Goal: Information Seeking & Learning: Learn about a topic

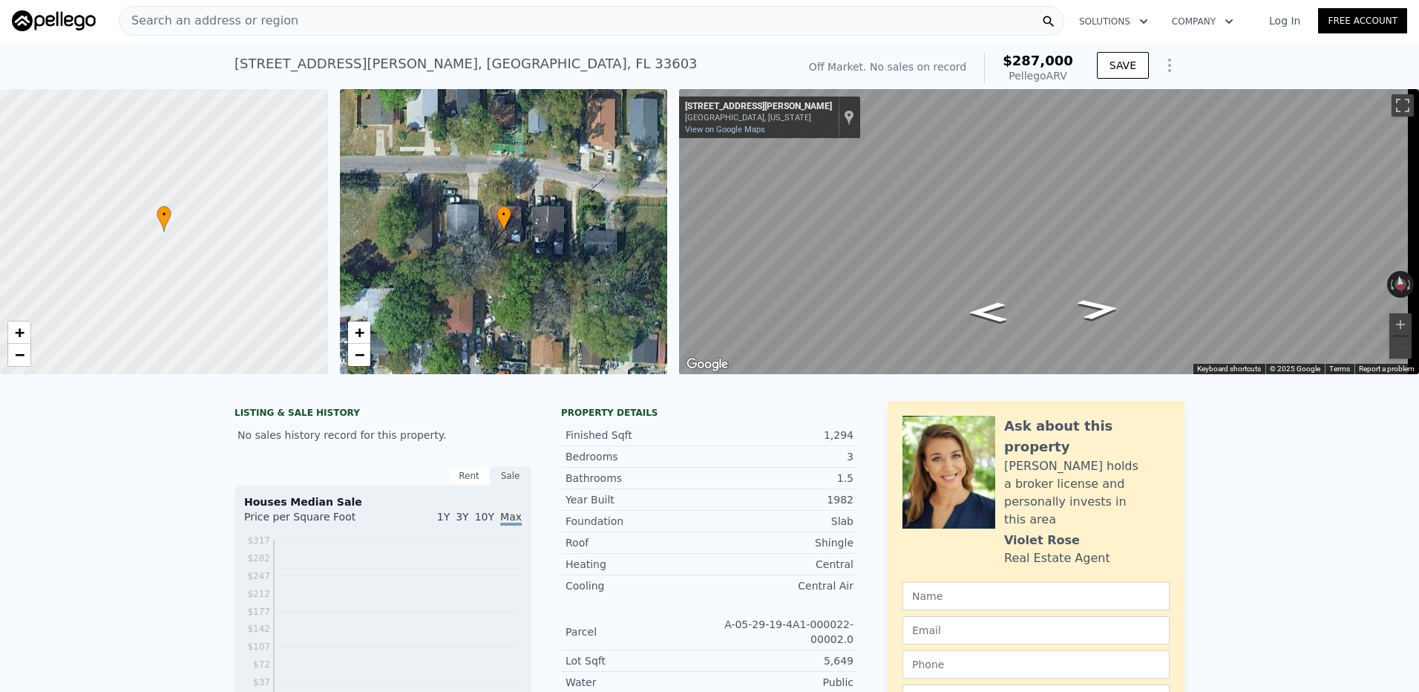
scroll to position [69, 0]
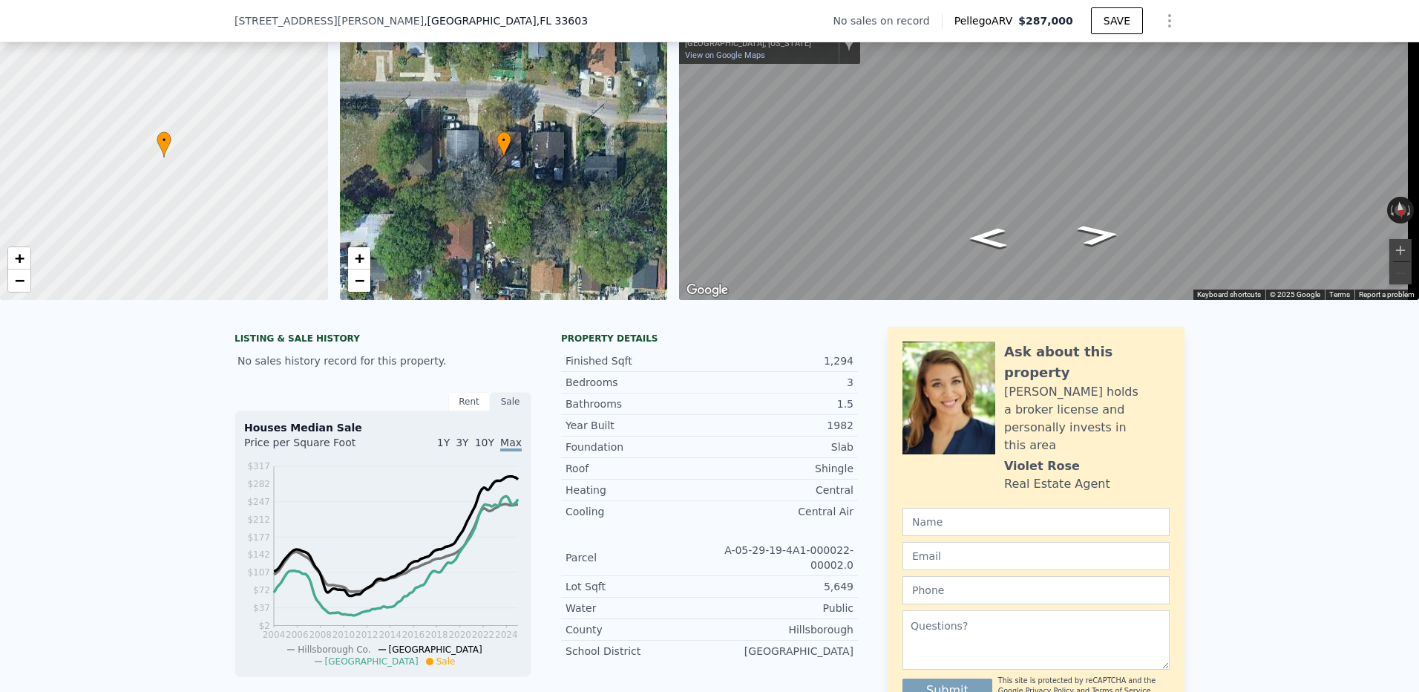
click at [122, 407] on div "LISTING & SALE HISTORY No sales history record for this property. Rent Sale Ren…" at bounding box center [709, 555] width 1419 height 480
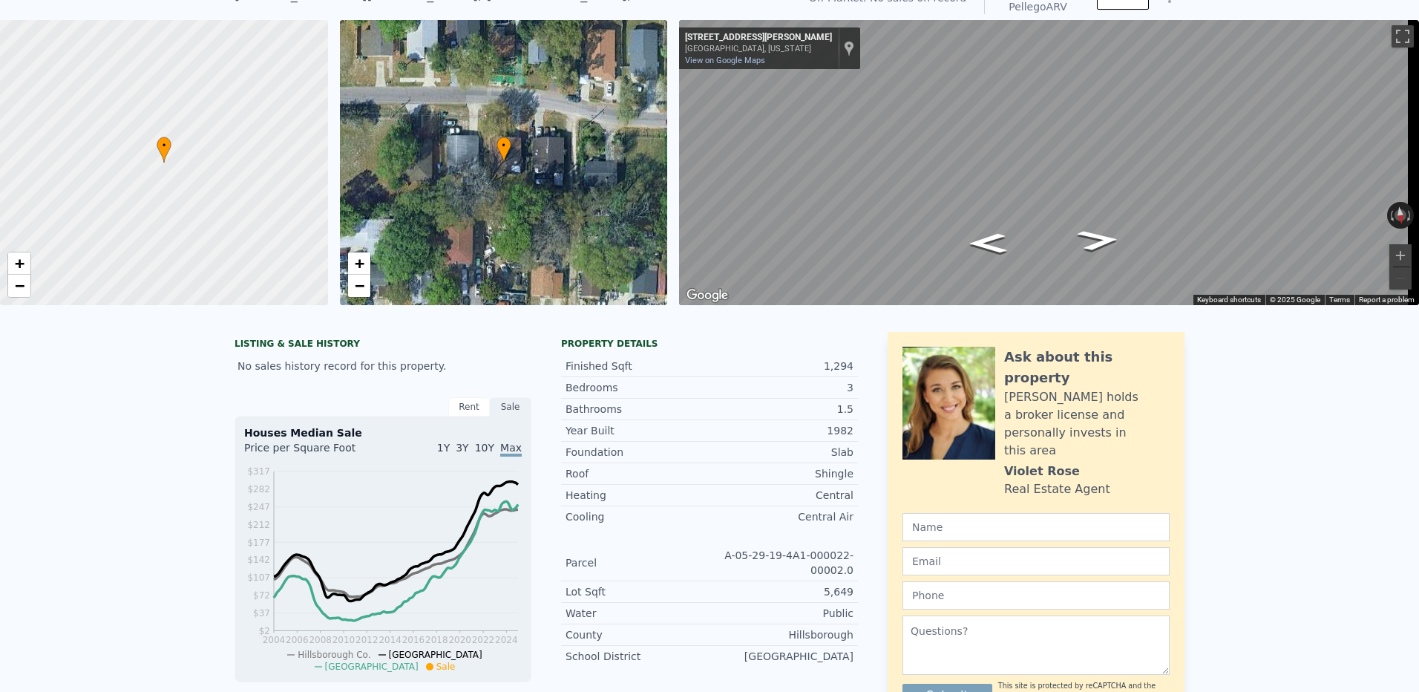
scroll to position [5, 0]
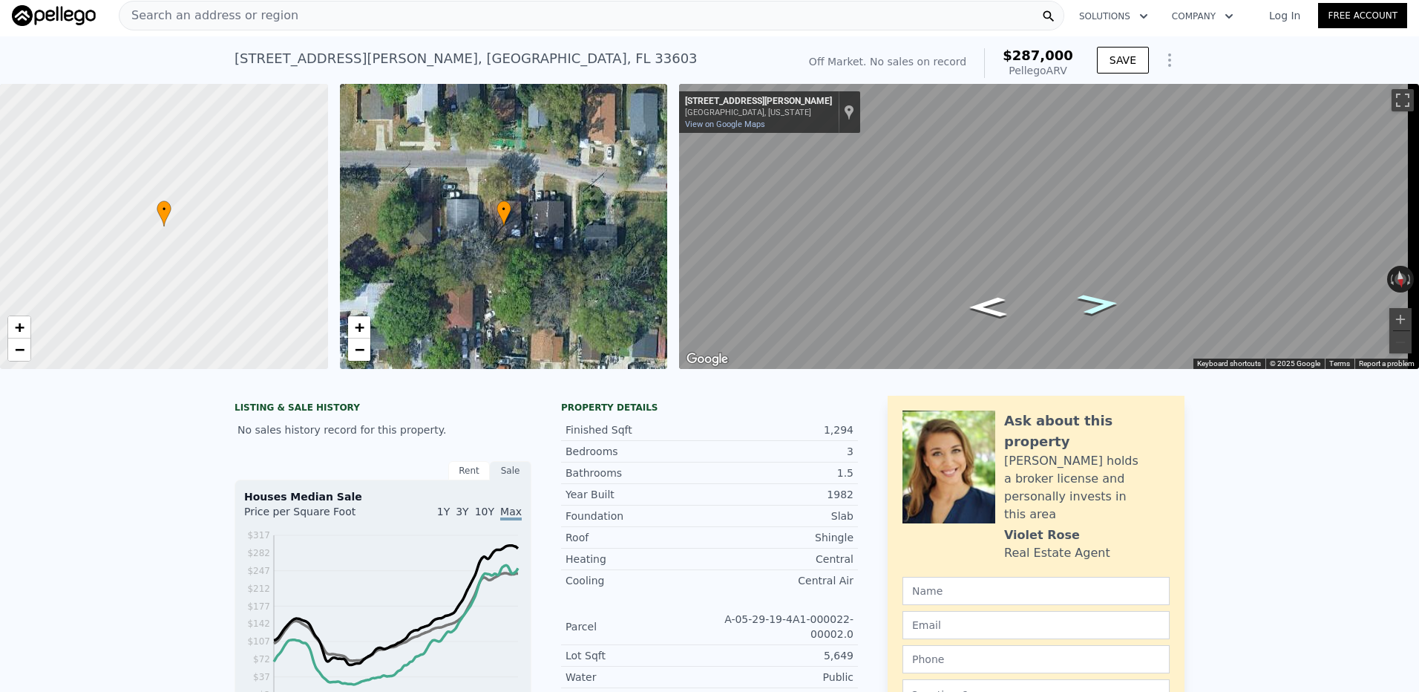
click at [1099, 309] on icon "Go West, E Ida St" at bounding box center [1098, 304] width 79 height 31
click at [1099, 309] on icon "Go West, E Ida St" at bounding box center [1098, 303] width 79 height 31
click at [1038, 62] on span "$287,000" at bounding box center [1038, 55] width 71 height 16
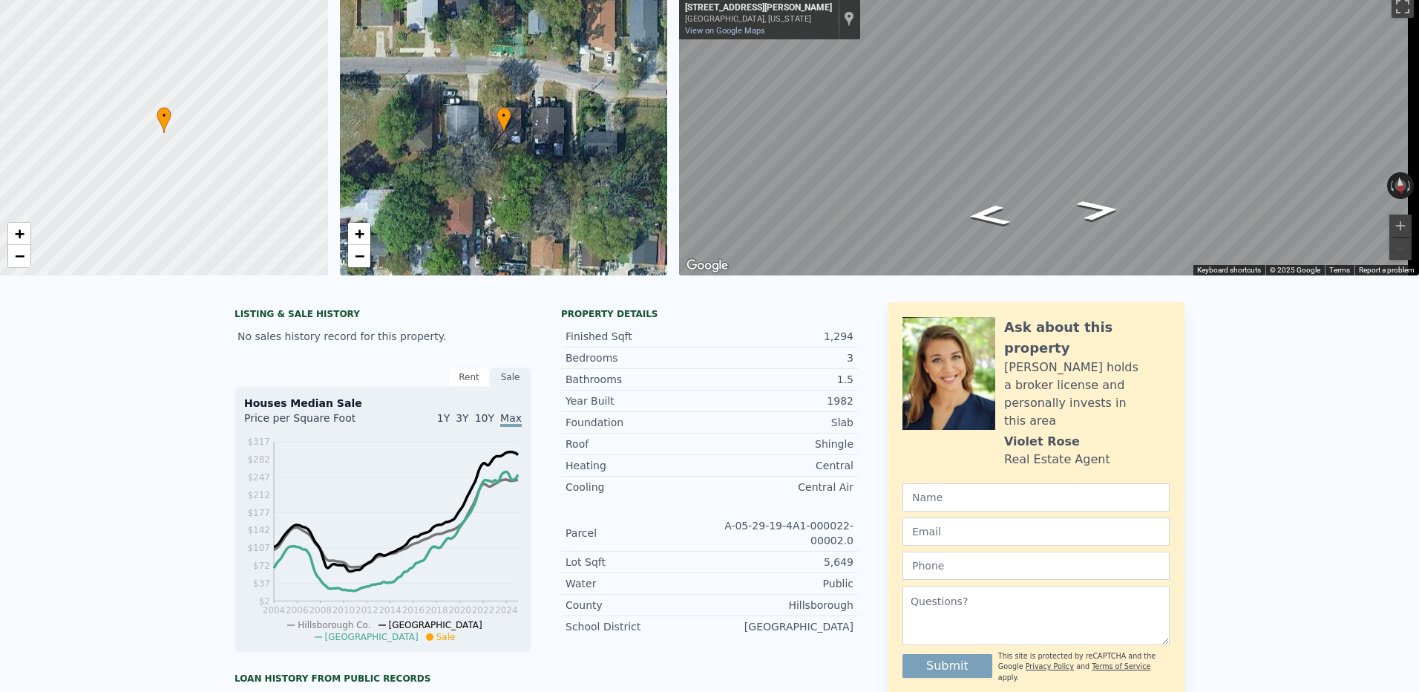
scroll to position [0, 0]
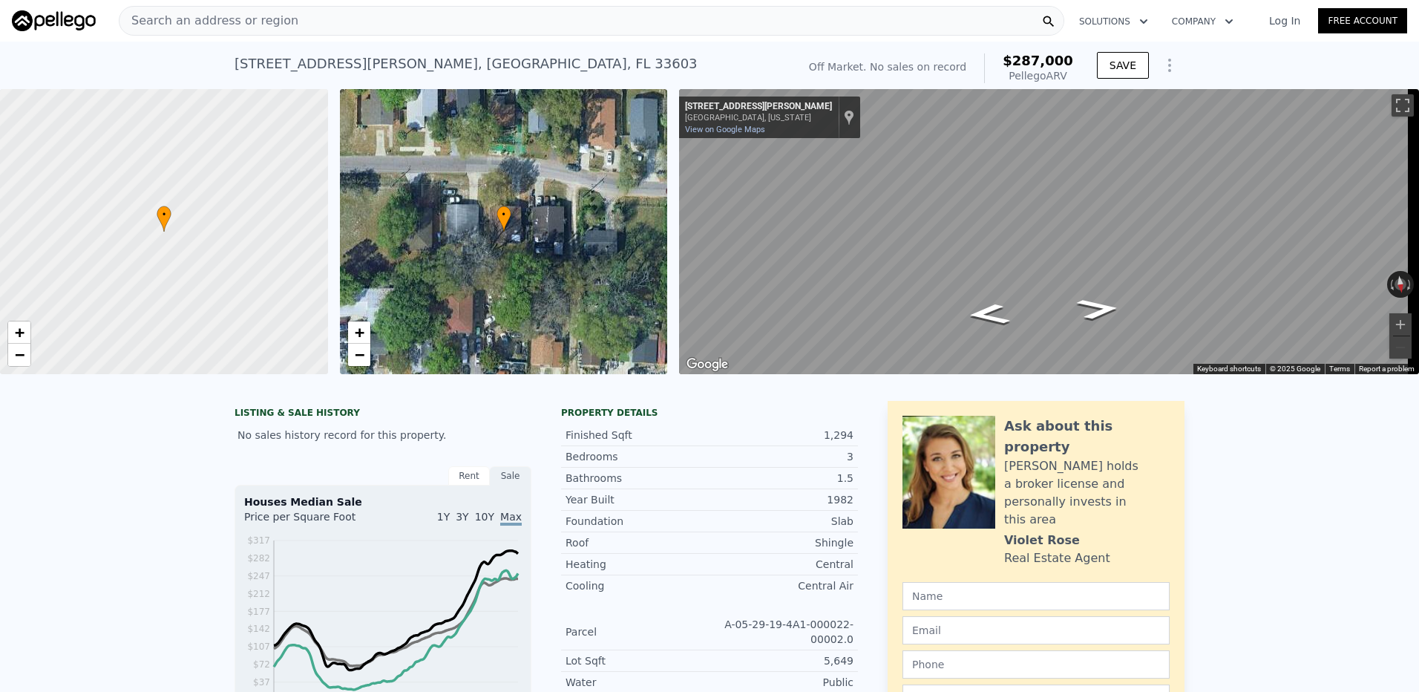
click at [348, 15] on div "Search an address or region" at bounding box center [592, 21] width 946 height 30
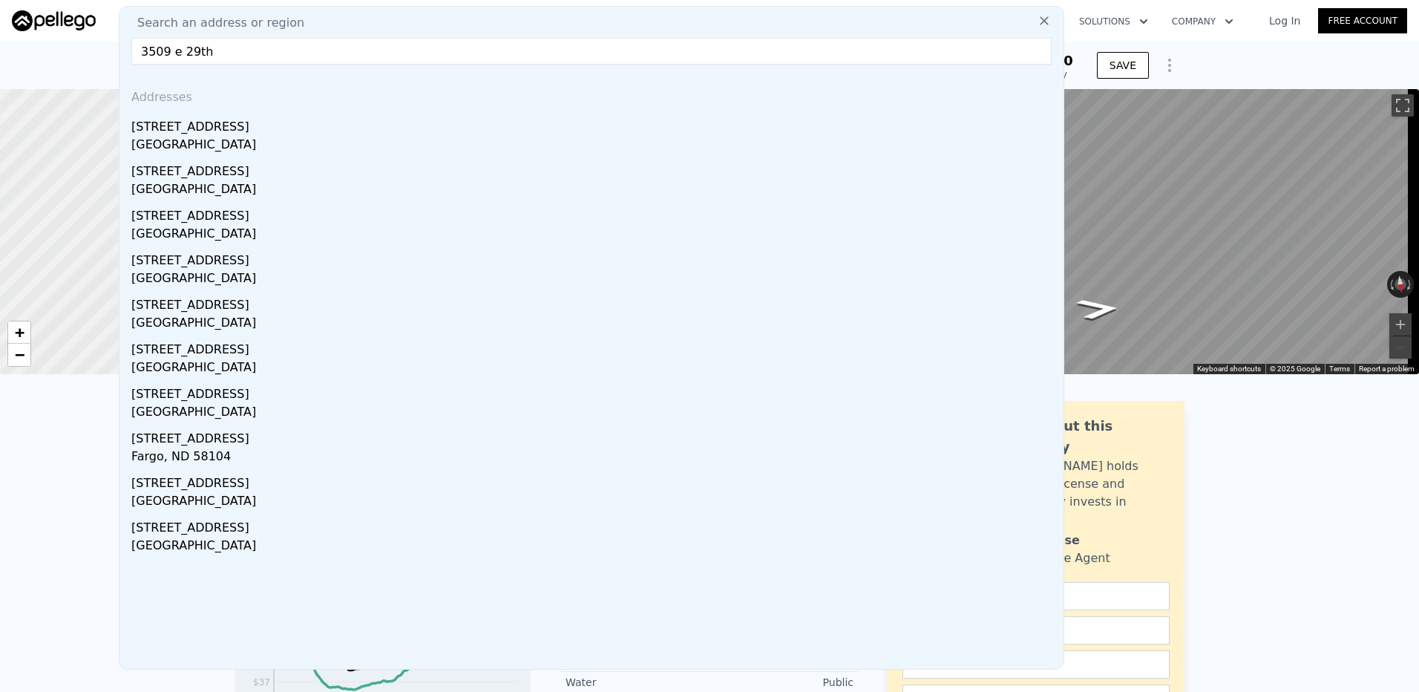
click at [425, 49] on input "3509 e 29th" at bounding box center [591, 51] width 920 height 27
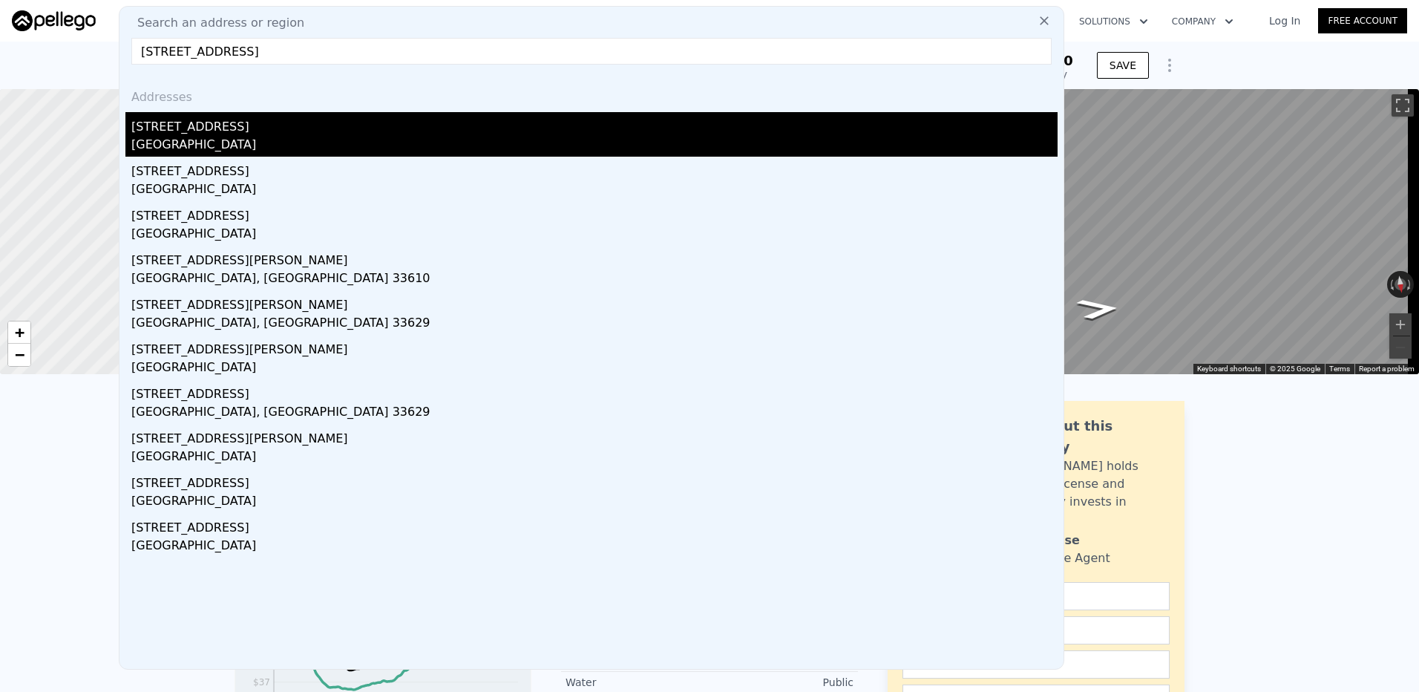
type input "[STREET_ADDRESS]"
click at [289, 136] on div "[GEOGRAPHIC_DATA]" at bounding box center [594, 146] width 926 height 21
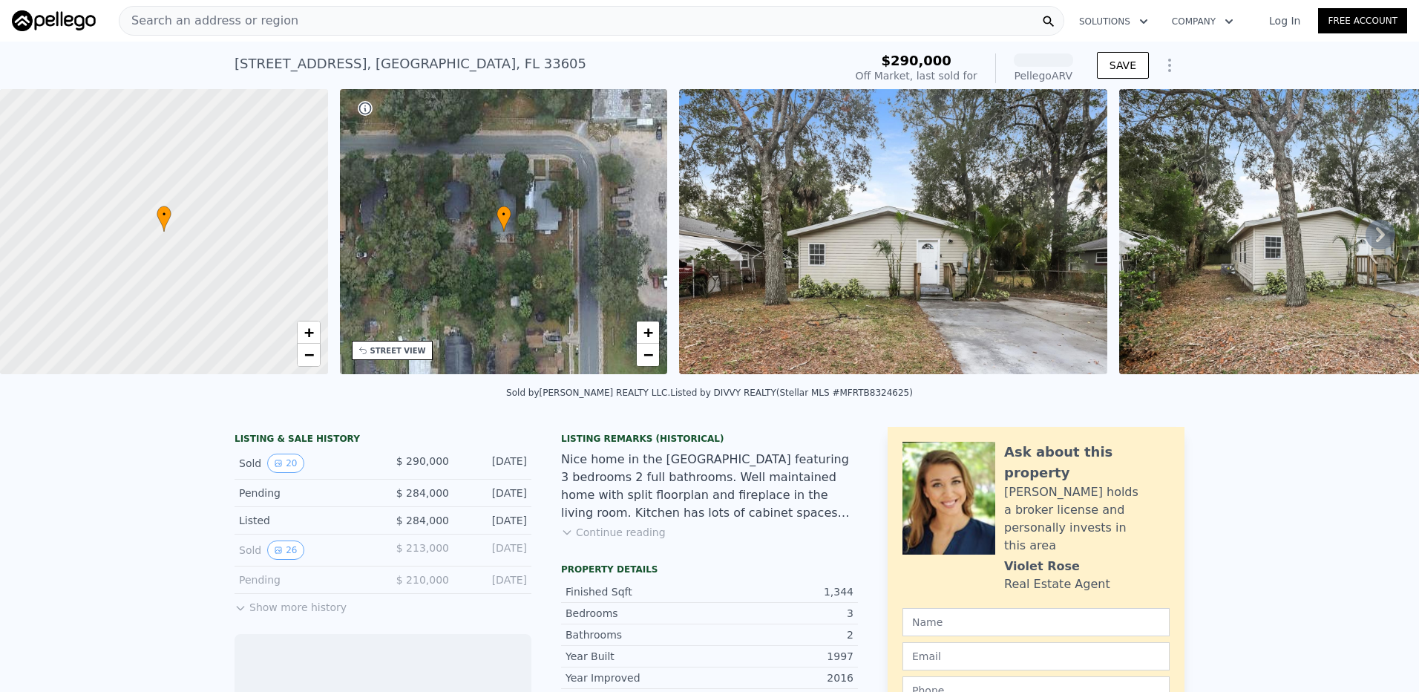
click at [97, 415] on div "Sold by [PERSON_NAME] REALTY LLC . Listed by DIVVY REALTY (Stellar MLS #MFRTB83…" at bounding box center [709, 397] width 1419 height 36
click at [1374, 234] on icon at bounding box center [1381, 235] width 30 height 30
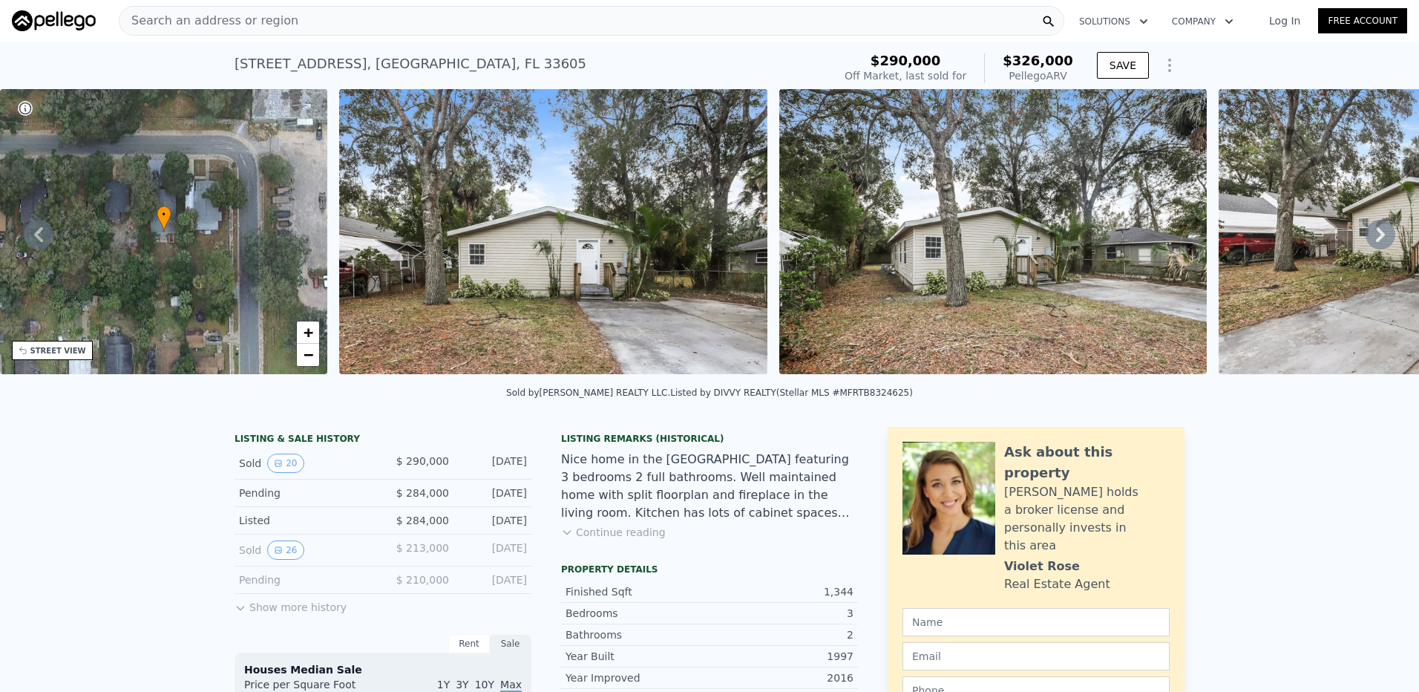
click at [1374, 234] on icon at bounding box center [1381, 235] width 30 height 30
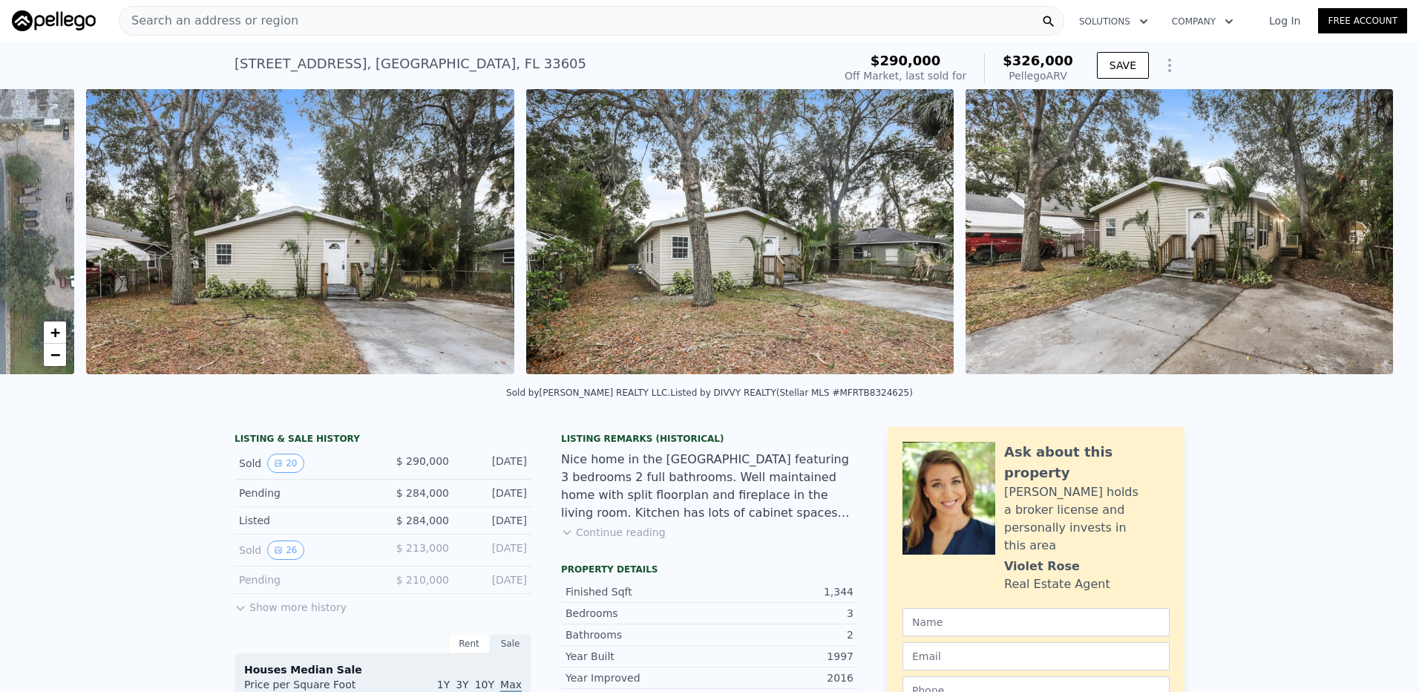
scroll to position [0, 679]
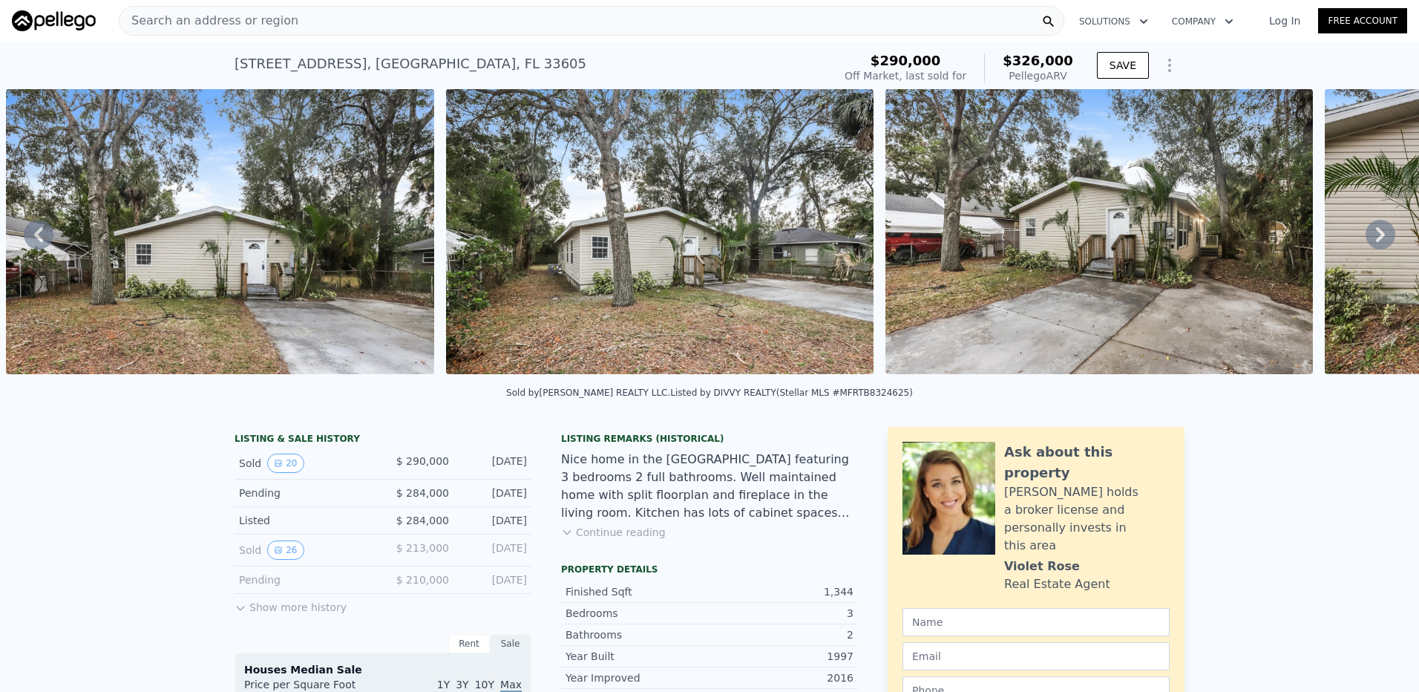
click at [1374, 234] on div "• + − • + − STREET VIEW ← Move left → Move right ↑ Move up ↓ Move down + Zoom i…" at bounding box center [709, 234] width 1419 height 290
click at [1374, 234] on icon at bounding box center [1381, 235] width 30 height 30
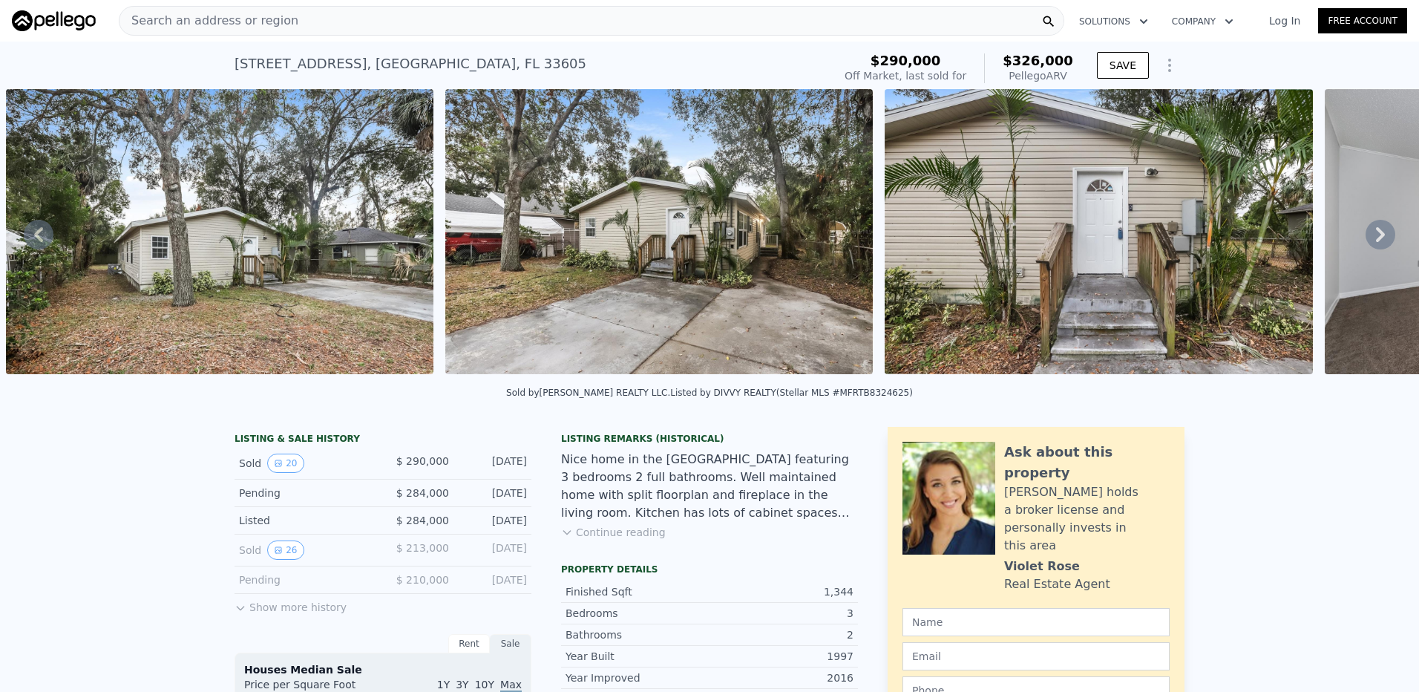
click at [1375, 235] on icon at bounding box center [1381, 235] width 30 height 30
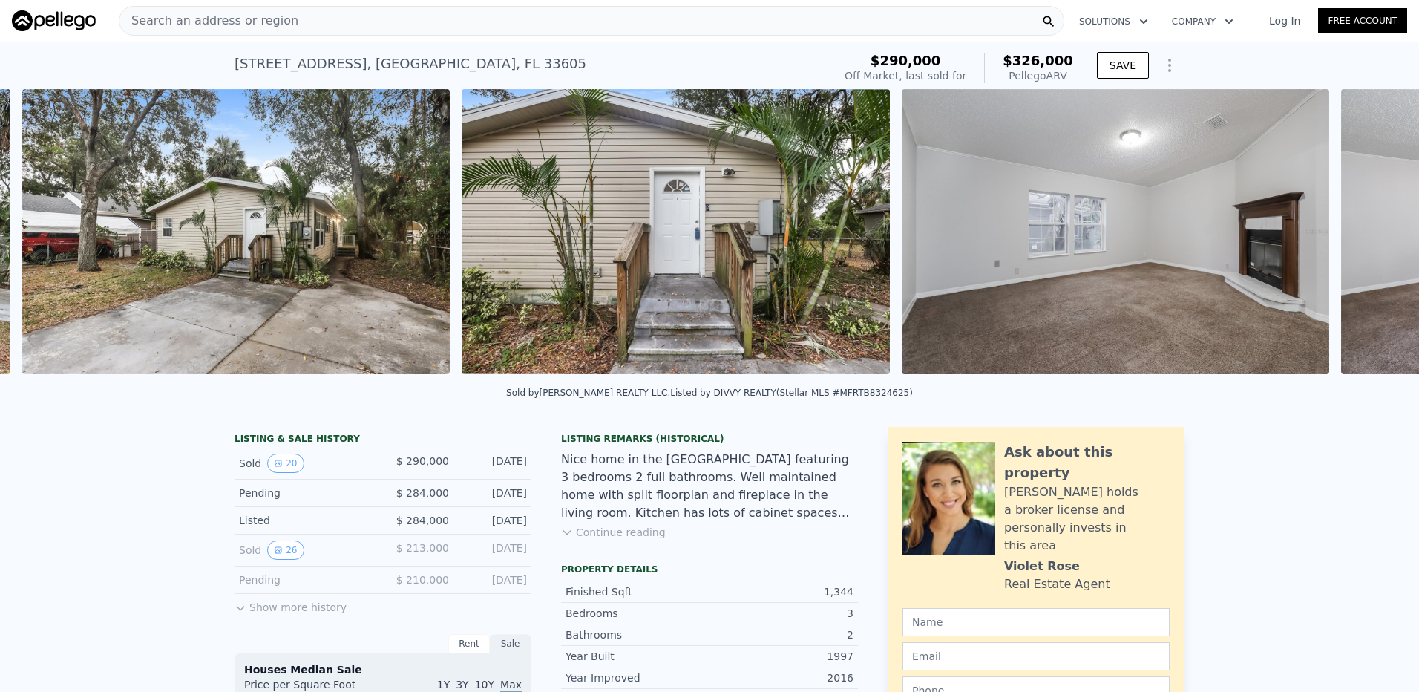
scroll to position [0, 1559]
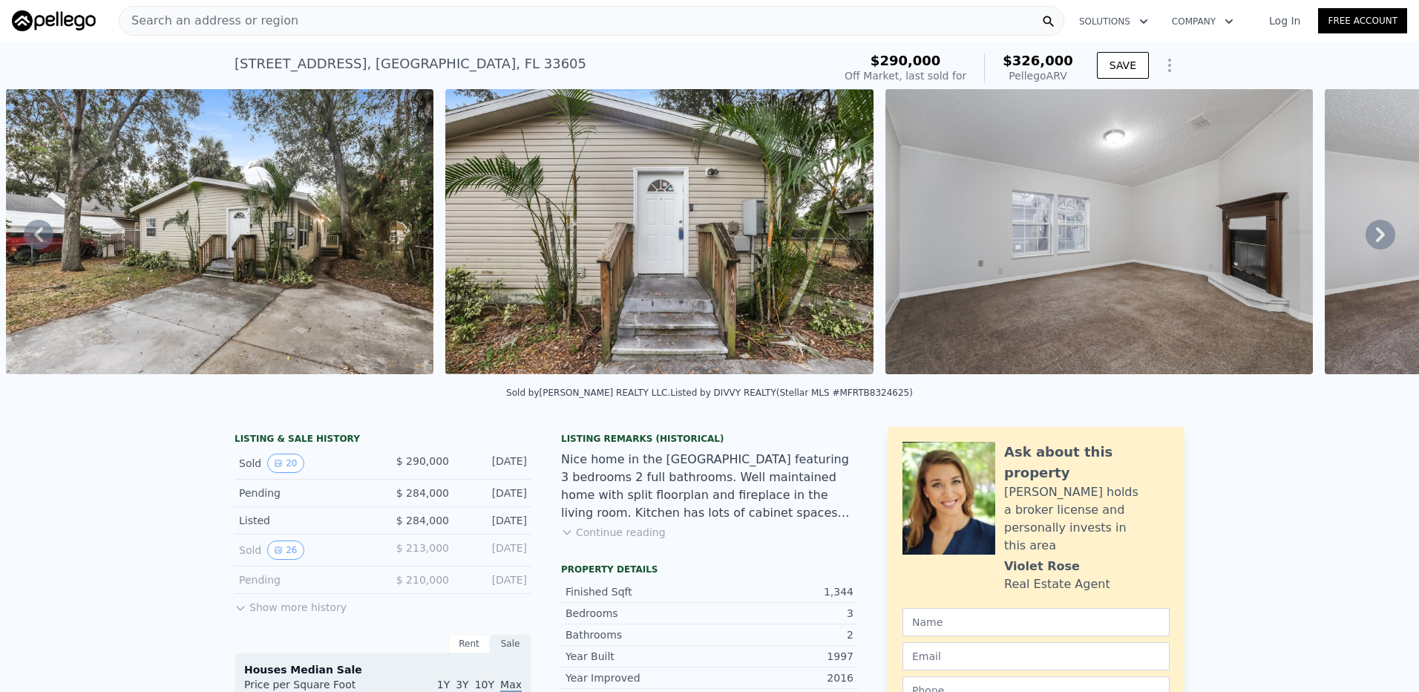
click at [1375, 235] on icon at bounding box center [1381, 235] width 30 height 30
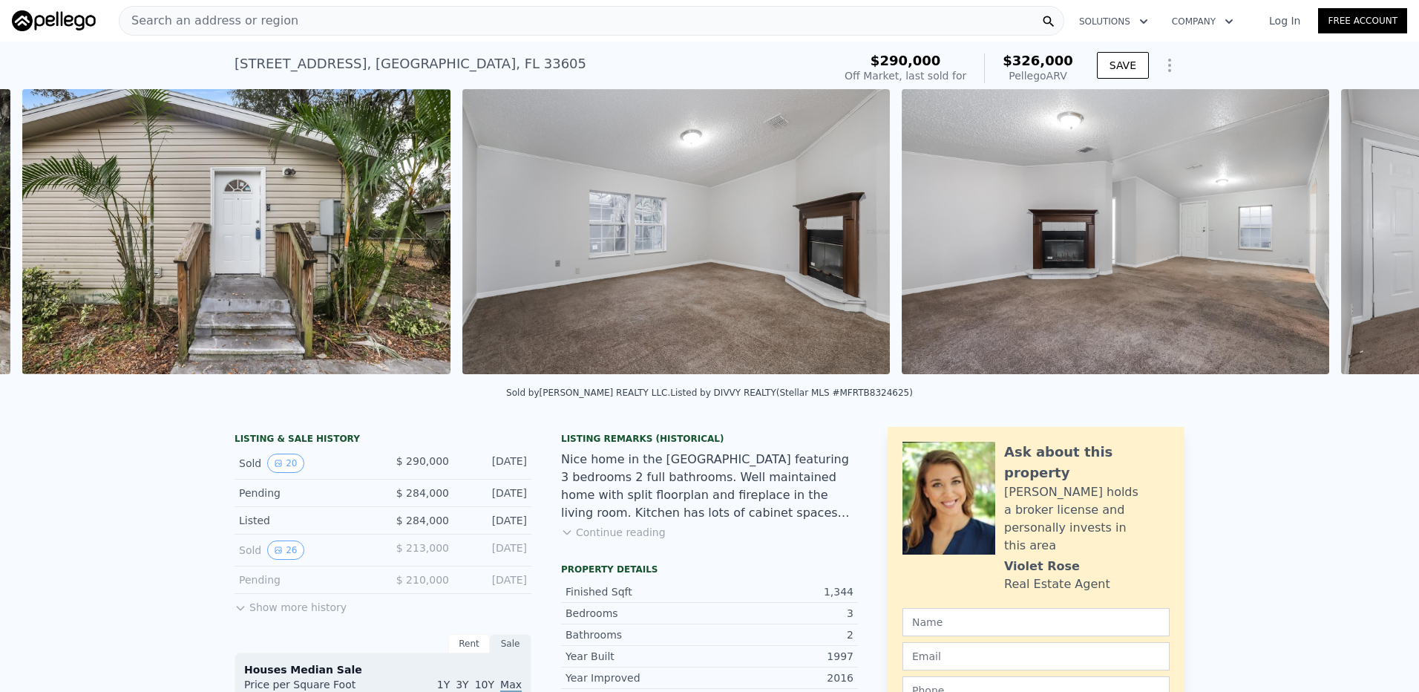
scroll to position [0, 1998]
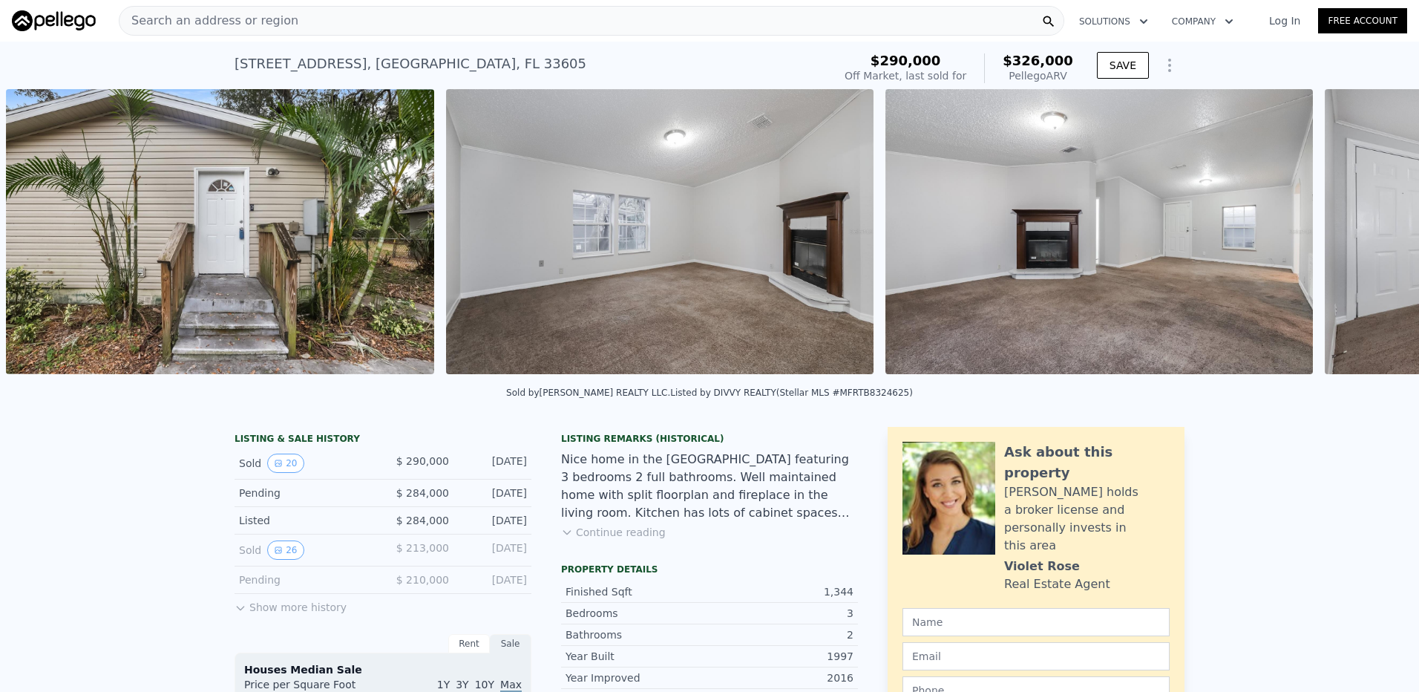
click at [1375, 235] on div "• + − • + − STREET VIEW ← Move left → Move right ↑ Move up ↓ Move down + Zoom i…" at bounding box center [709, 234] width 1419 height 290
click at [1375, 235] on icon at bounding box center [1381, 235] width 30 height 30
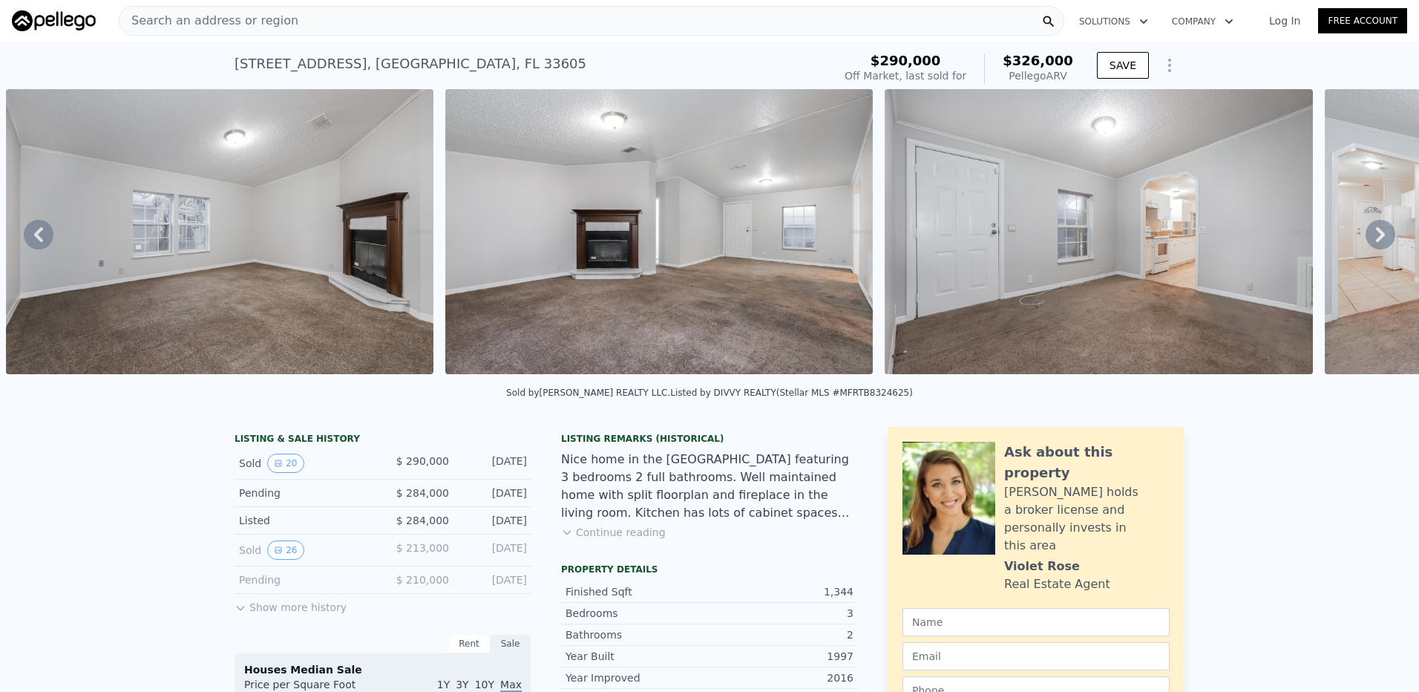
click at [1375, 235] on icon at bounding box center [1381, 235] width 30 height 30
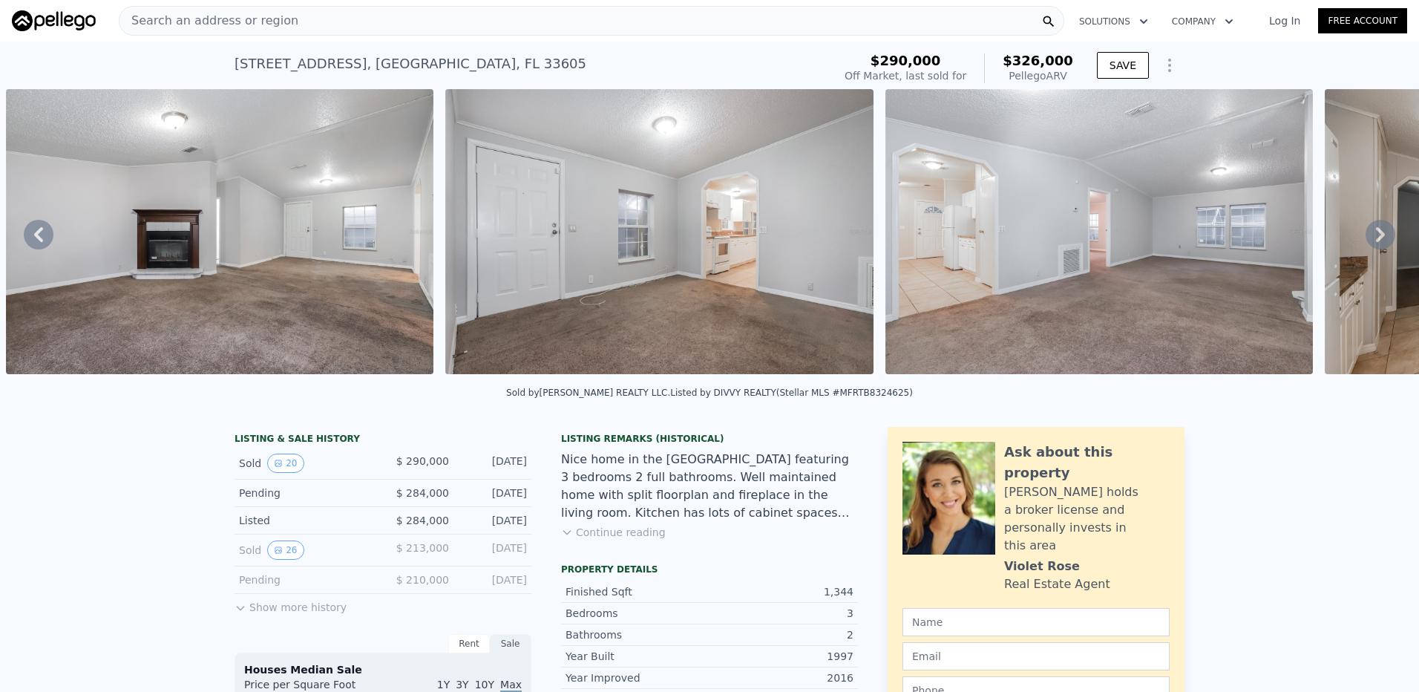
click at [1375, 235] on icon at bounding box center [1381, 235] width 30 height 30
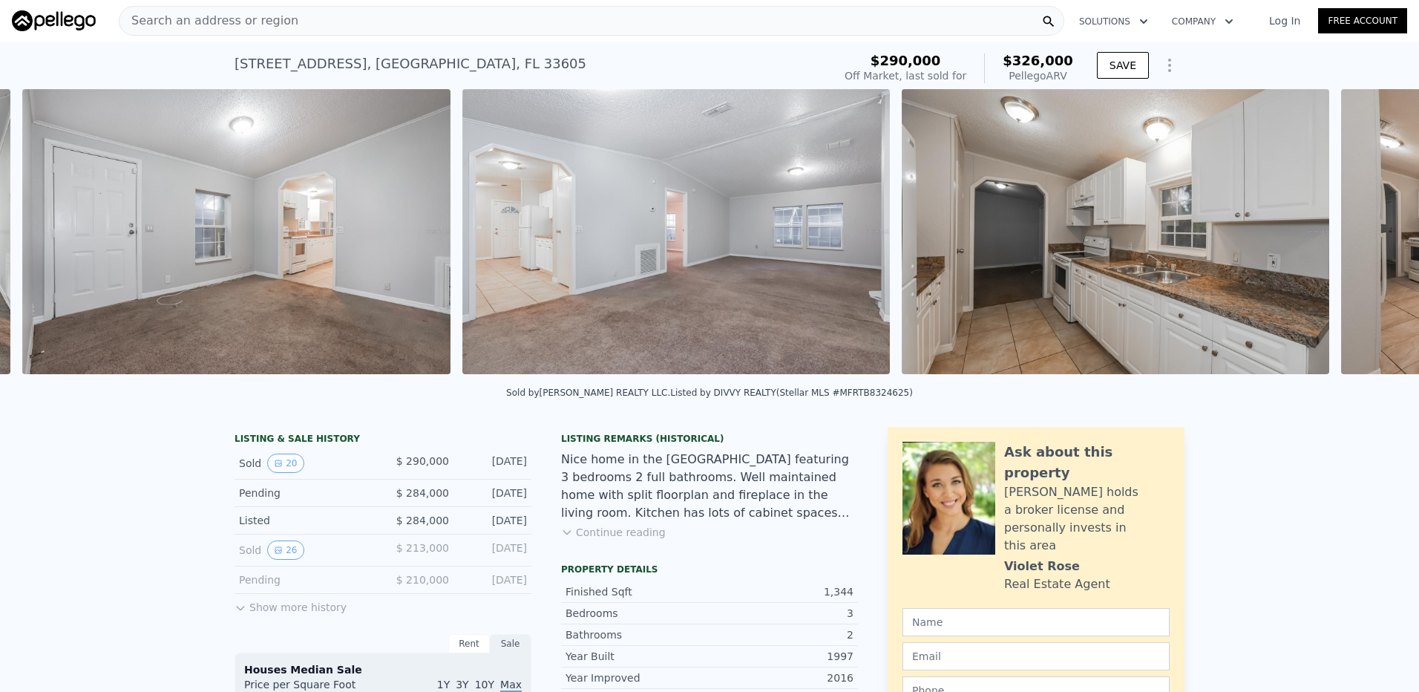
scroll to position [0, 3317]
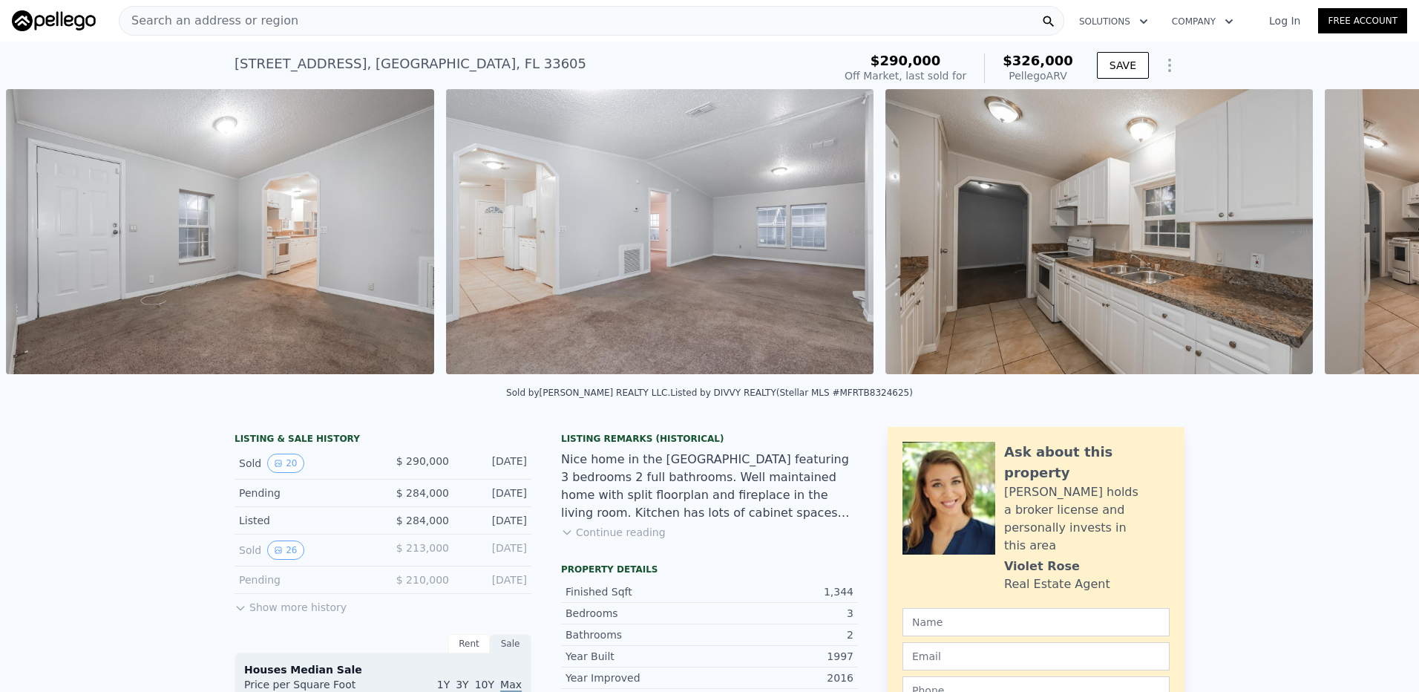
click at [1375, 235] on div "• + − • + − STREET VIEW ← Move left → Move right ↑ Move up ↓ Move down + Zoom i…" at bounding box center [709, 234] width 1419 height 290
click at [1375, 235] on icon at bounding box center [1381, 235] width 30 height 30
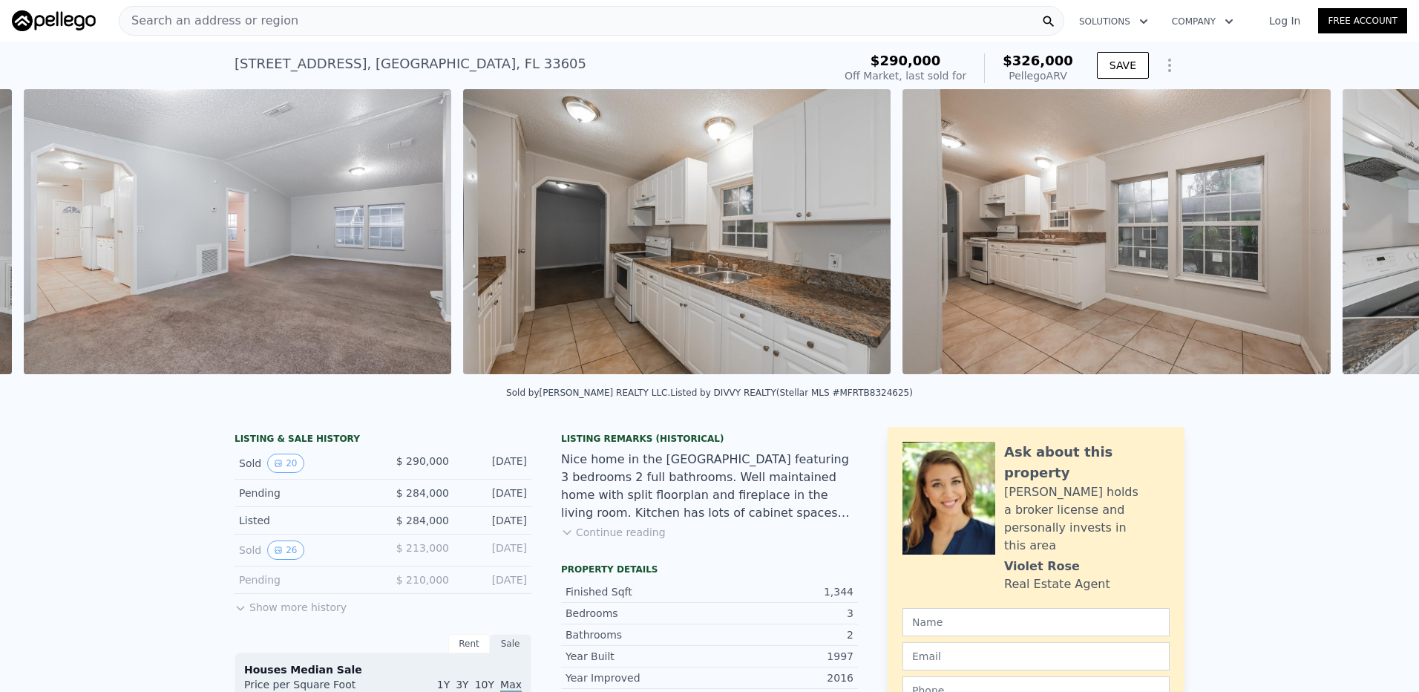
scroll to position [0, 3757]
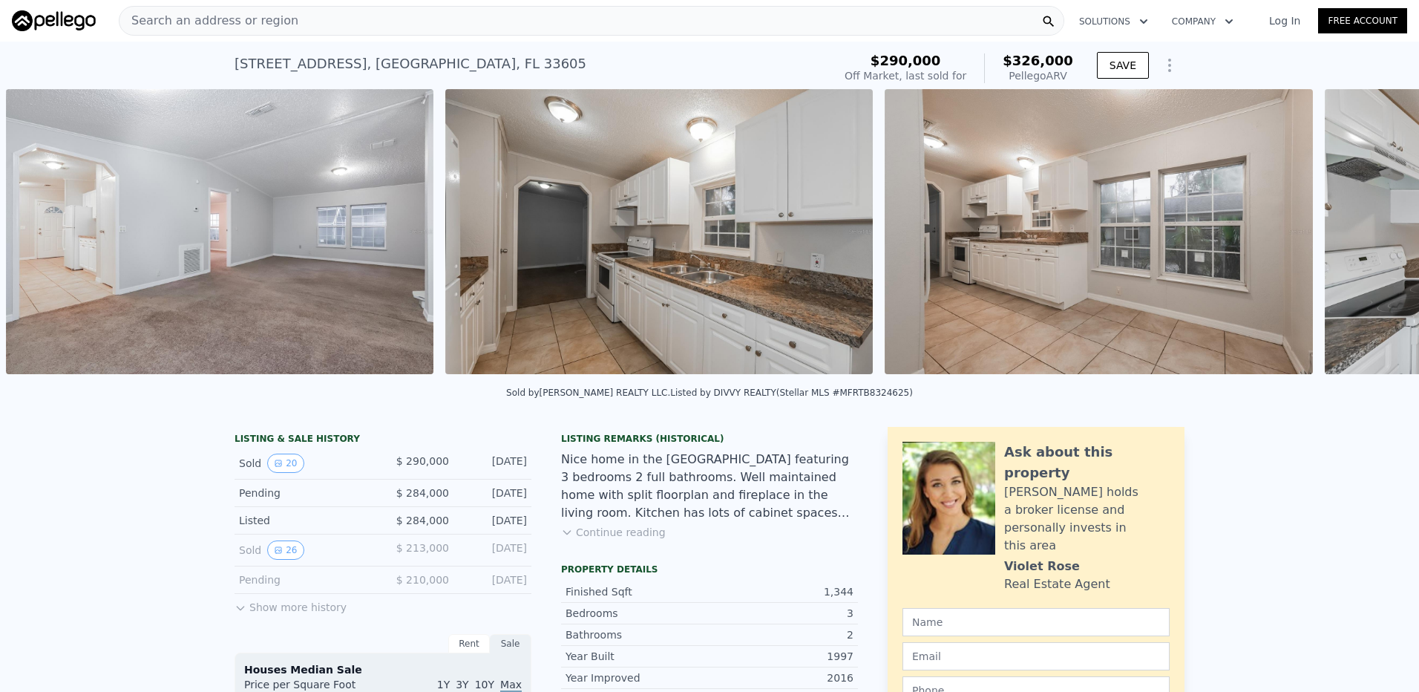
click at [1375, 235] on div "• + − • + − STREET VIEW ← Move left → Move right ↑ Move up ↓ Move down + Zoom i…" at bounding box center [709, 234] width 1419 height 290
click at [1375, 235] on icon at bounding box center [1381, 235] width 30 height 30
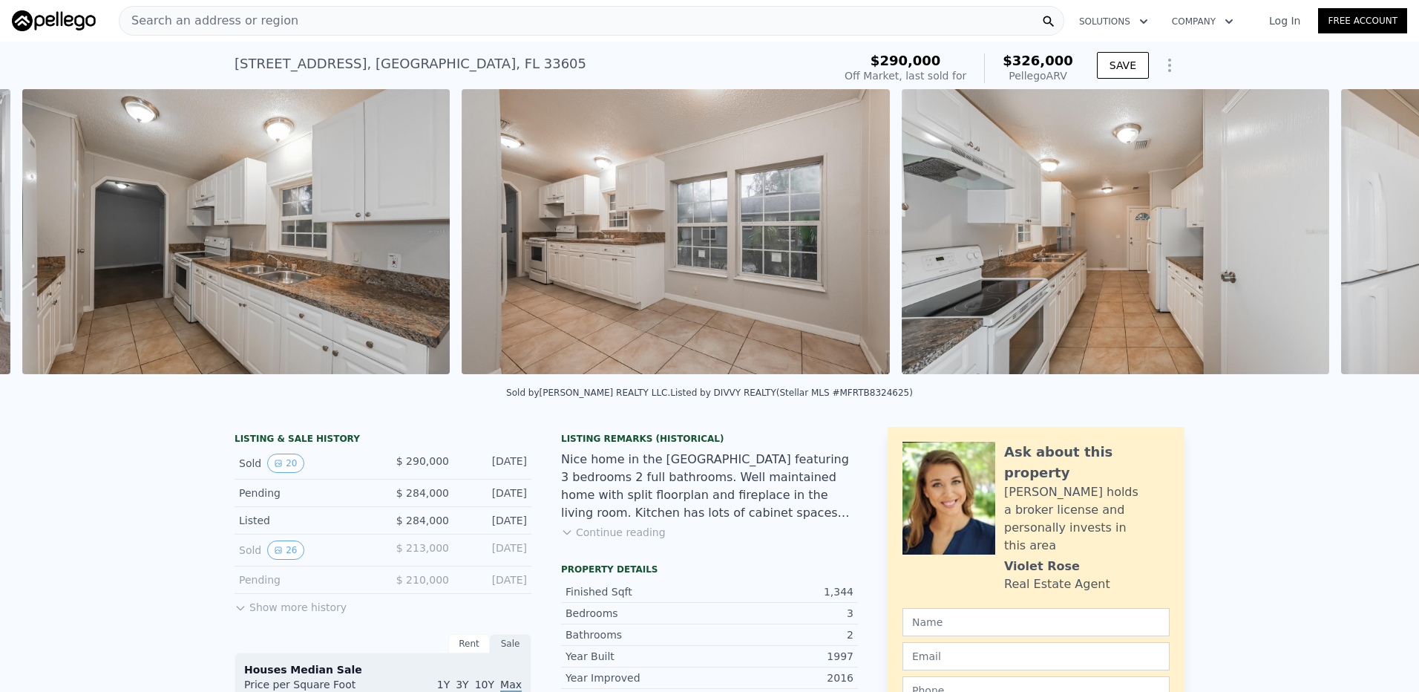
scroll to position [0, 4196]
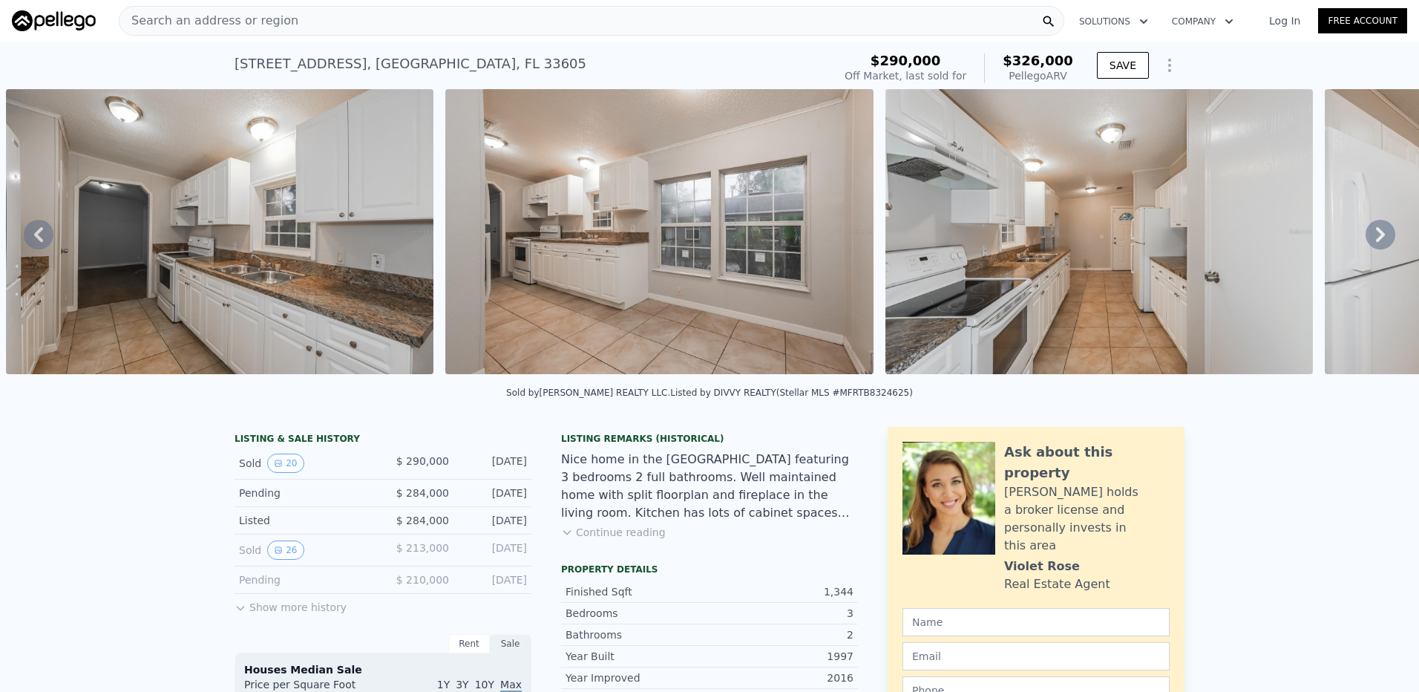
click at [795, 36] on div "Search an address or region Solutions Company Open main menu Log In Free Account" at bounding box center [709, 21] width 1395 height 36
click at [795, 25] on div "Search an address or region" at bounding box center [592, 21] width 946 height 30
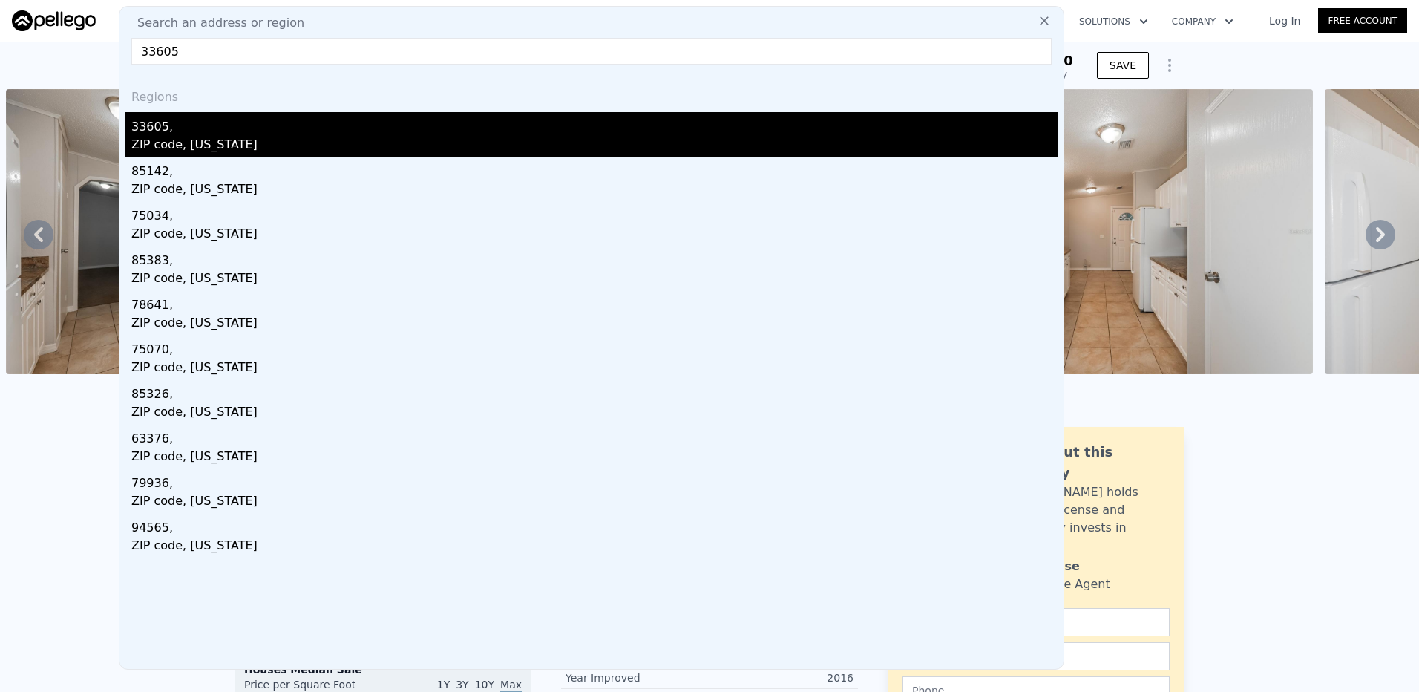
type input "33605"
click at [267, 136] on div "ZIP code, [US_STATE]" at bounding box center [594, 146] width 926 height 21
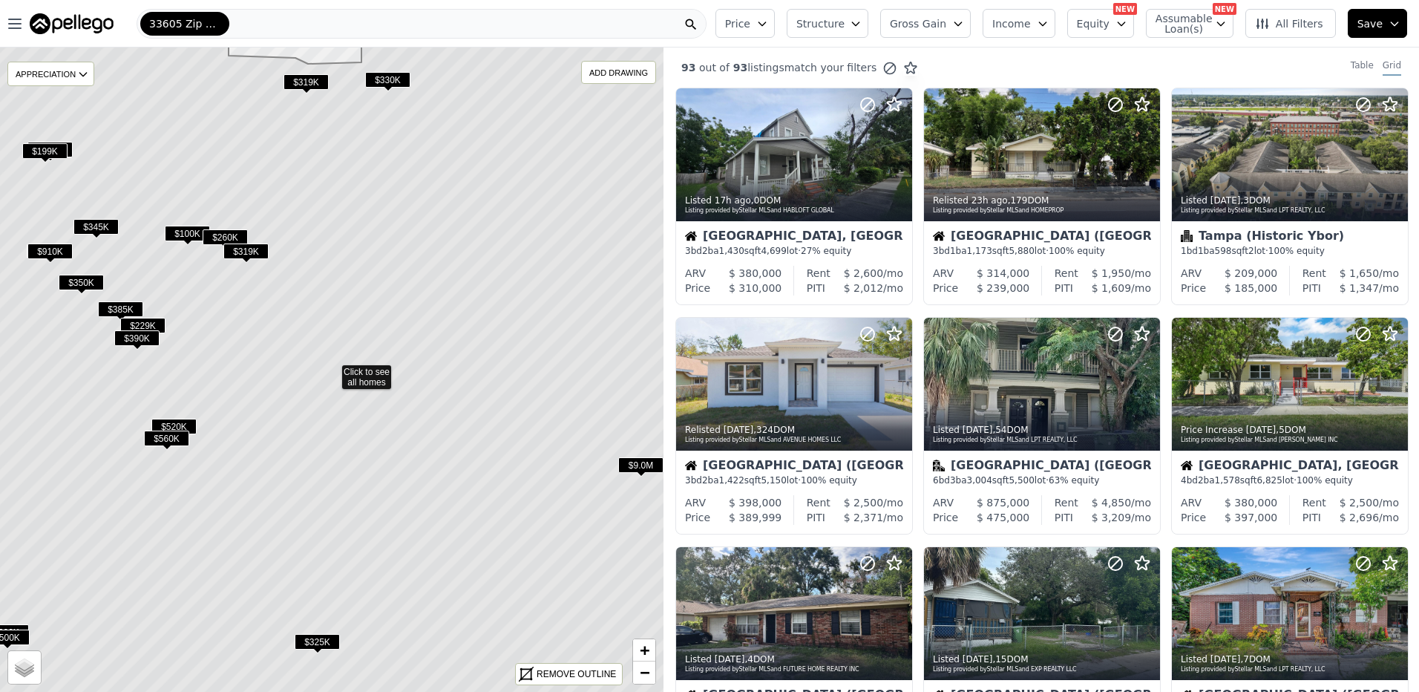
click at [252, 246] on span "$319K" at bounding box center [245, 251] width 45 height 16
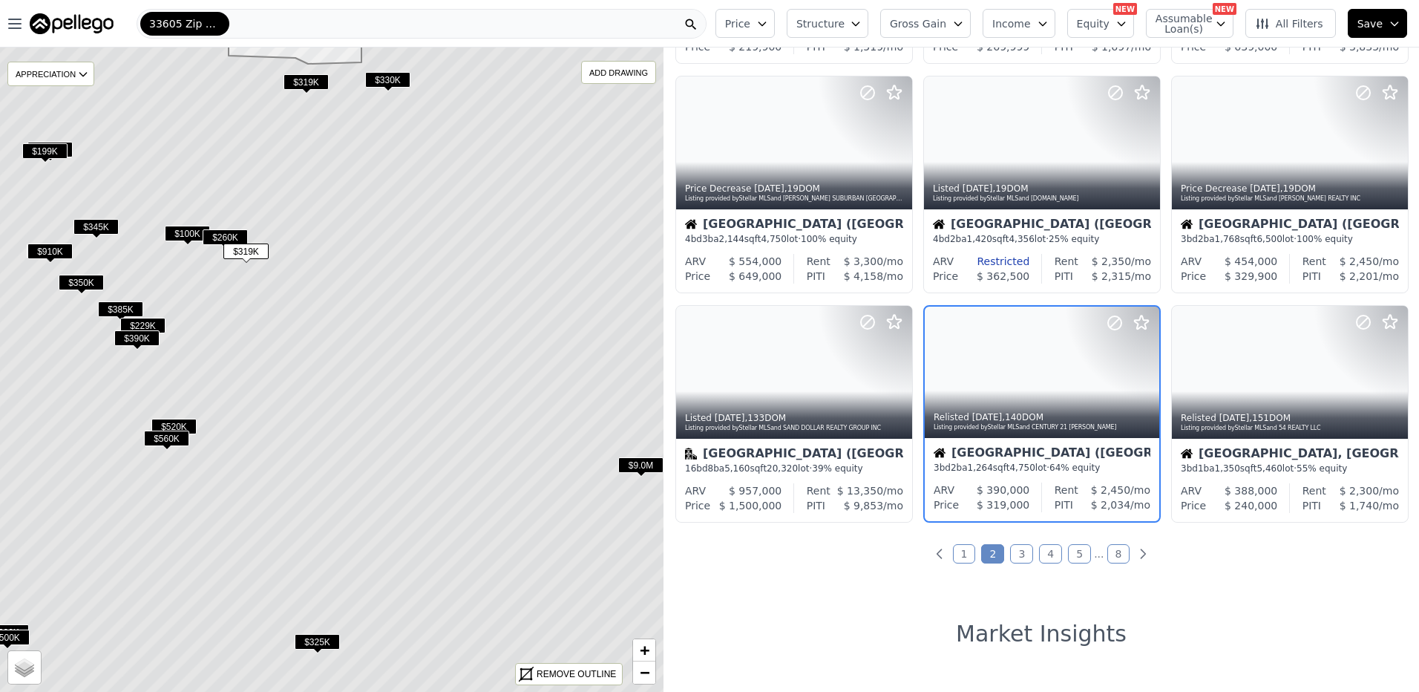
scroll to position [491, 0]
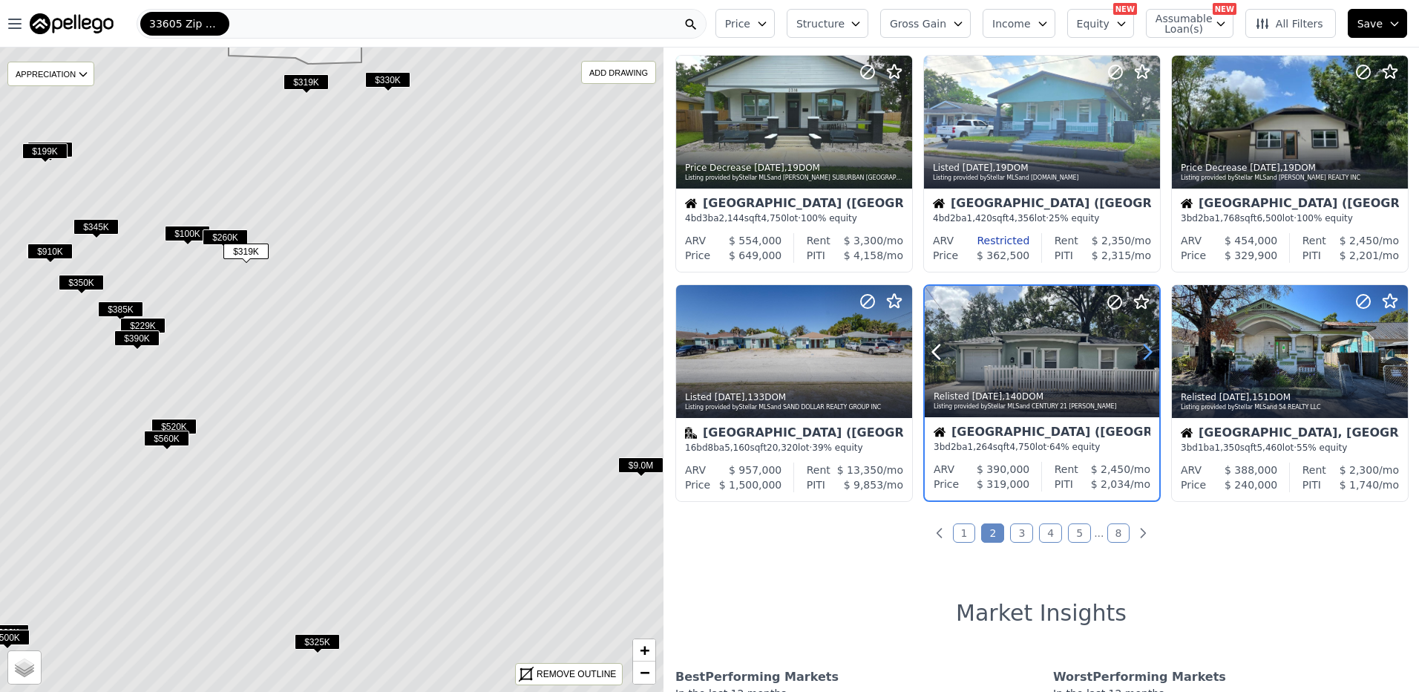
click at [1147, 352] on icon at bounding box center [1147, 351] width 7 height 14
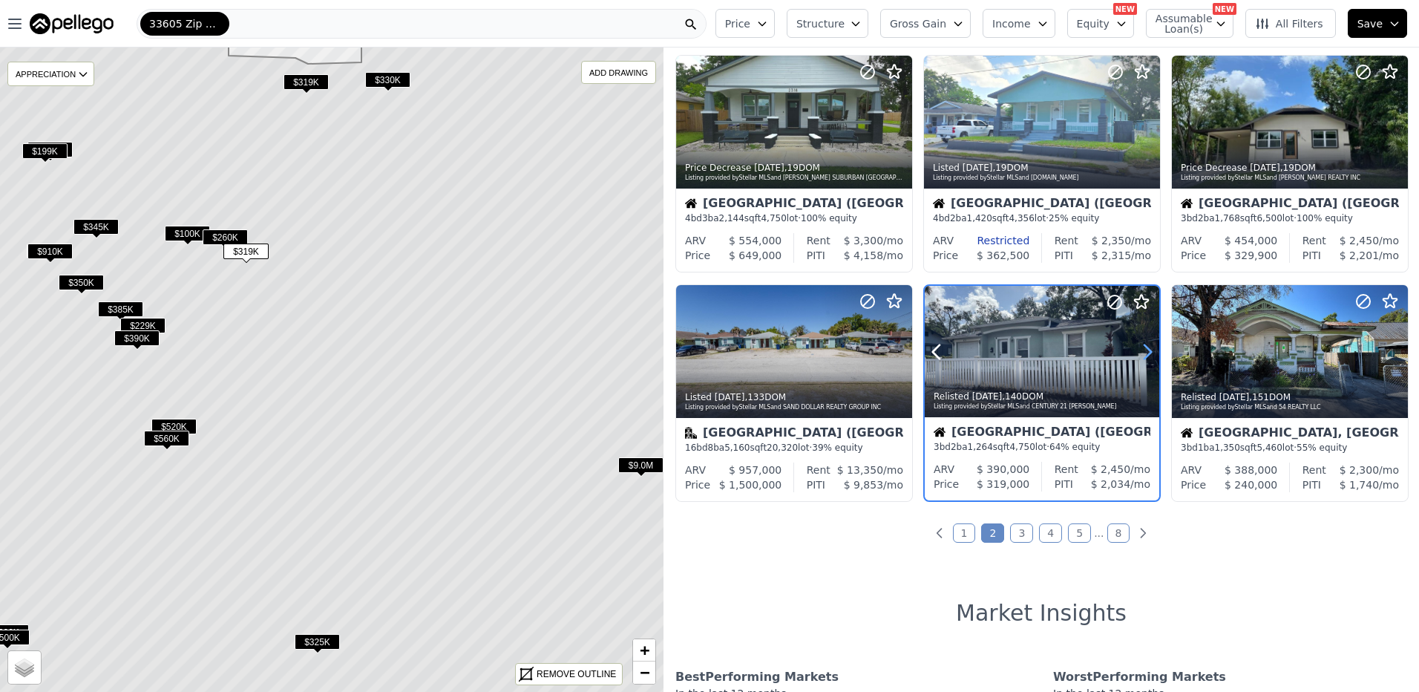
click at [1147, 352] on icon at bounding box center [1147, 351] width 7 height 14
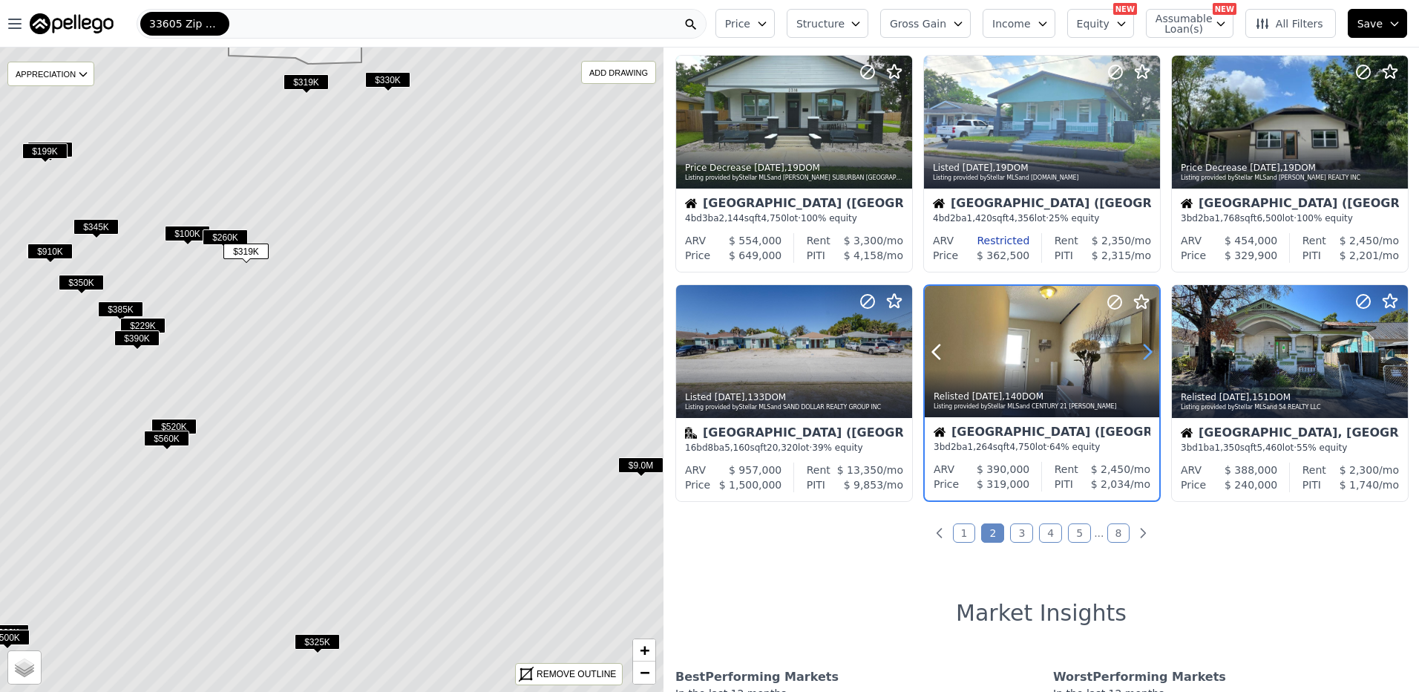
click at [1147, 352] on icon at bounding box center [1147, 351] width 7 height 14
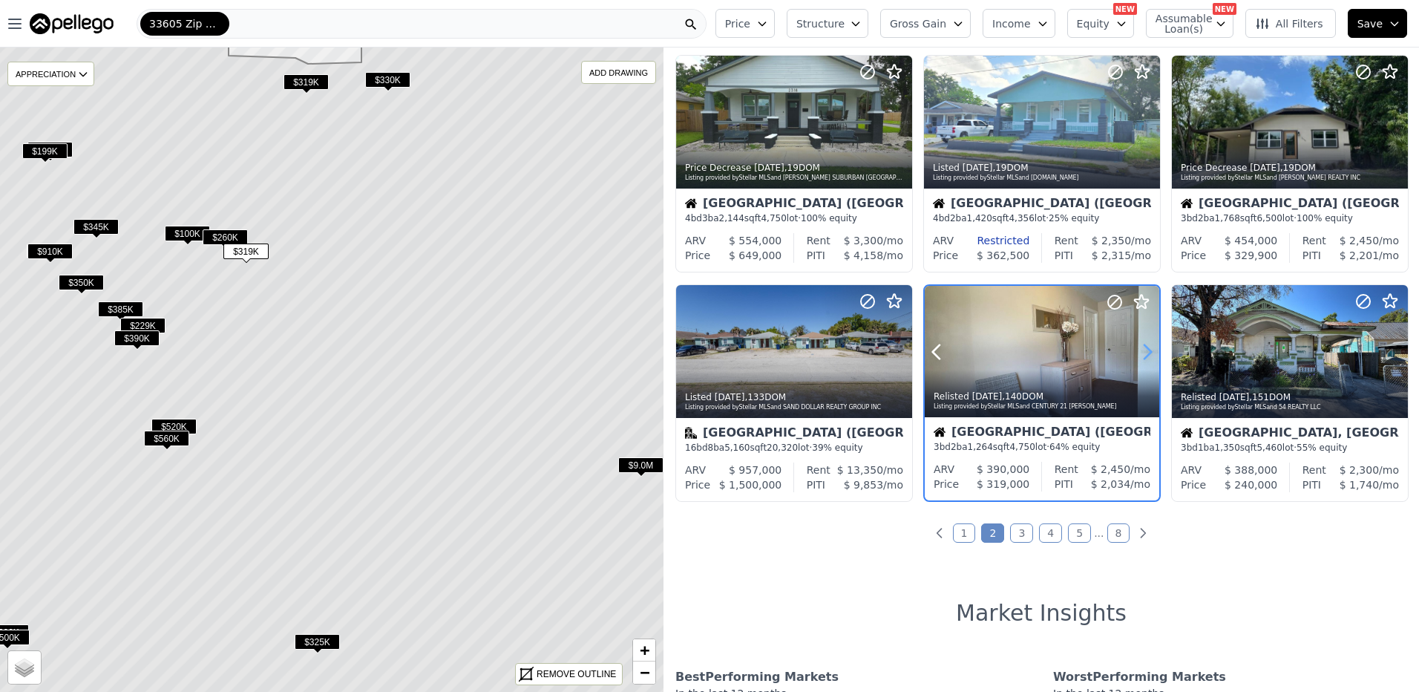
click at [1147, 352] on icon at bounding box center [1147, 351] width 7 height 14
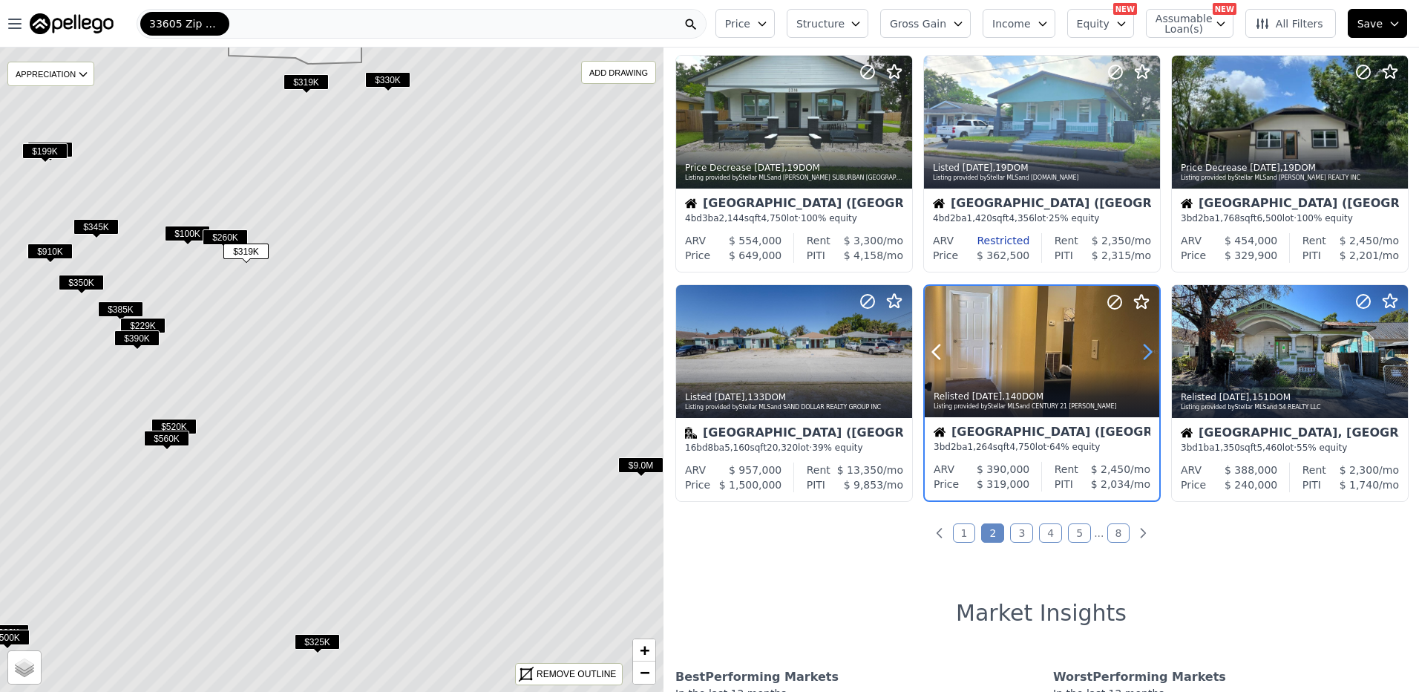
click at [1147, 352] on icon at bounding box center [1147, 351] width 7 height 14
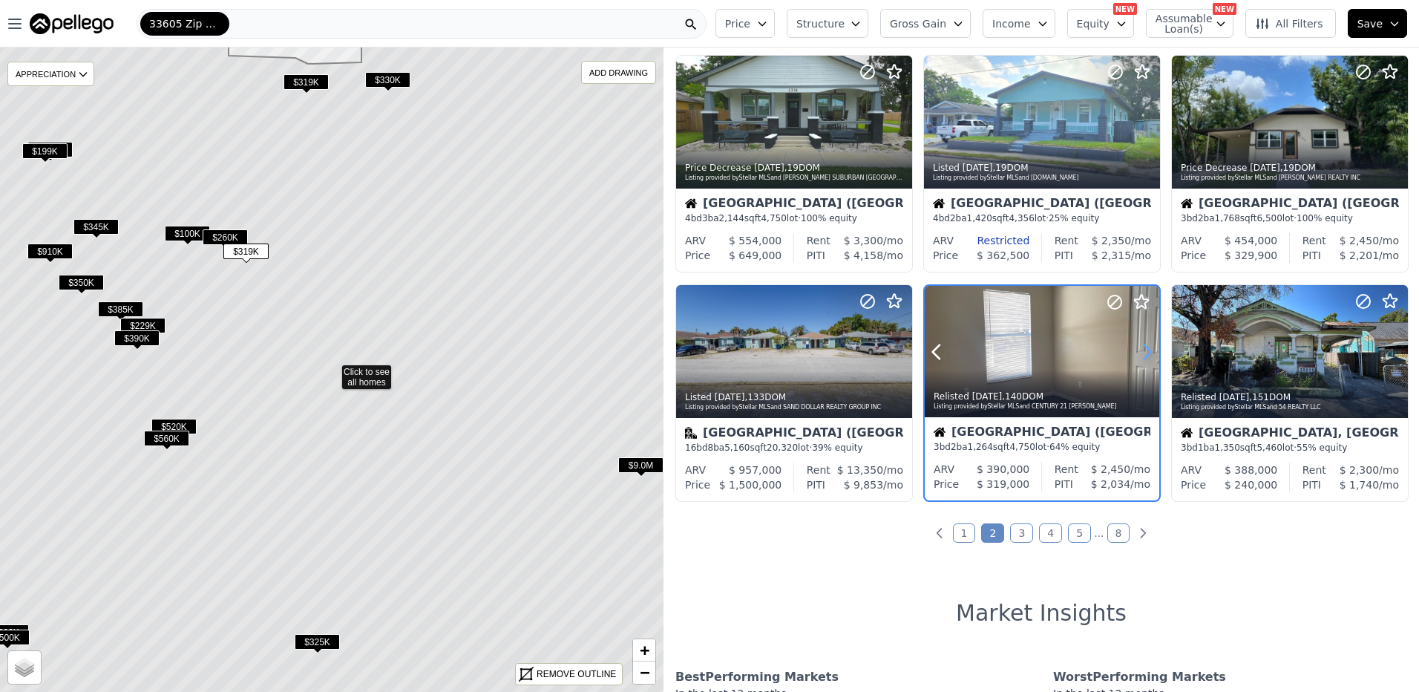
click at [1147, 352] on icon at bounding box center [1147, 351] width 7 height 14
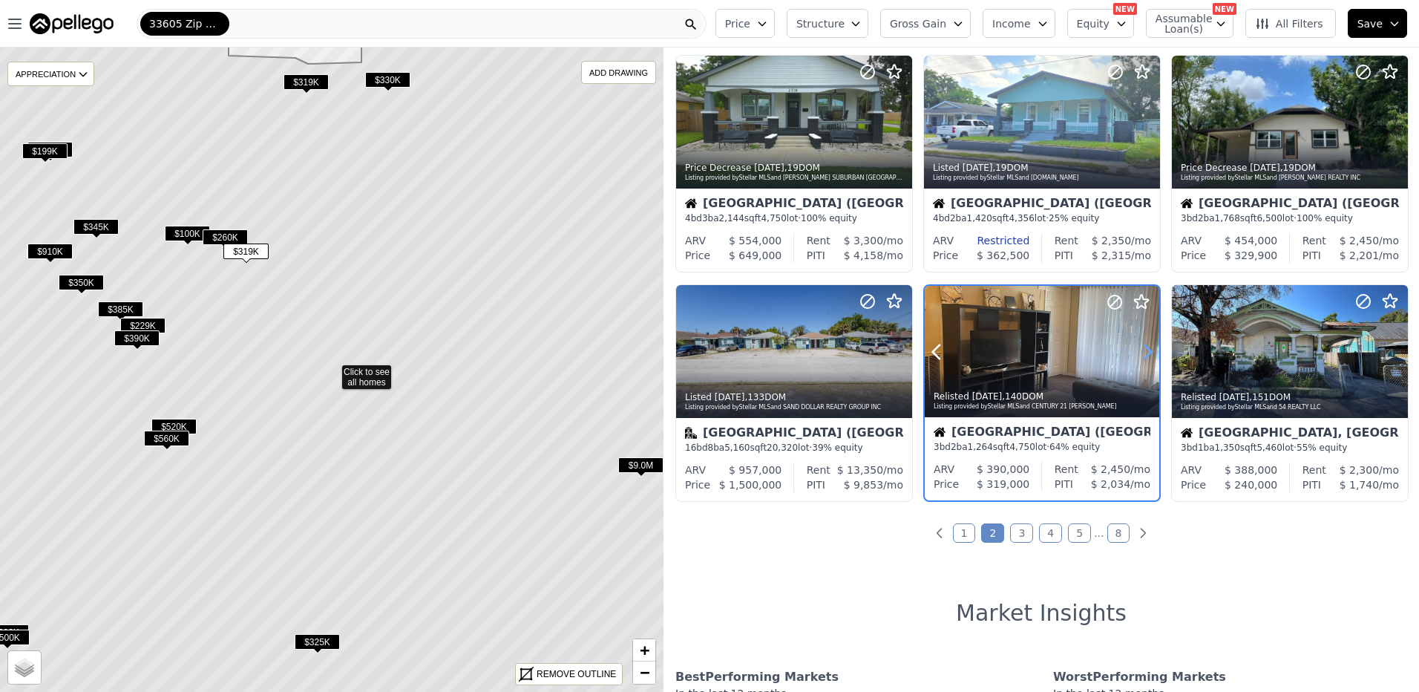
click at [1147, 352] on icon at bounding box center [1147, 351] width 7 height 14
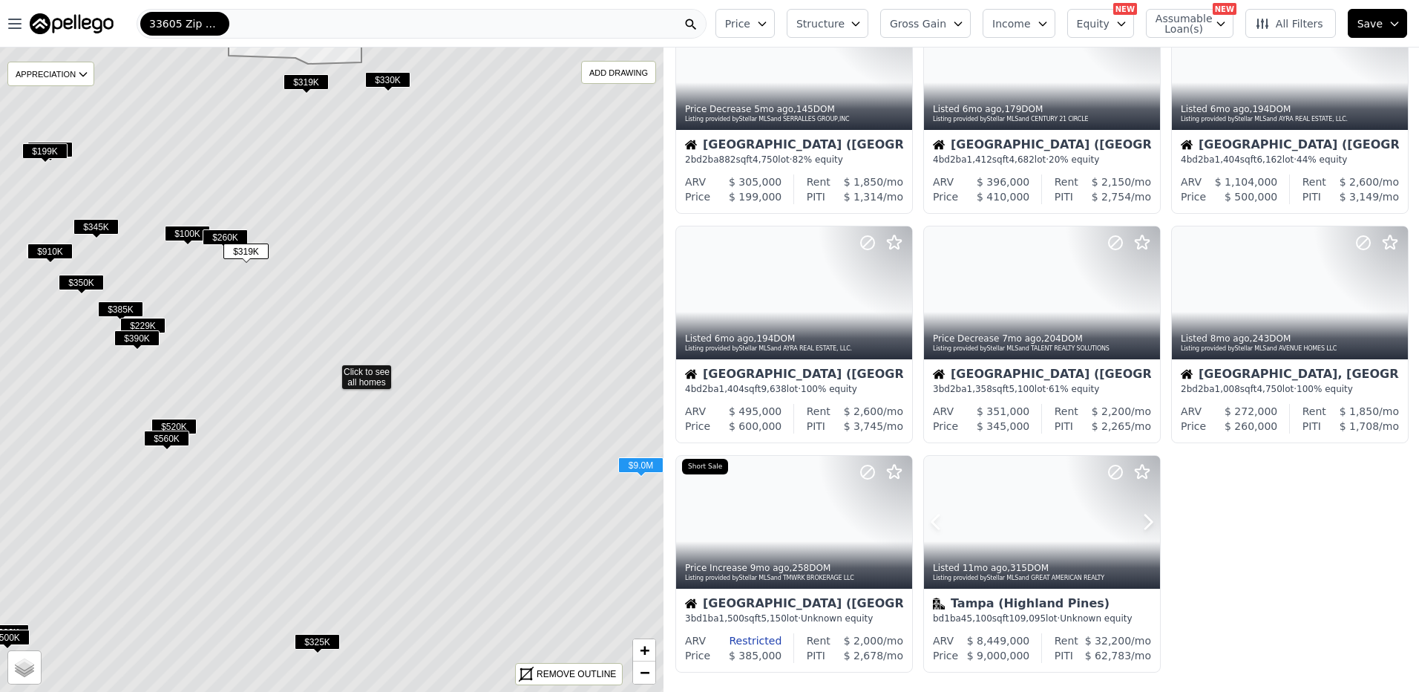
scroll to position [0, 0]
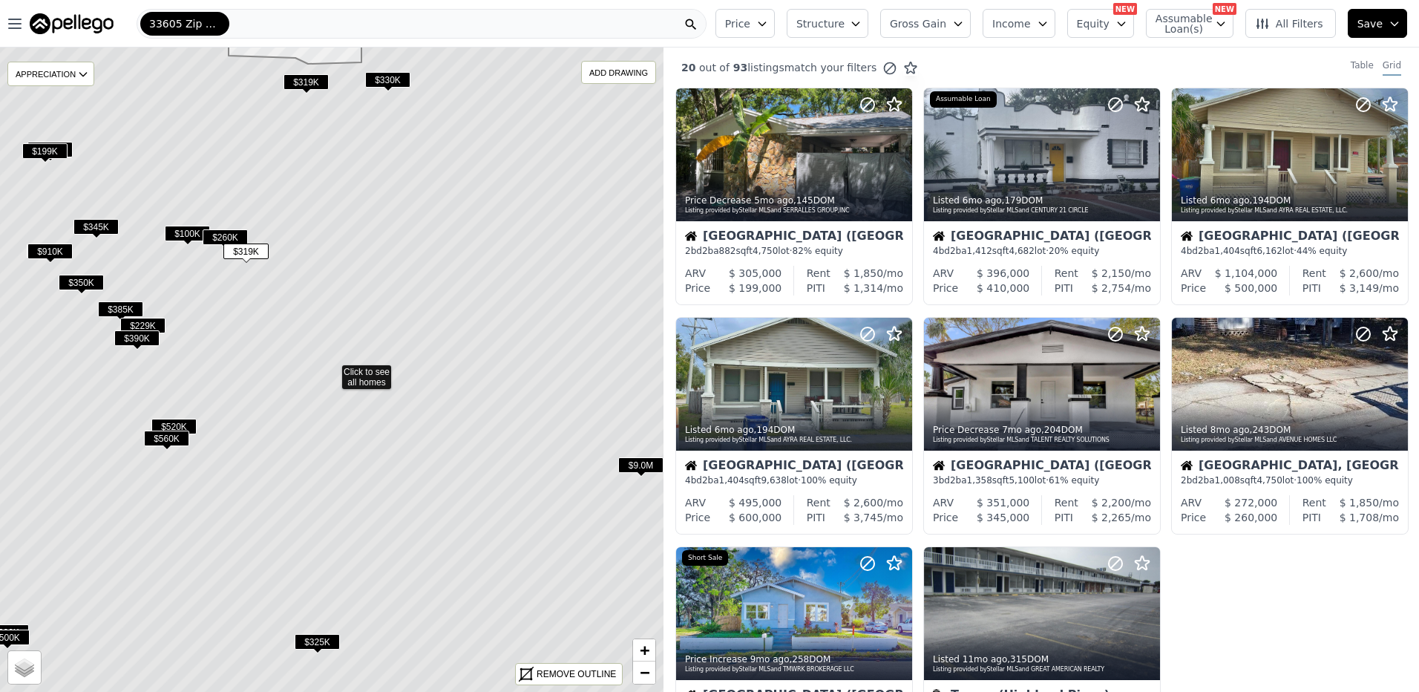
click at [750, 27] on span "Price" at bounding box center [737, 23] width 25 height 15
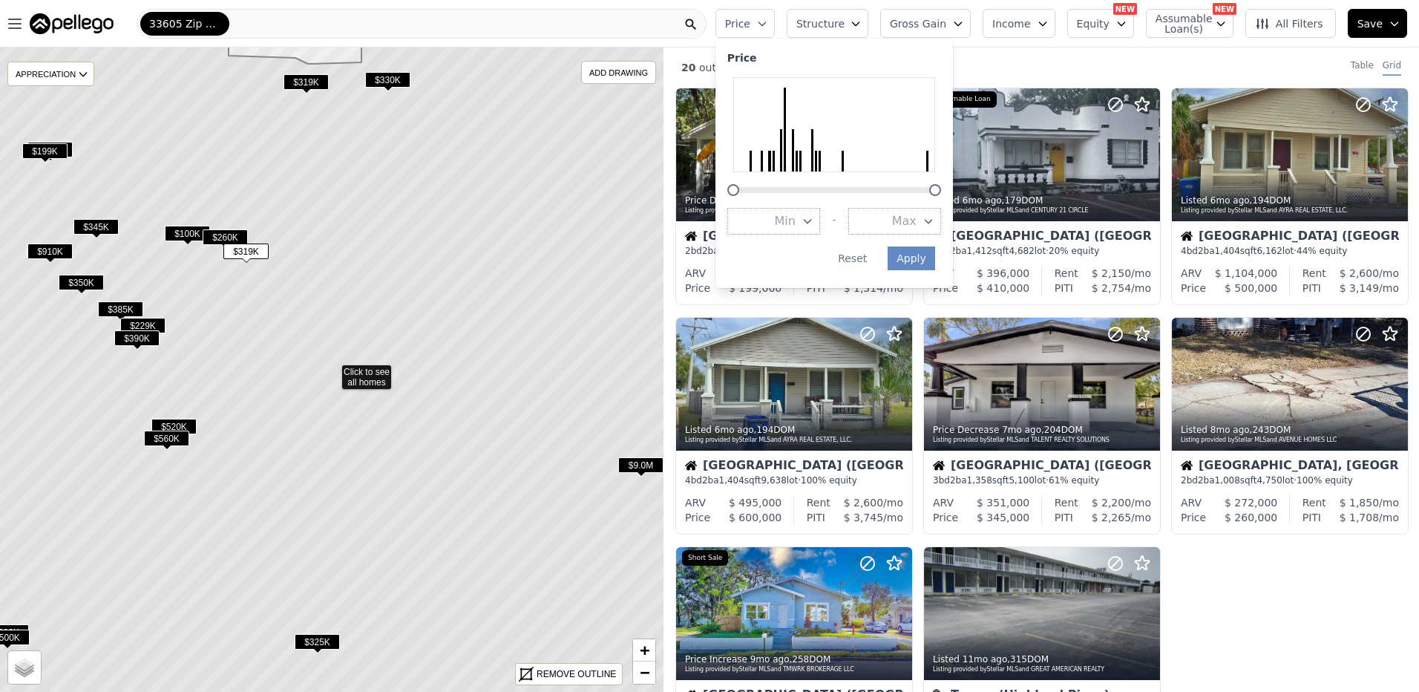
click at [750, 27] on span "Price" at bounding box center [737, 23] width 25 height 15
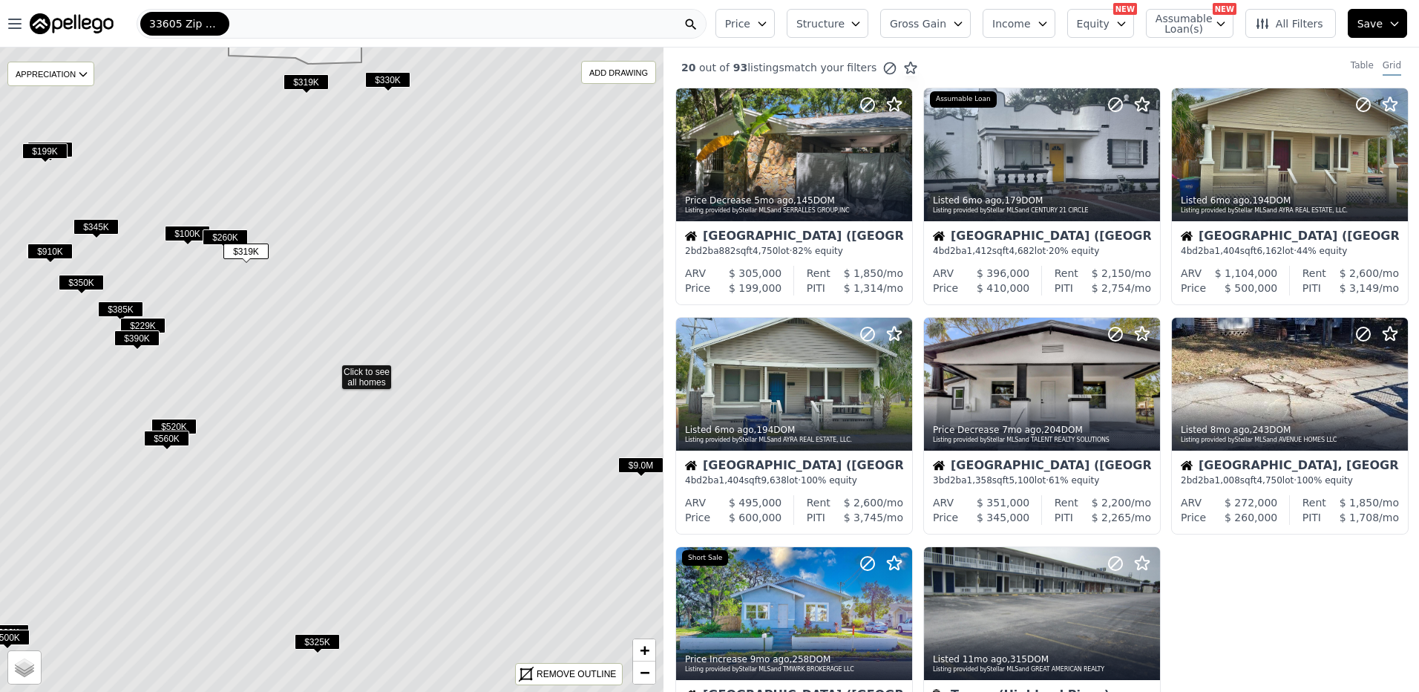
click at [750, 27] on span "Price" at bounding box center [737, 23] width 25 height 15
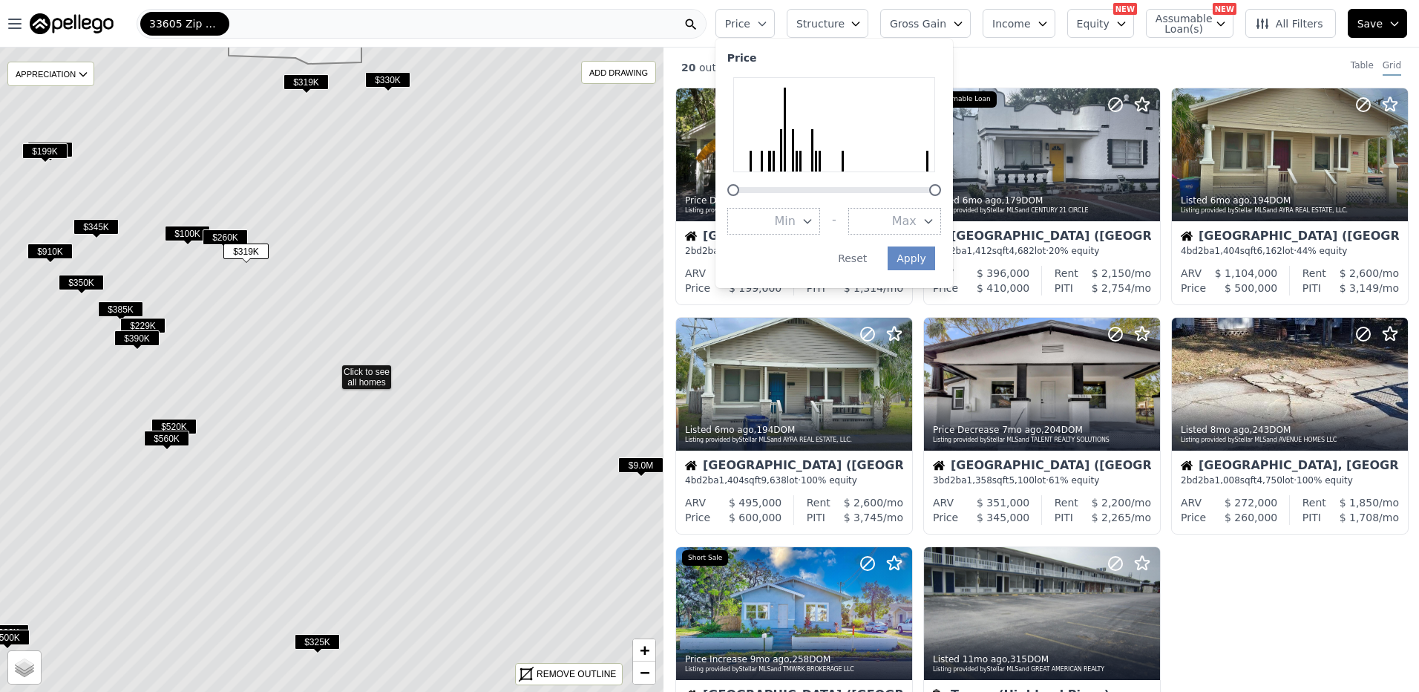
click at [928, 157] on div at bounding box center [927, 161] width 2 height 21
drag, startPoint x: 755, startPoint y: 189, endPoint x: 928, endPoint y: 191, distance: 173.7
click at [909, 191] on div at bounding box center [903, 190] width 12 height 12
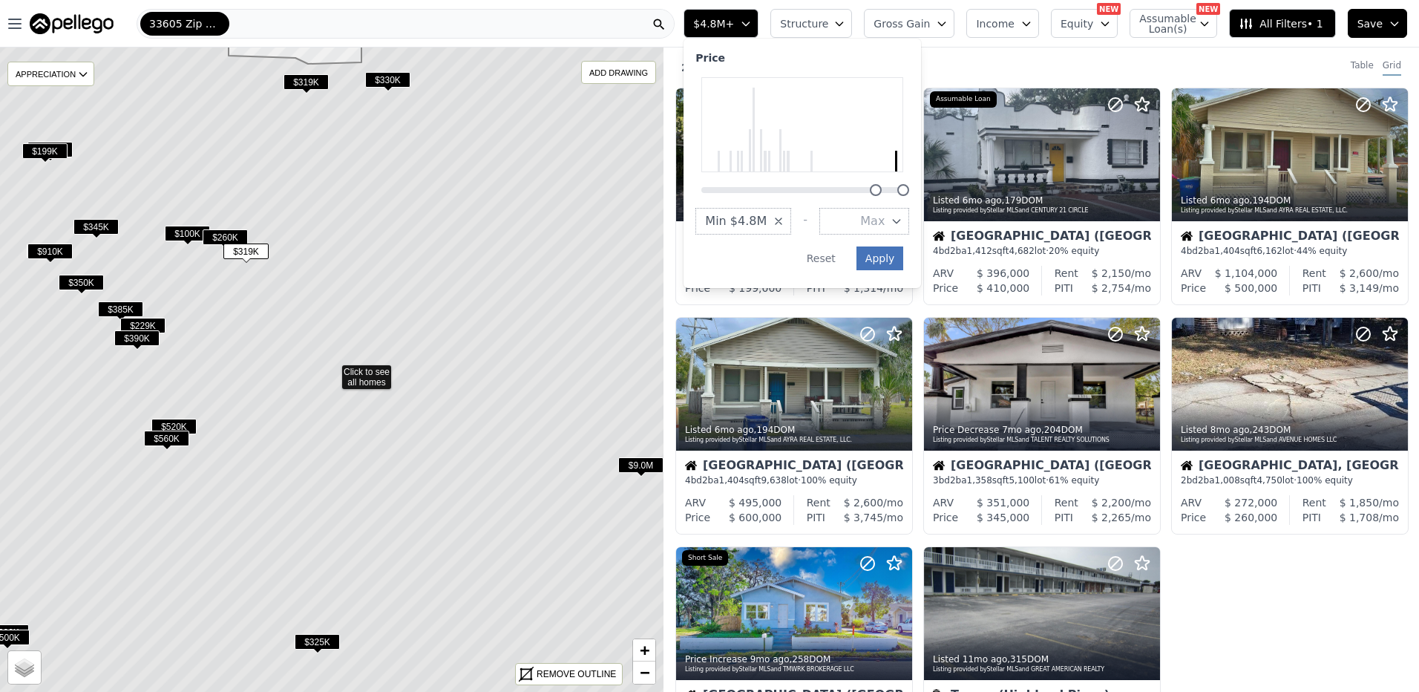
click at [904, 258] on button "Apply" at bounding box center [879, 258] width 47 height 24
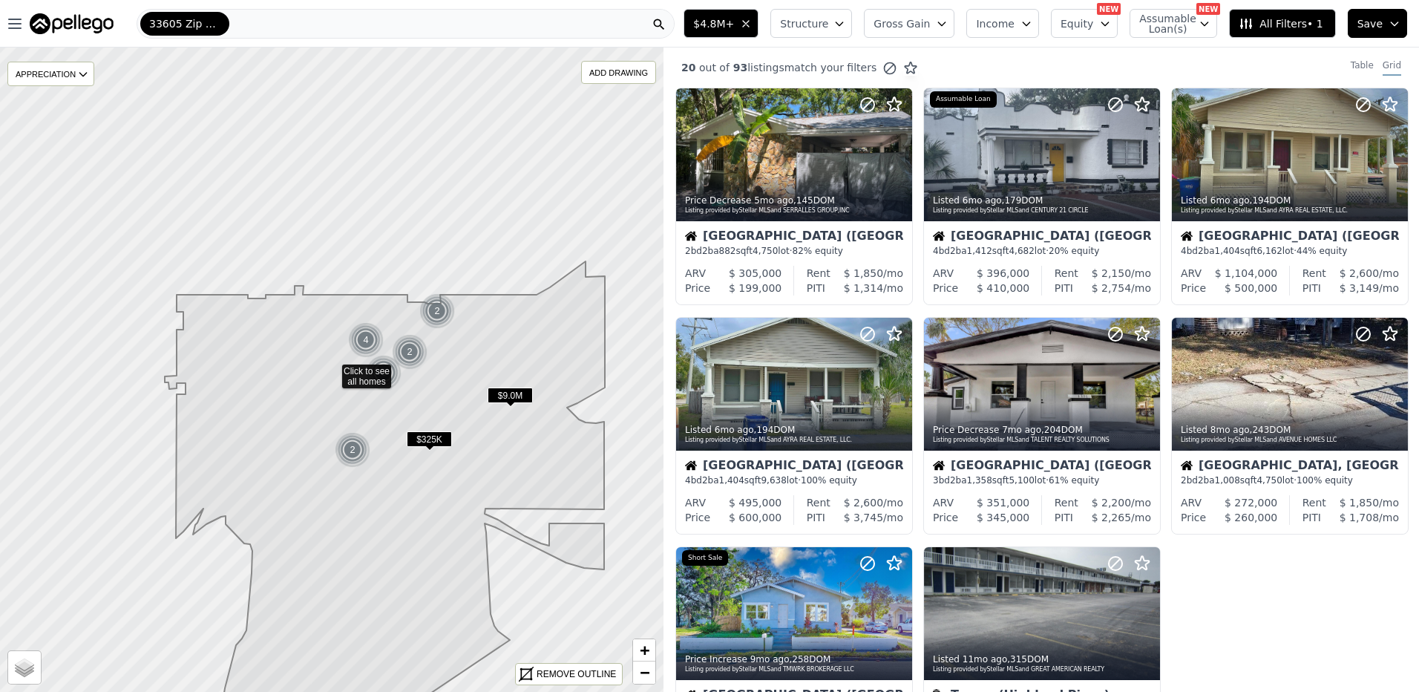
click at [507, 388] on span "$9.0M" at bounding box center [510, 395] width 45 height 16
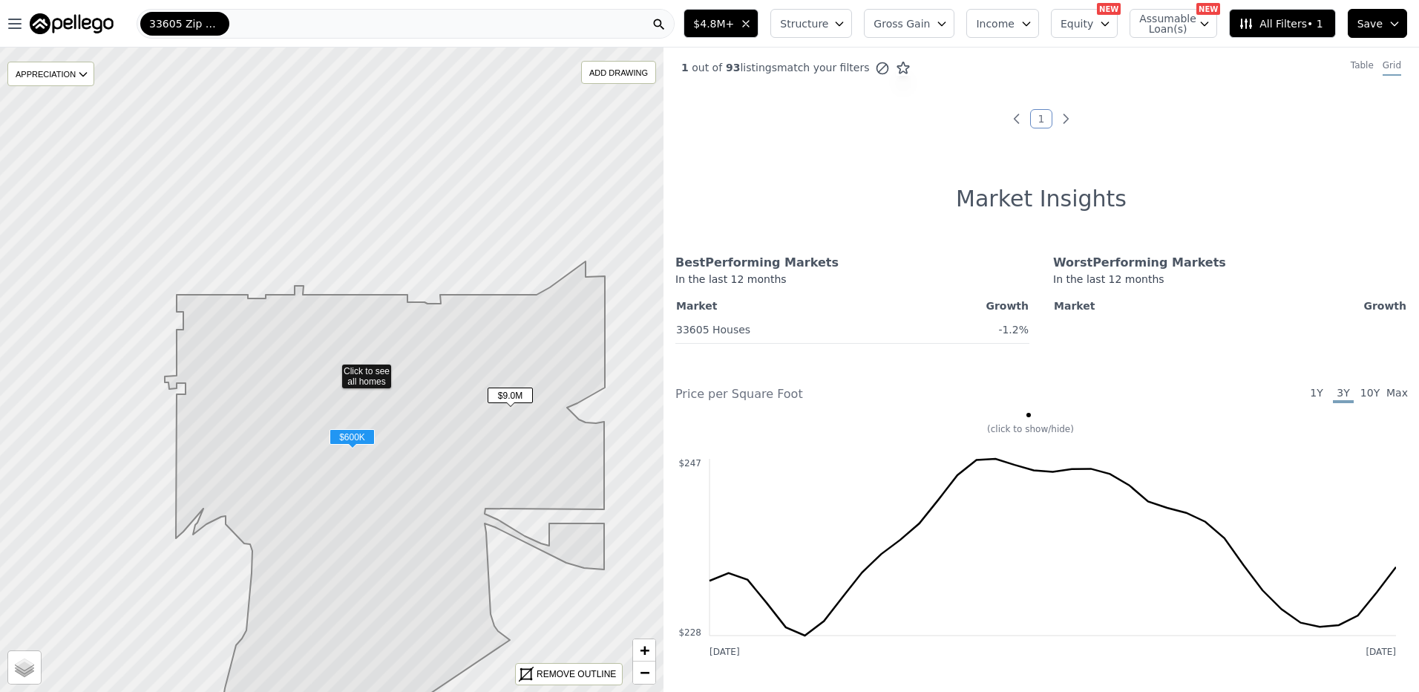
click at [752, 20] on icon "button" at bounding box center [746, 24] width 12 height 12
click at [844, 27] on span "Structure" at bounding box center [819, 23] width 47 height 15
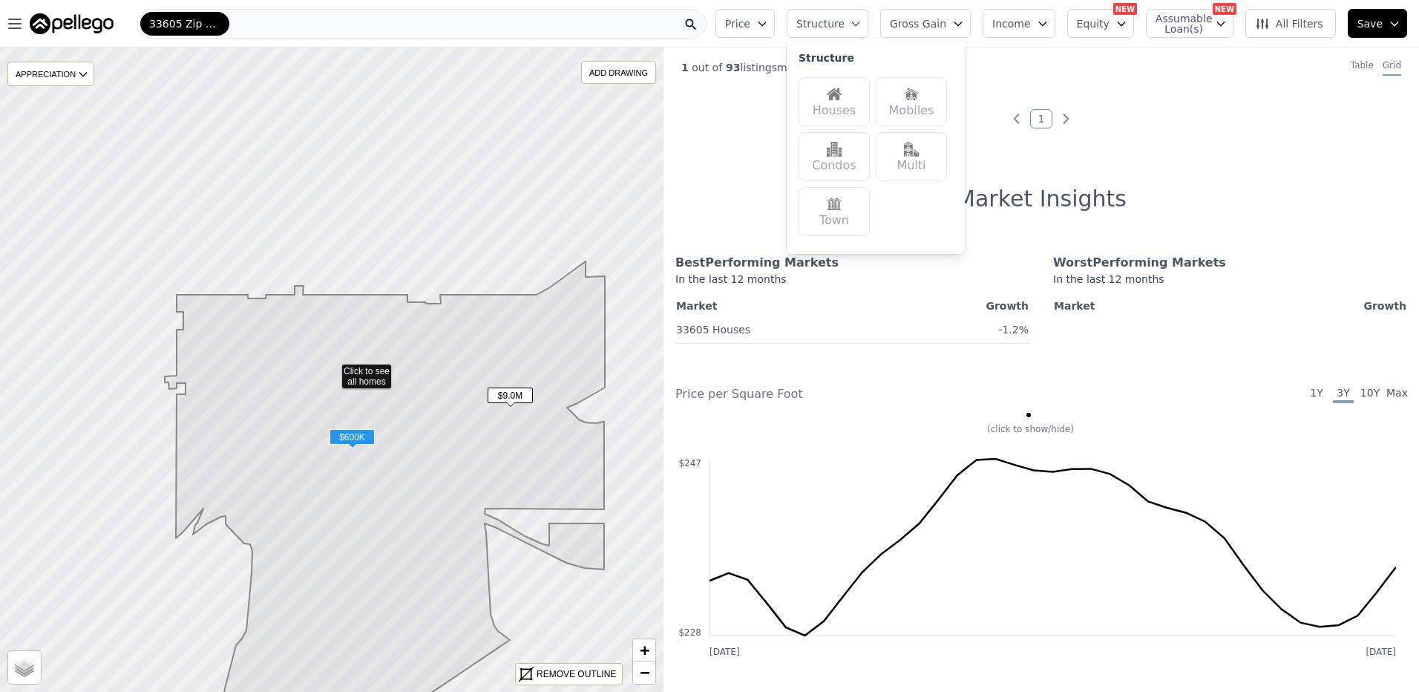
click at [870, 102] on div "Houses" at bounding box center [834, 101] width 71 height 49
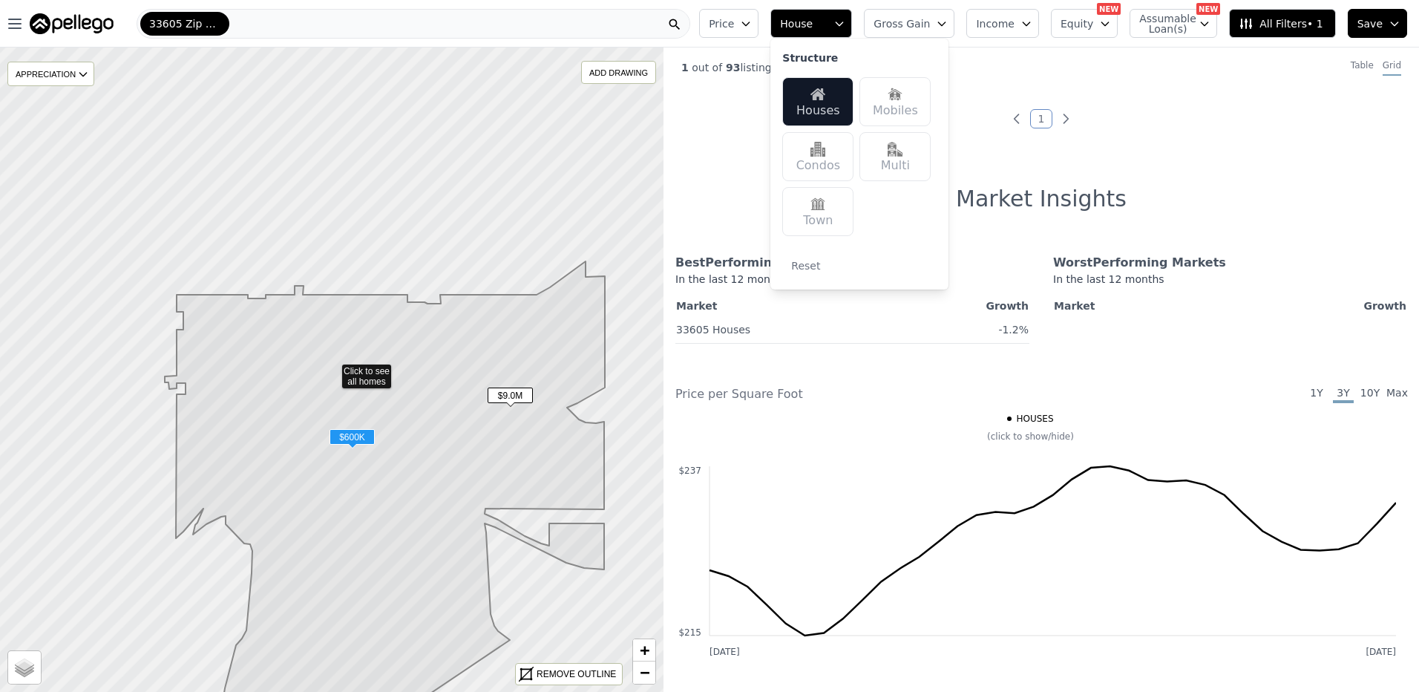
click at [915, 22] on span "Gross Gain" at bounding box center [902, 23] width 56 height 15
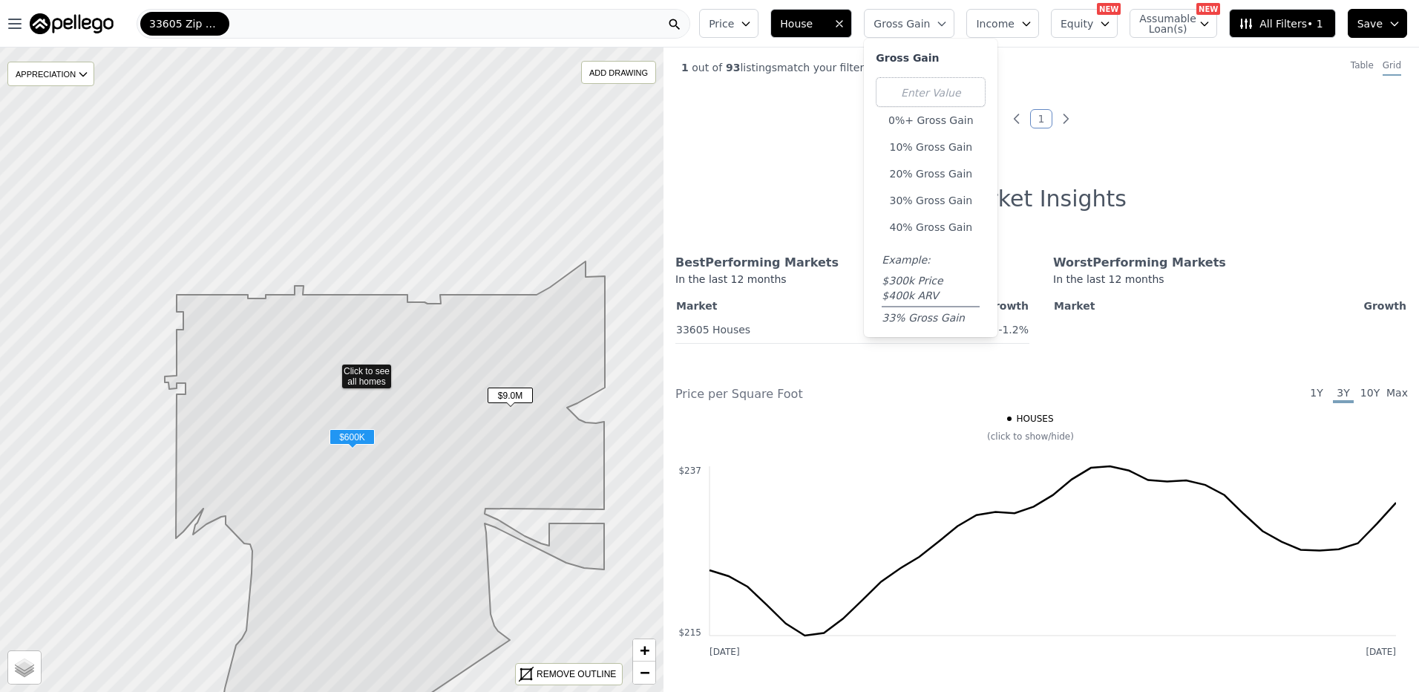
click at [1009, 27] on span "Income" at bounding box center [995, 23] width 39 height 15
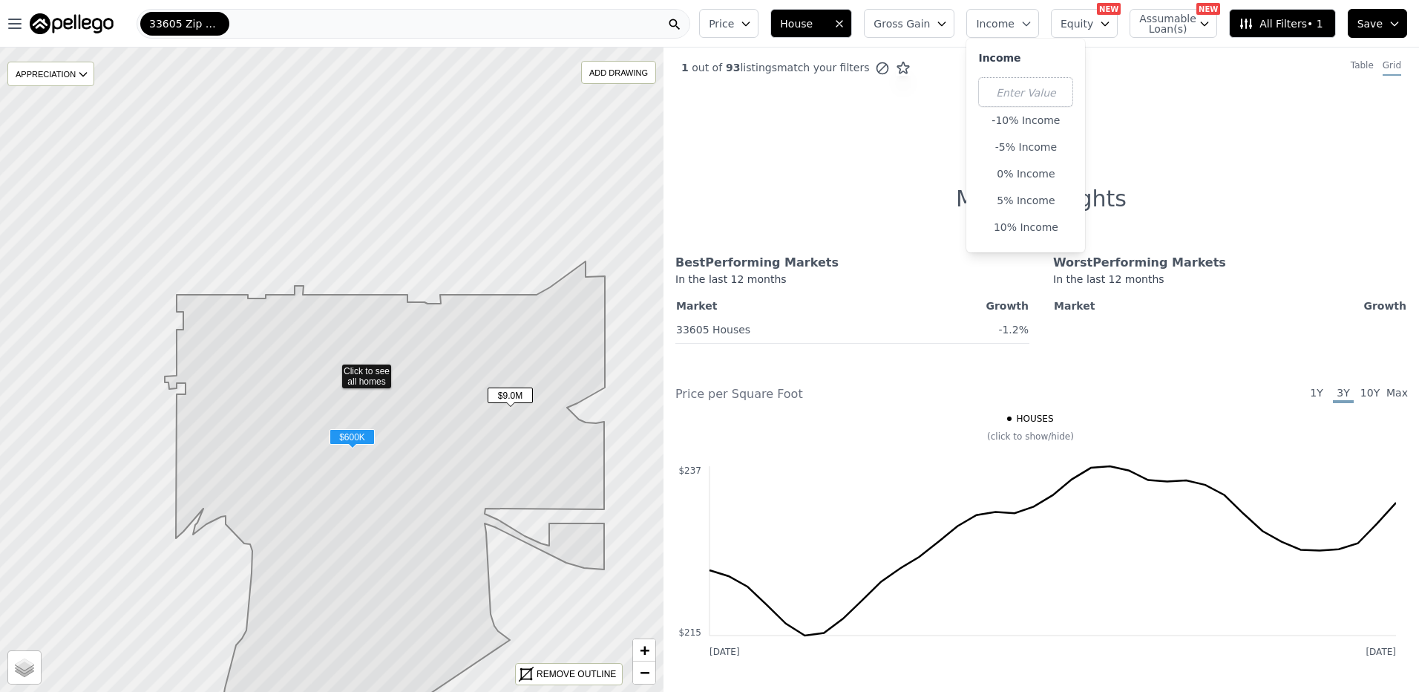
click at [1009, 27] on span "Income" at bounding box center [995, 23] width 39 height 15
click at [1086, 24] on span "Equity" at bounding box center [1077, 23] width 33 height 15
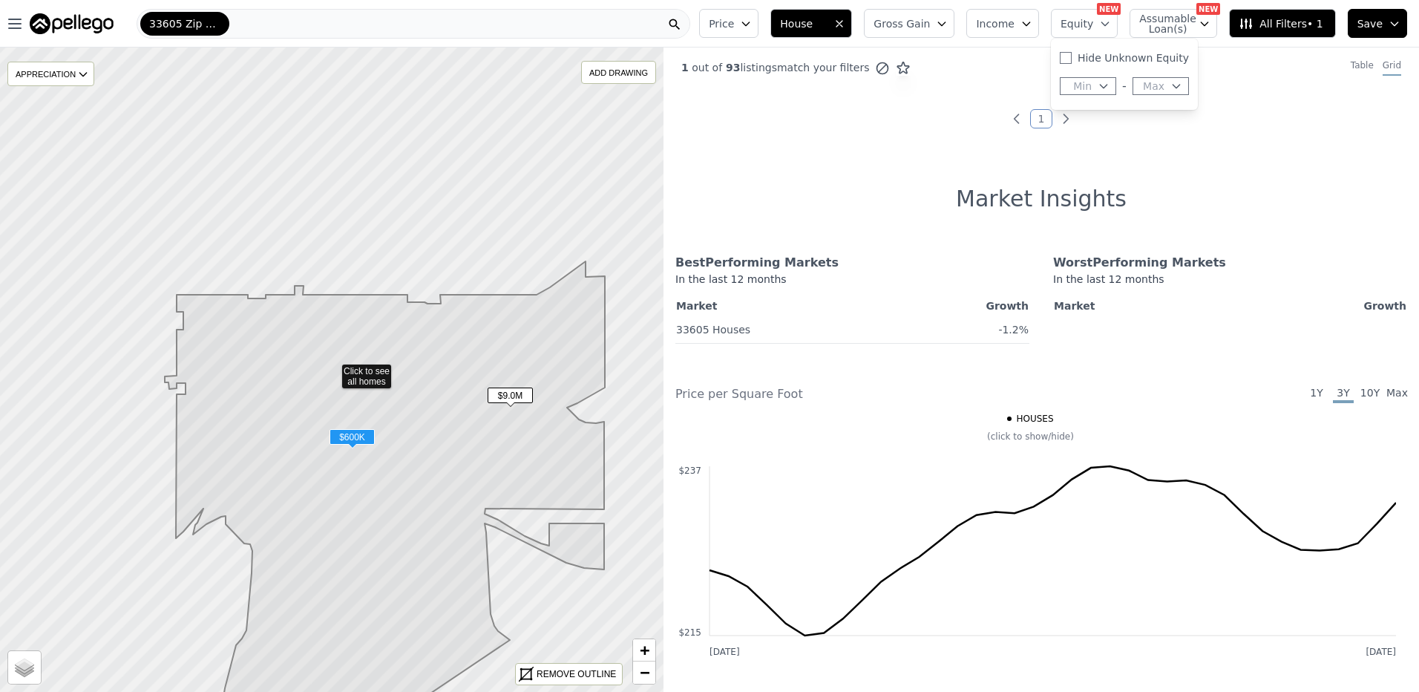
click at [1086, 24] on span "Equity" at bounding box center [1077, 23] width 33 height 15
click at [1145, 19] on button "Assumable Loan(s)" at bounding box center [1174, 23] width 88 height 29
click at [1318, 26] on span "All Filters • 1" at bounding box center [1281, 23] width 84 height 15
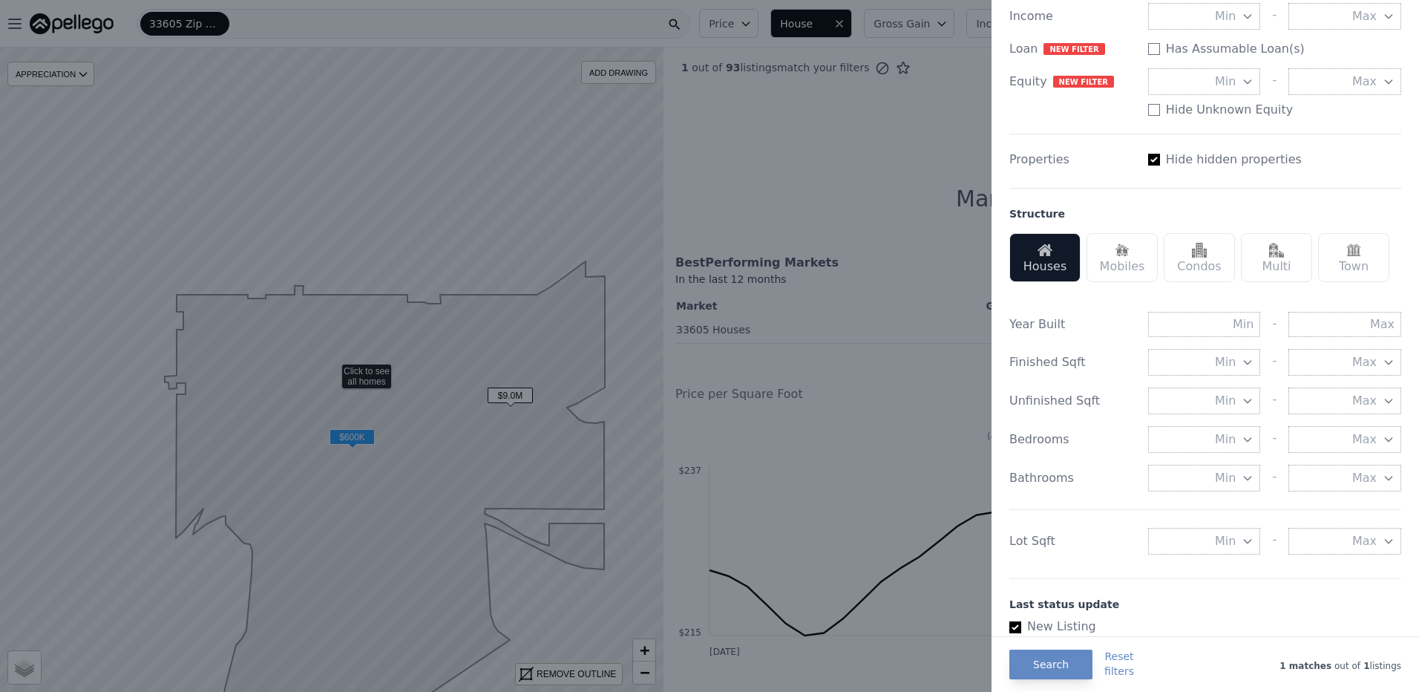
scroll to position [297, 0]
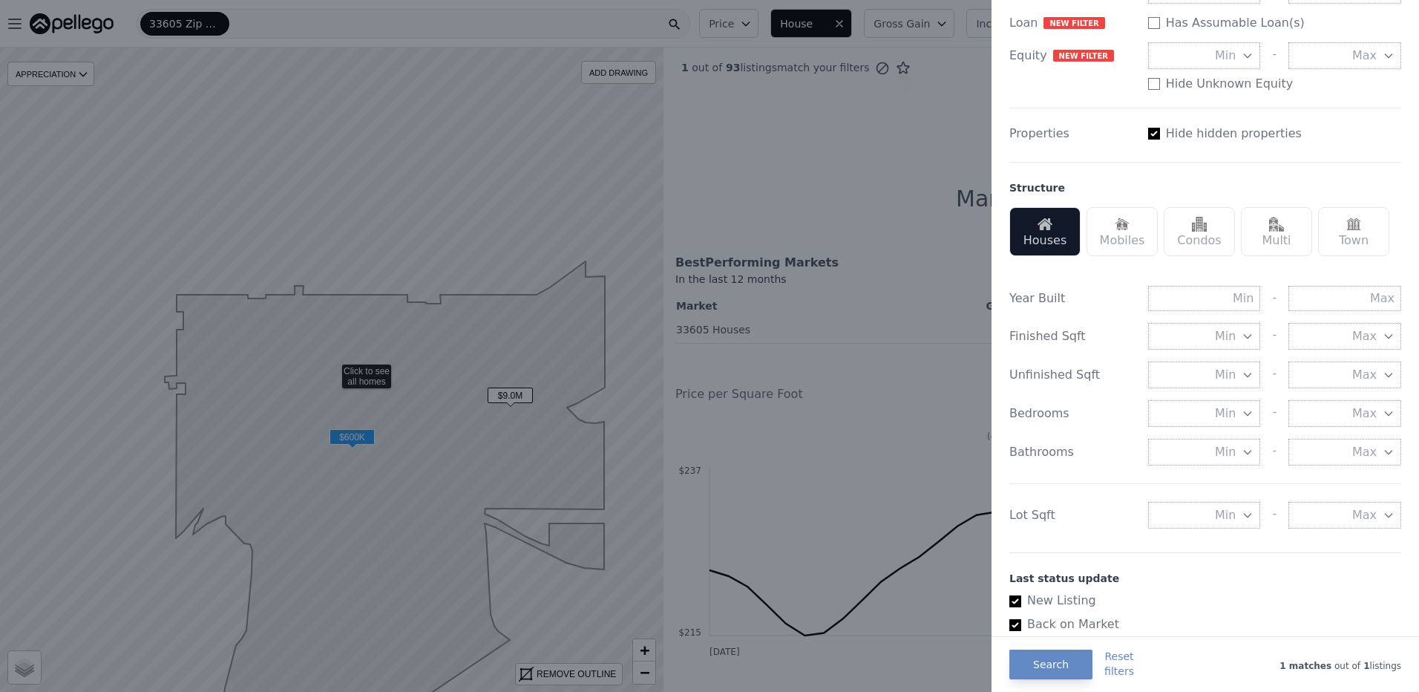
drag, startPoint x: 1180, startPoint y: 394, endPoint x: 1182, endPoint y: 409, distance: 15.0
click at [1182, 402] on div "Year Built - Finished Sqft Min - Max Unfinished Sqft Min - Max Bedrooms Min - M…" at bounding box center [1205, 404] width 392 height 272
click at [1182, 410] on button "Min" at bounding box center [1204, 413] width 113 height 27
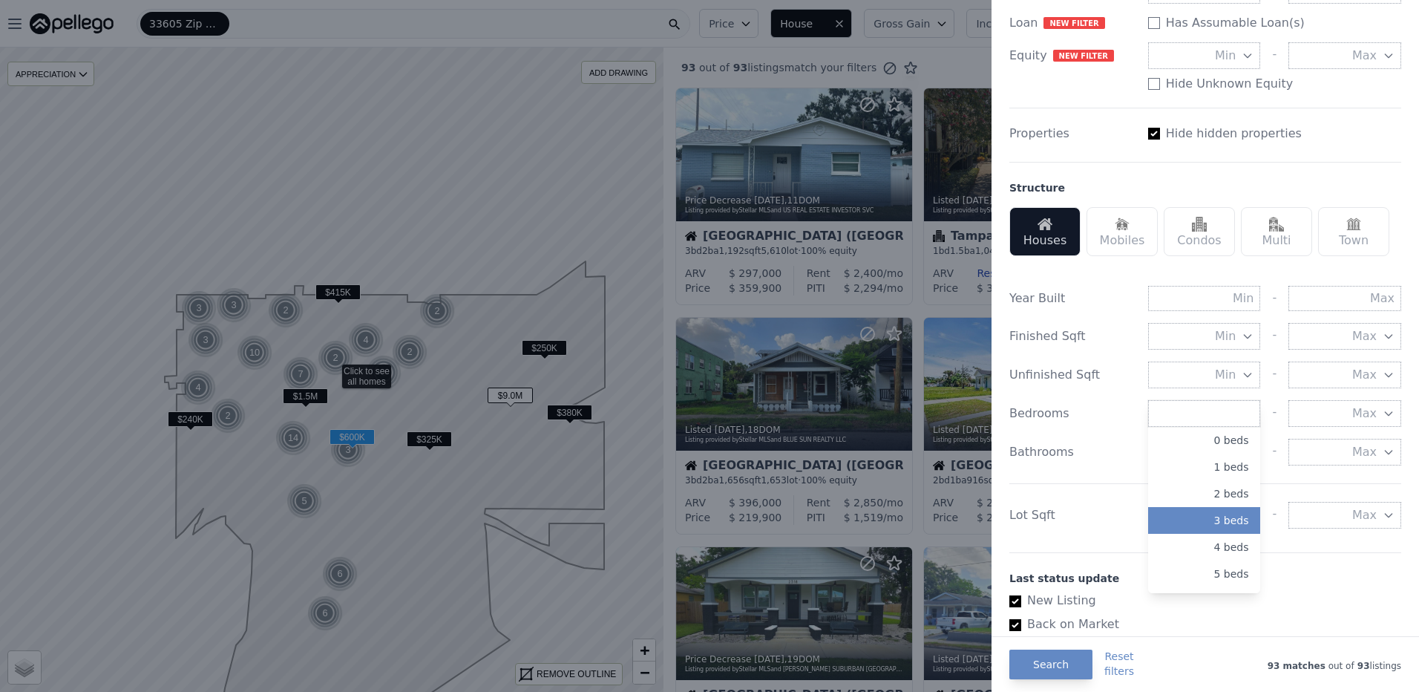
click at [1223, 511] on button "3 beds" at bounding box center [1204, 520] width 113 height 27
click at [1107, 420] on div "Bedrooms" at bounding box center [1072, 413] width 127 height 18
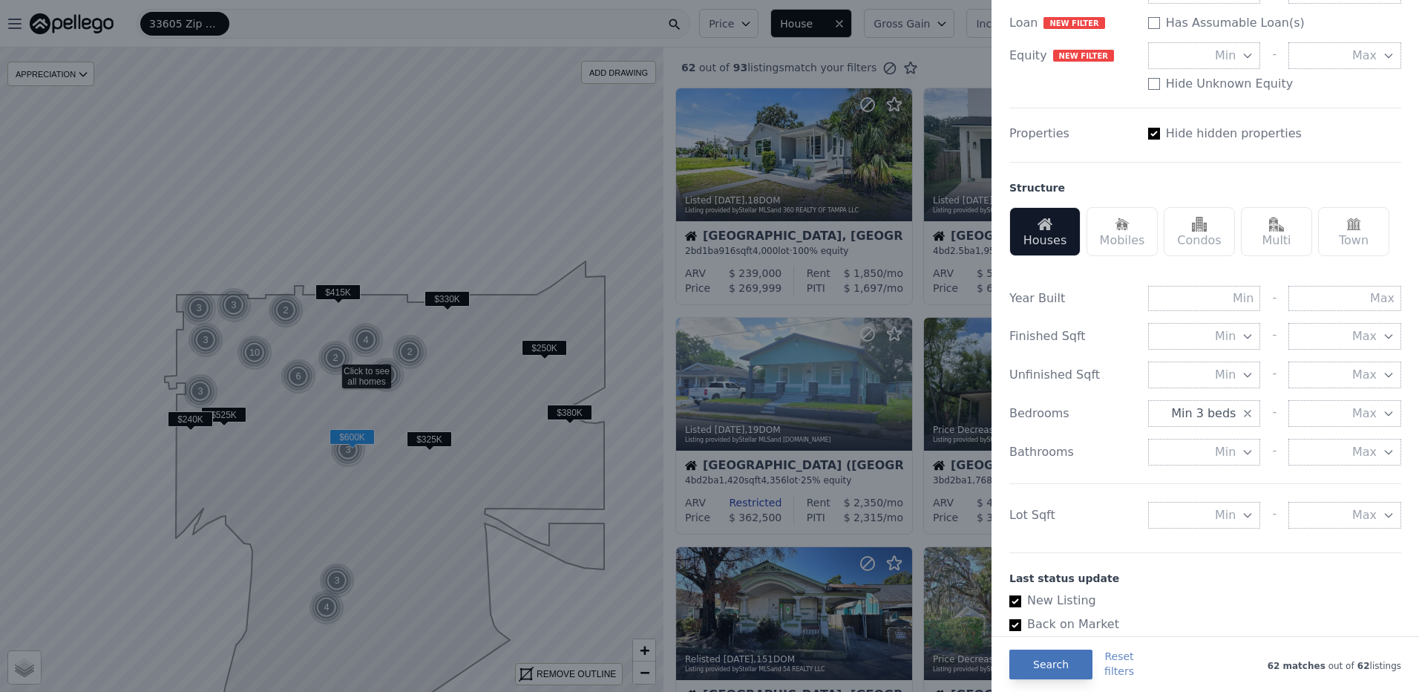
click at [1067, 669] on button "Search" at bounding box center [1050, 664] width 83 height 30
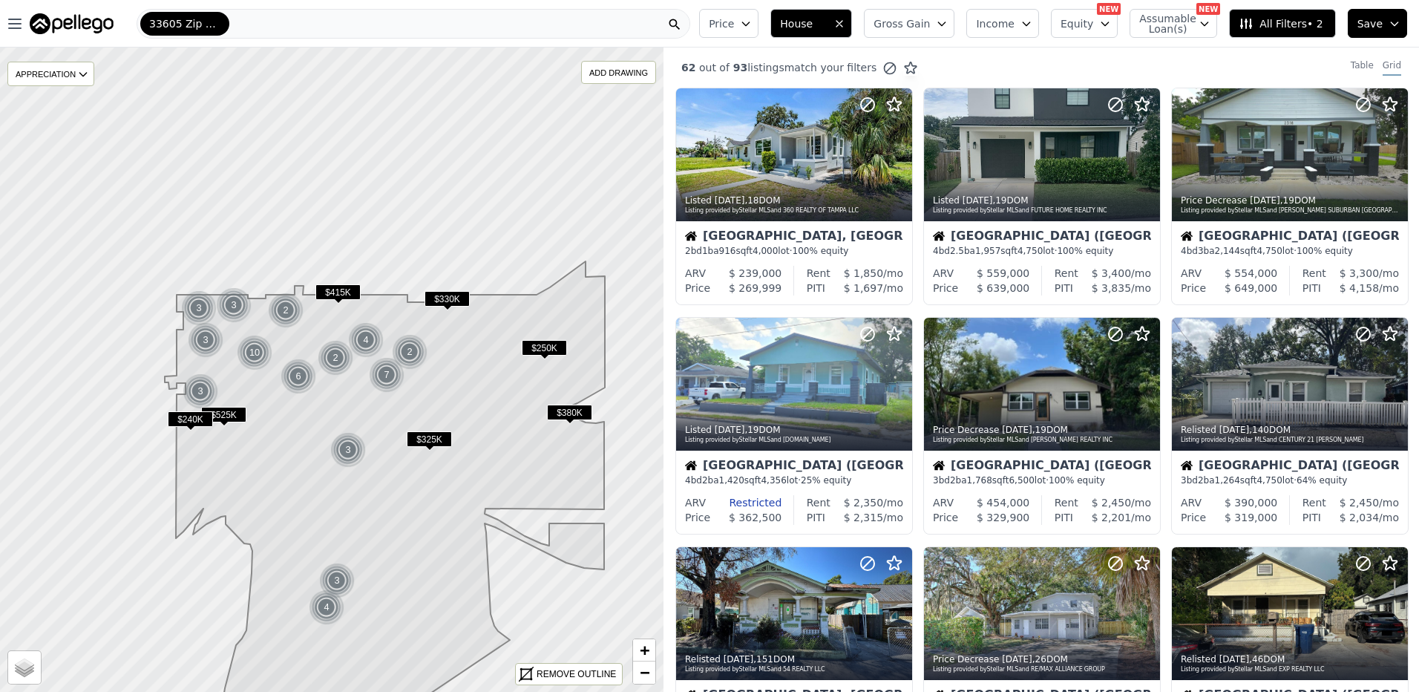
click at [1167, 32] on span "Assumable Loan(s)" at bounding box center [1162, 23] width 47 height 21
click at [1274, 30] on span "All Filters • 2" at bounding box center [1281, 23] width 84 height 15
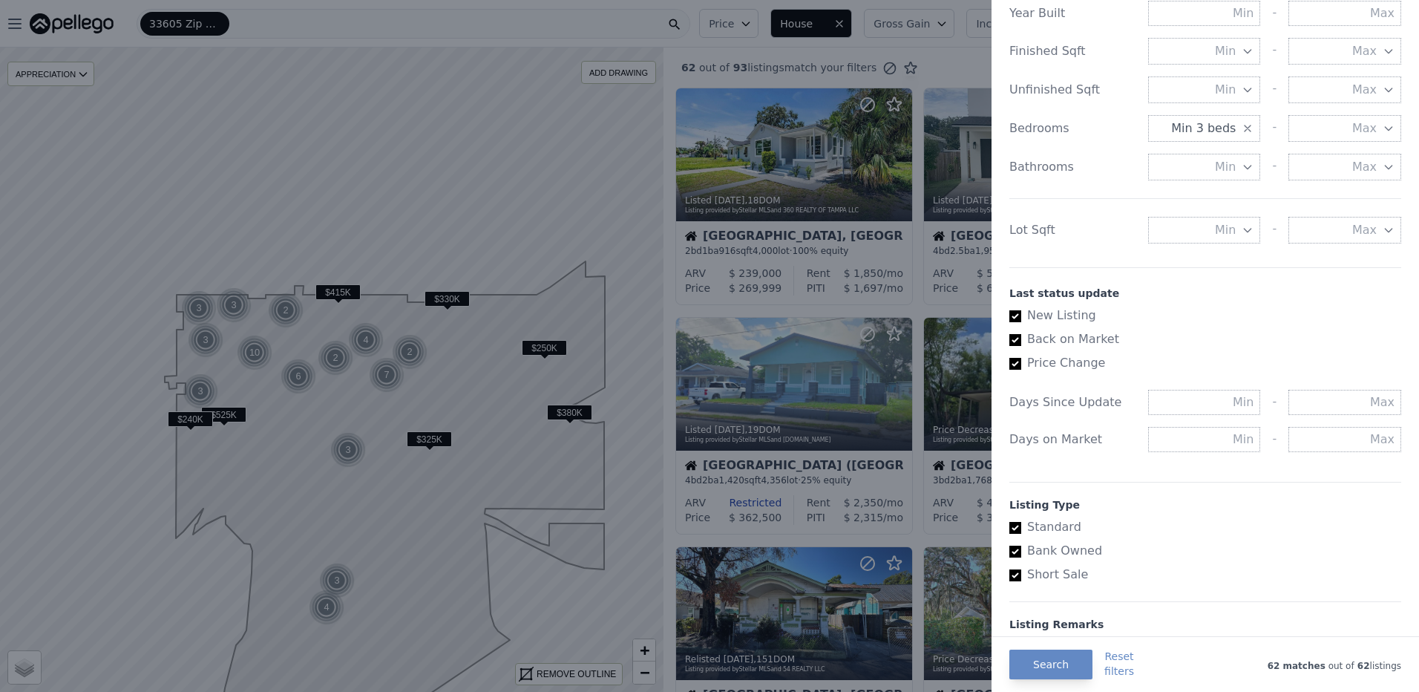
scroll to position [663, 0]
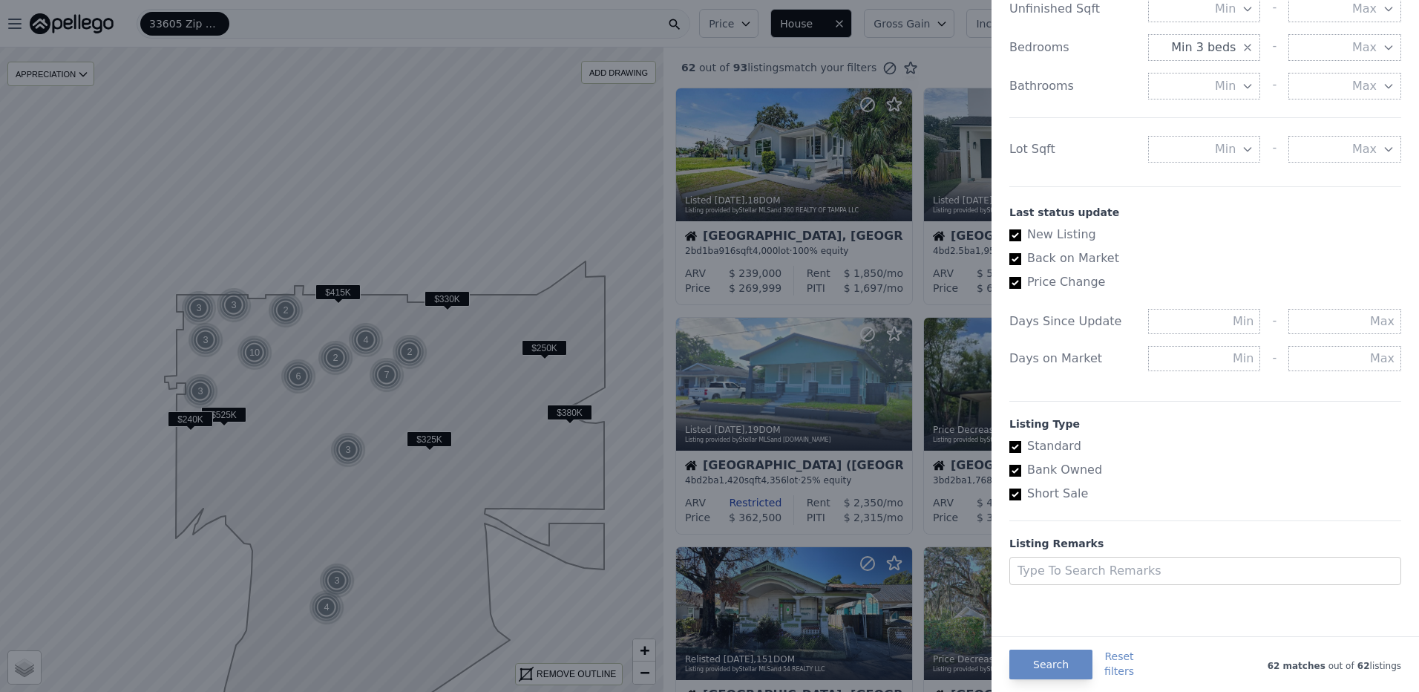
click at [1018, 494] on input "Short Sale" at bounding box center [1015, 494] width 12 height 12
checkbox input "false"
click at [1017, 471] on input "Bank Owned" at bounding box center [1015, 471] width 12 height 12
checkbox input "false"
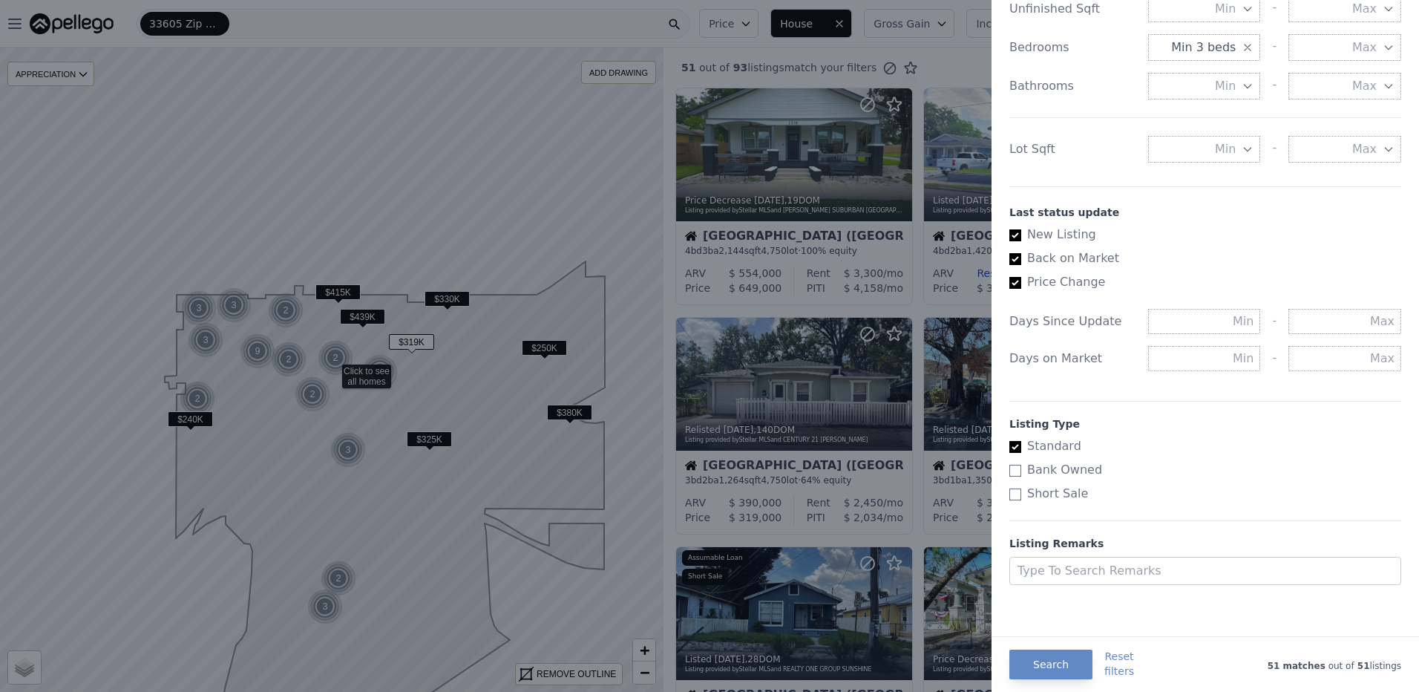
scroll to position [589, 0]
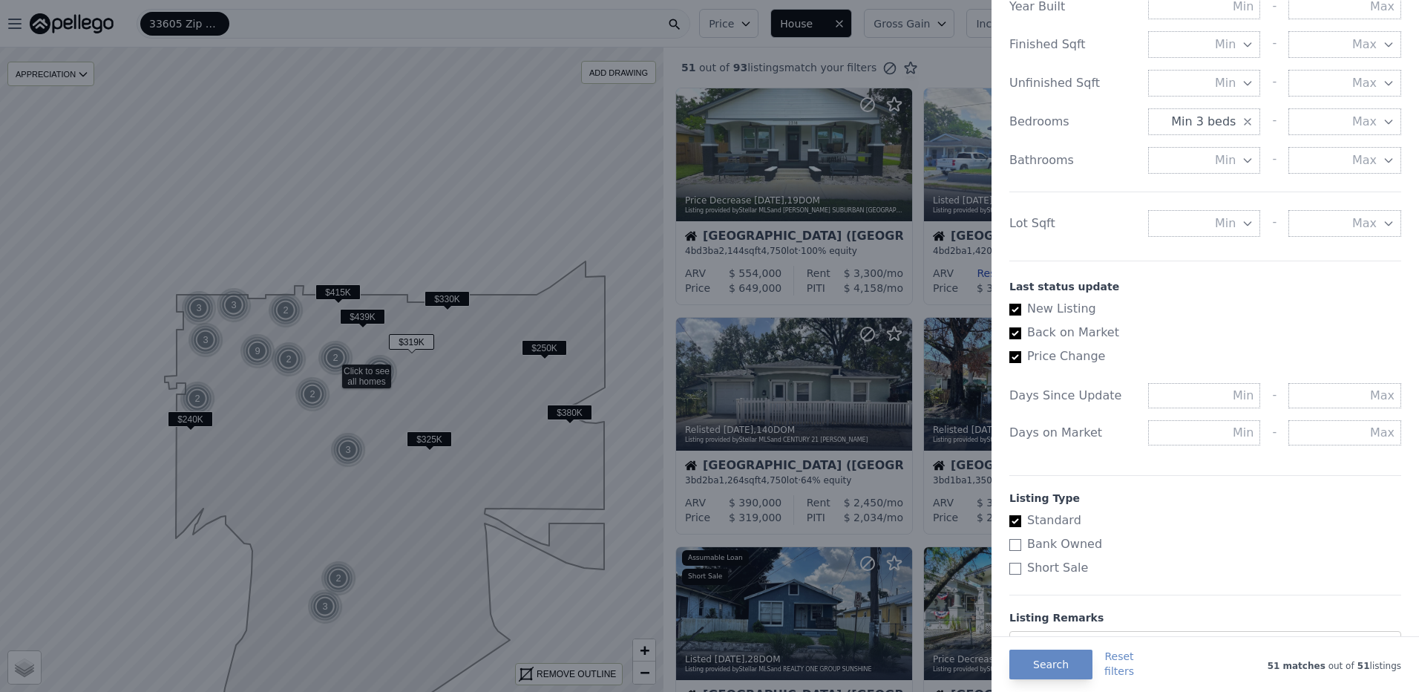
click at [1049, 448] on div "Days Since Update - Days on Market -" at bounding box center [1205, 411] width 392 height 92
click at [1049, 455] on div "Days Since Update - Days on Market -" at bounding box center [1205, 411] width 392 height 92
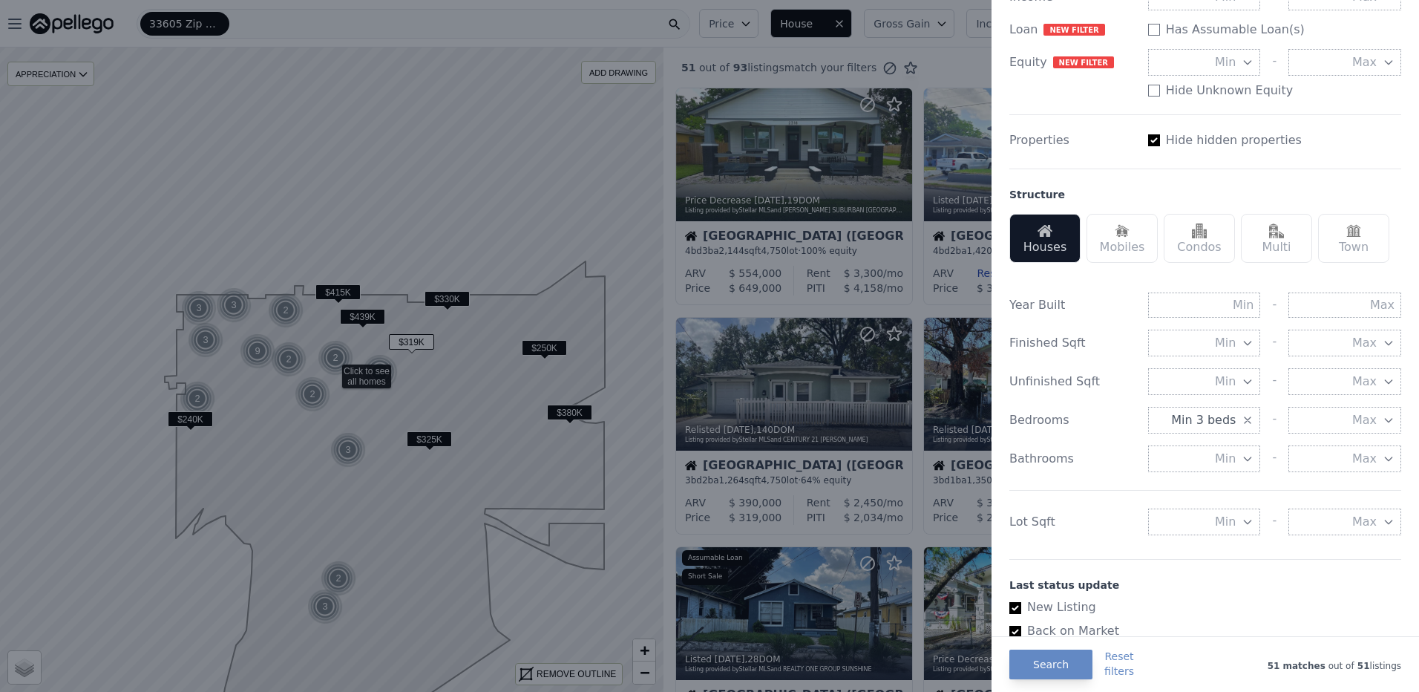
scroll to position [292, 0]
click at [1159, 459] on button "Min" at bounding box center [1204, 457] width 113 height 27
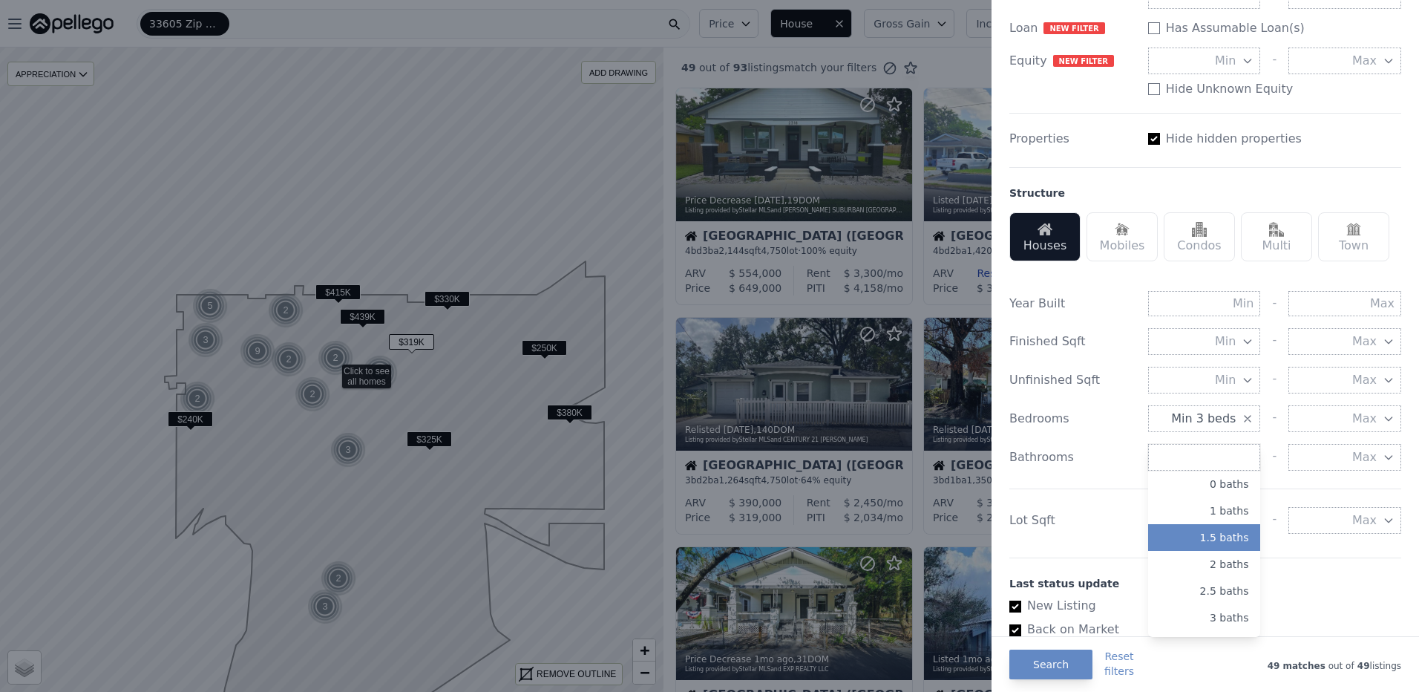
click at [1183, 534] on button "1.5 baths" at bounding box center [1204, 537] width 113 height 27
click at [1079, 508] on div "Lot Sqft Min - Max" at bounding box center [1205, 520] width 392 height 27
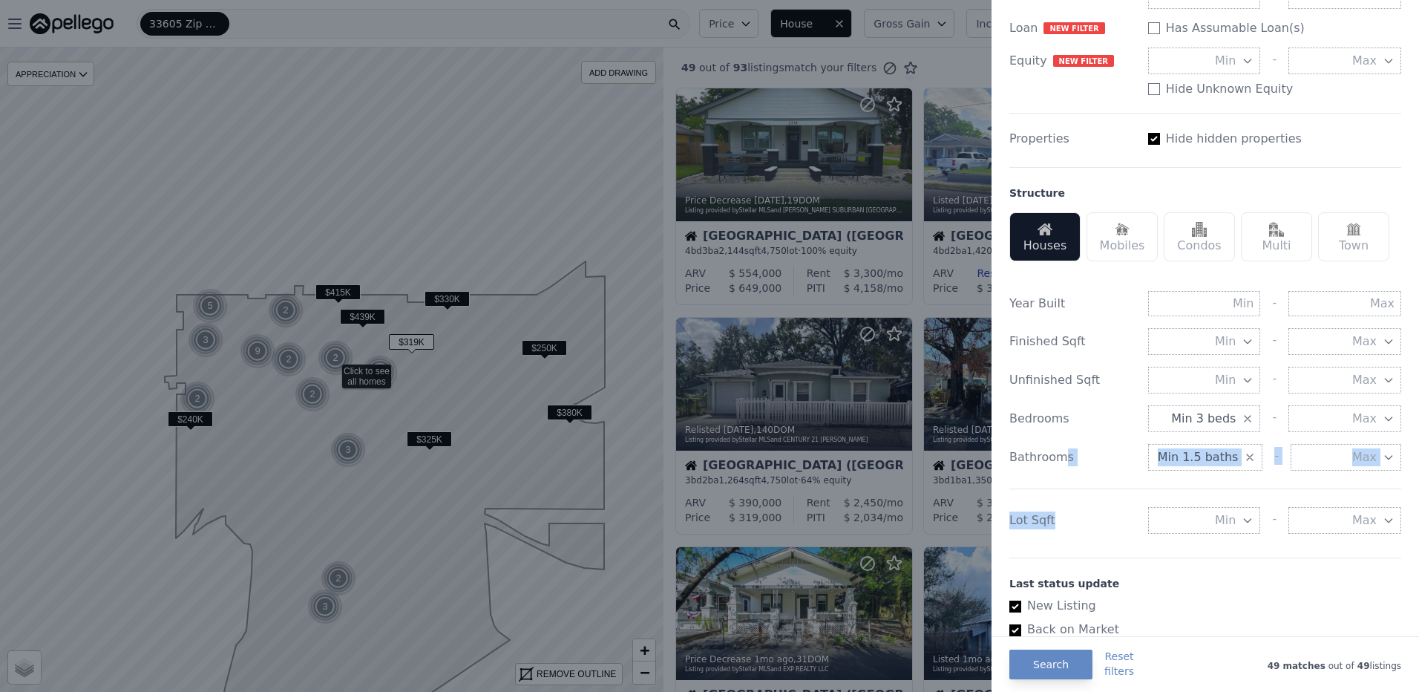
click at [1059, 476] on div "Year Built - Finished Sqft Min - Max Unfinished Sqft Min - Max Bedrooms Min 3 b…" at bounding box center [1205, 409] width 392 height 272
drag, startPoint x: 1059, startPoint y: 476, endPoint x: 1023, endPoint y: 481, distance: 36.6
click at [1024, 481] on div "Year Built - Finished Sqft Min - Max Unfinished Sqft Min - Max Bedrooms Min 3 b…" at bounding box center [1205, 409] width 392 height 272
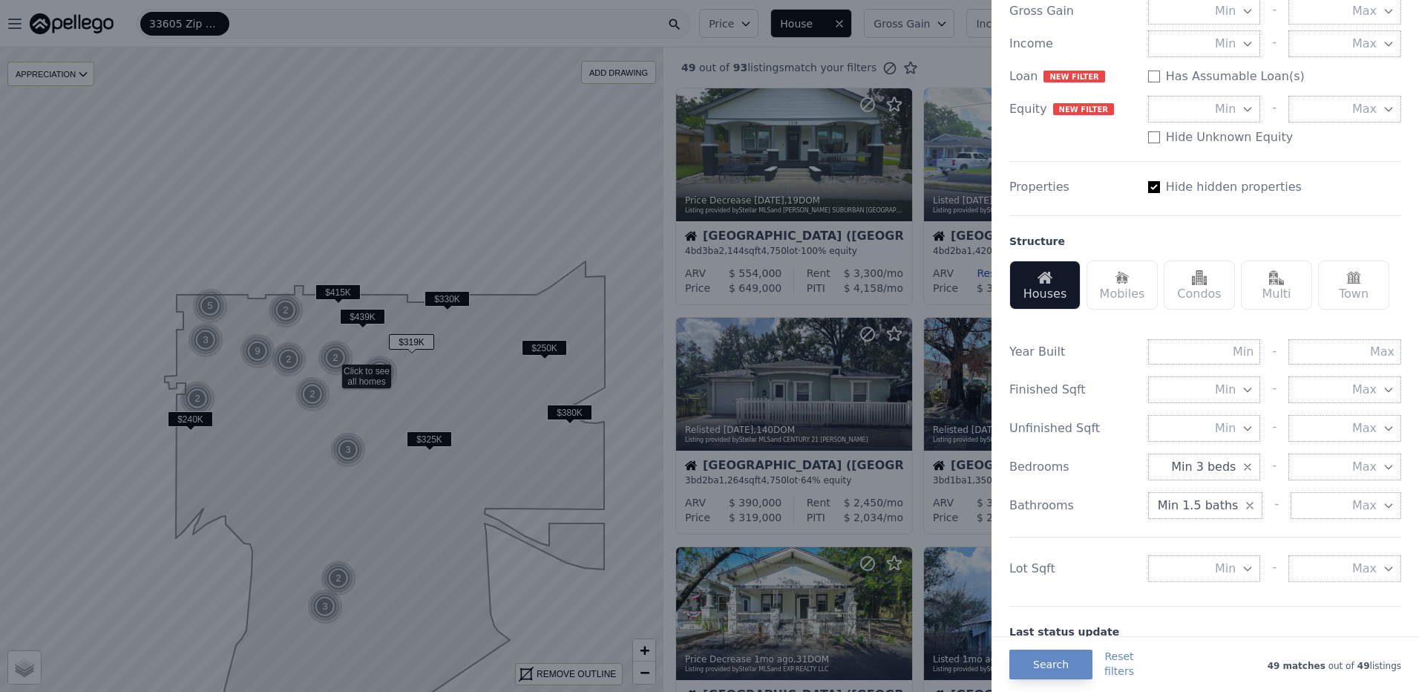
scroll to position [217, 0]
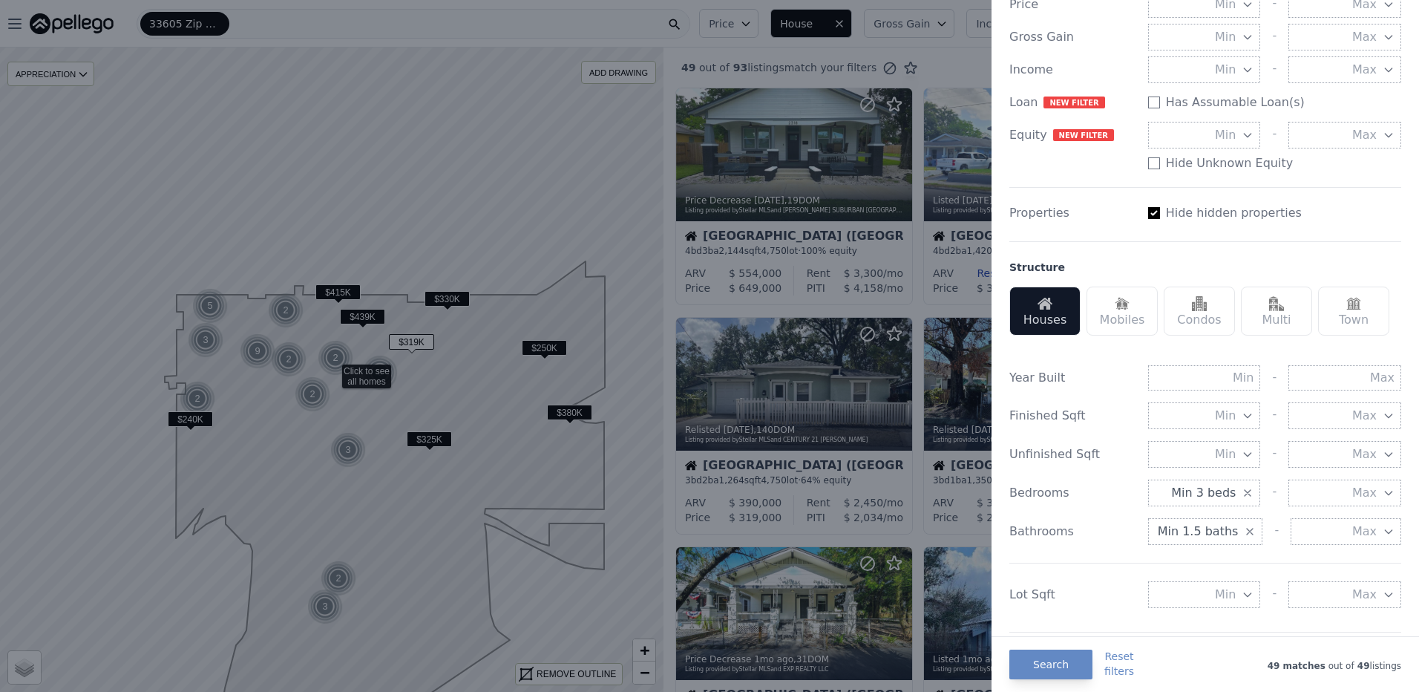
click at [1023, 481] on div "Bedrooms Min 3 beds - Max" at bounding box center [1205, 492] width 392 height 27
click at [1026, 663] on button "Search" at bounding box center [1050, 664] width 83 height 30
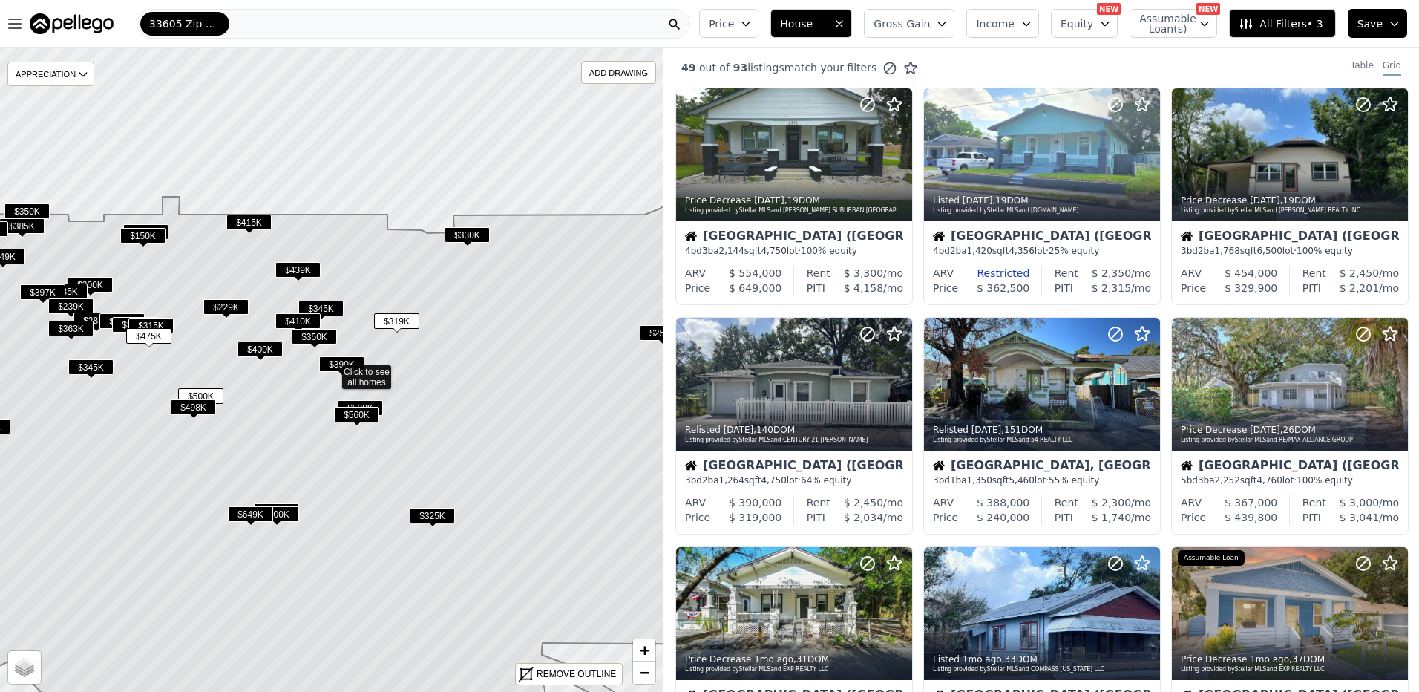
click at [330, 365] on span "$390K" at bounding box center [341, 364] width 45 height 16
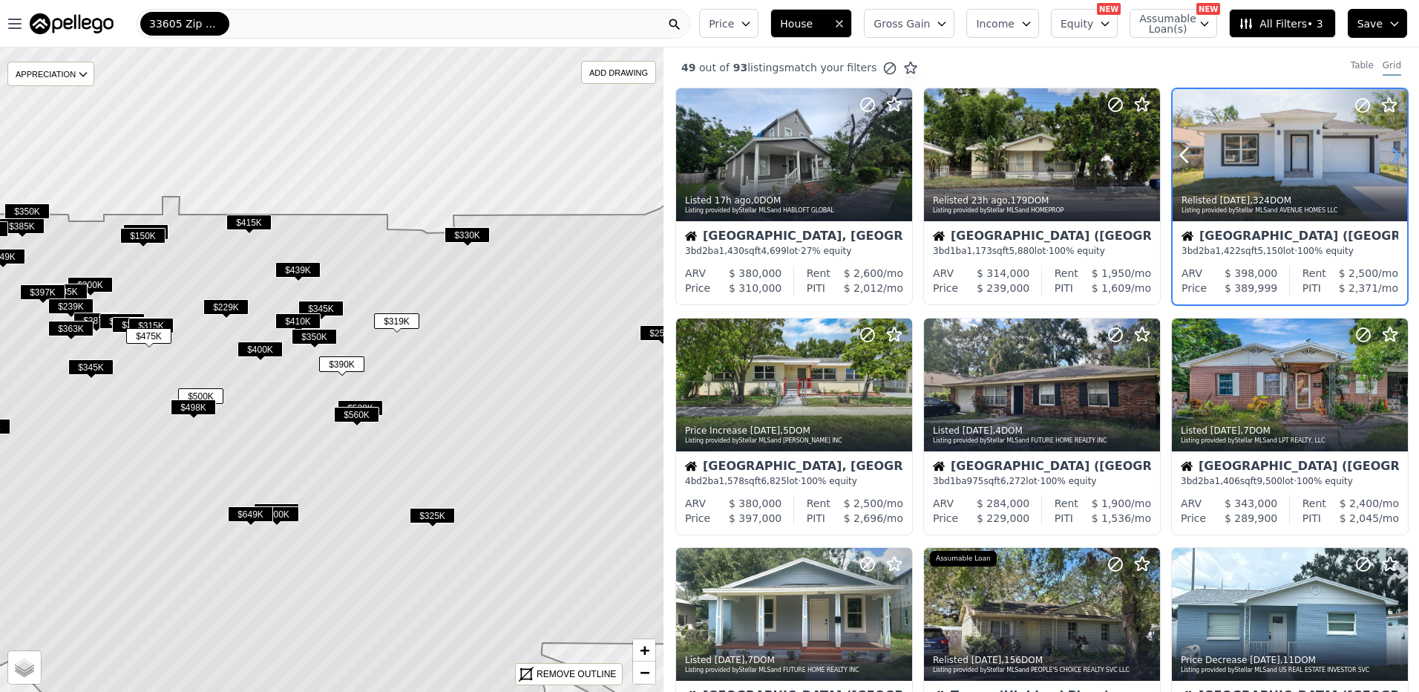
click at [1388, 154] on icon at bounding box center [1395, 155] width 24 height 24
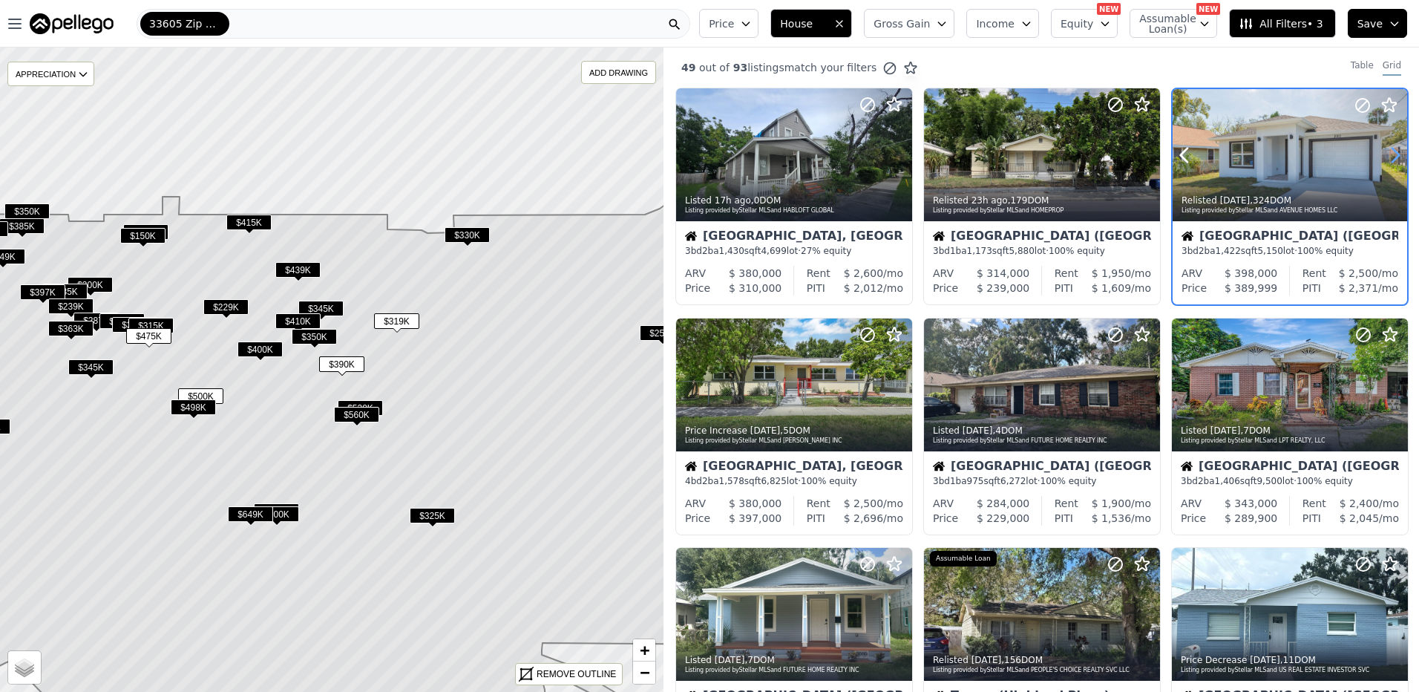
click at [1388, 154] on icon at bounding box center [1395, 155] width 24 height 24
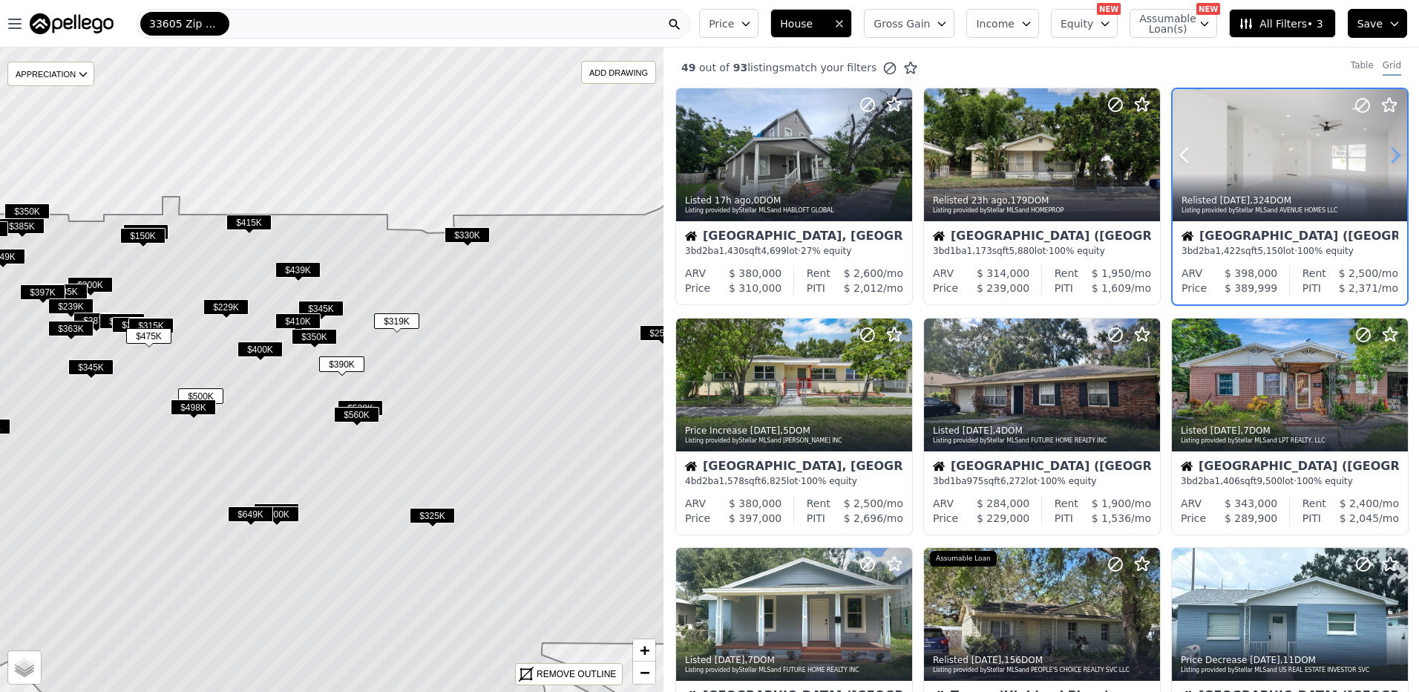
click at [1388, 154] on icon at bounding box center [1395, 155] width 24 height 24
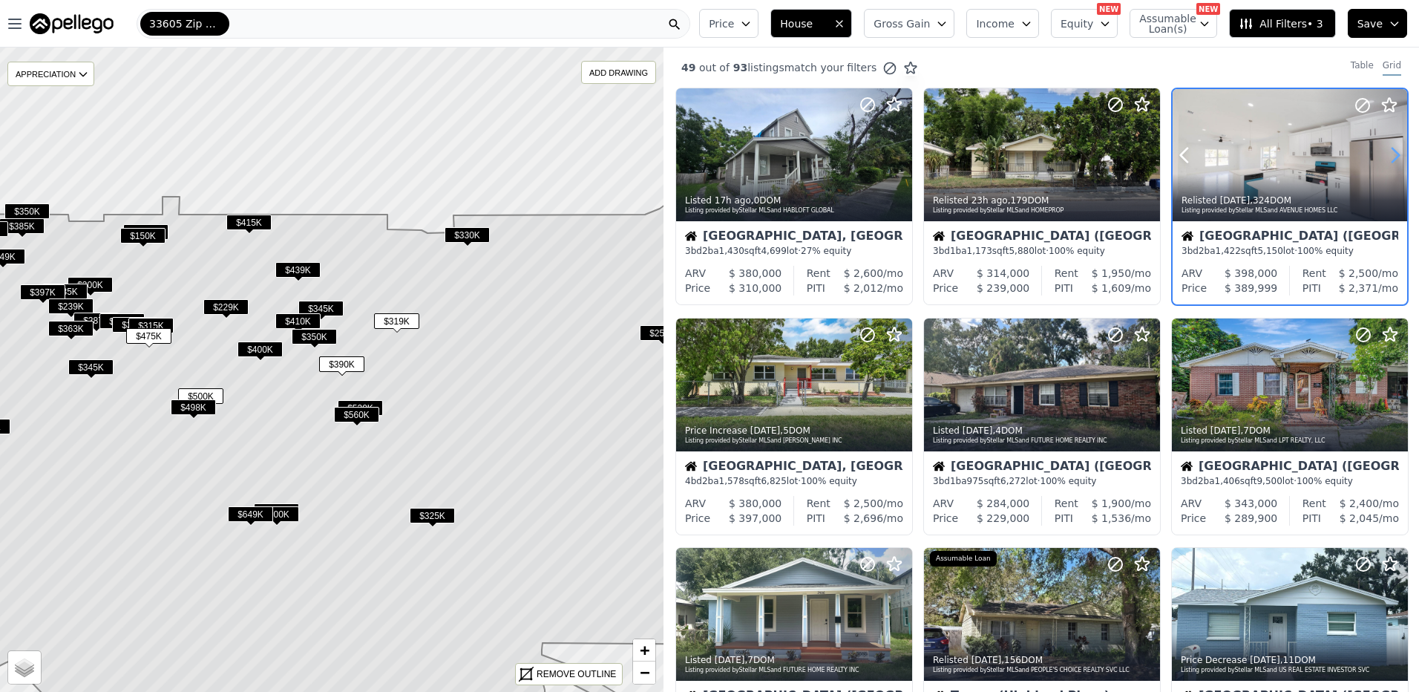
click at [1388, 154] on icon at bounding box center [1395, 155] width 24 height 24
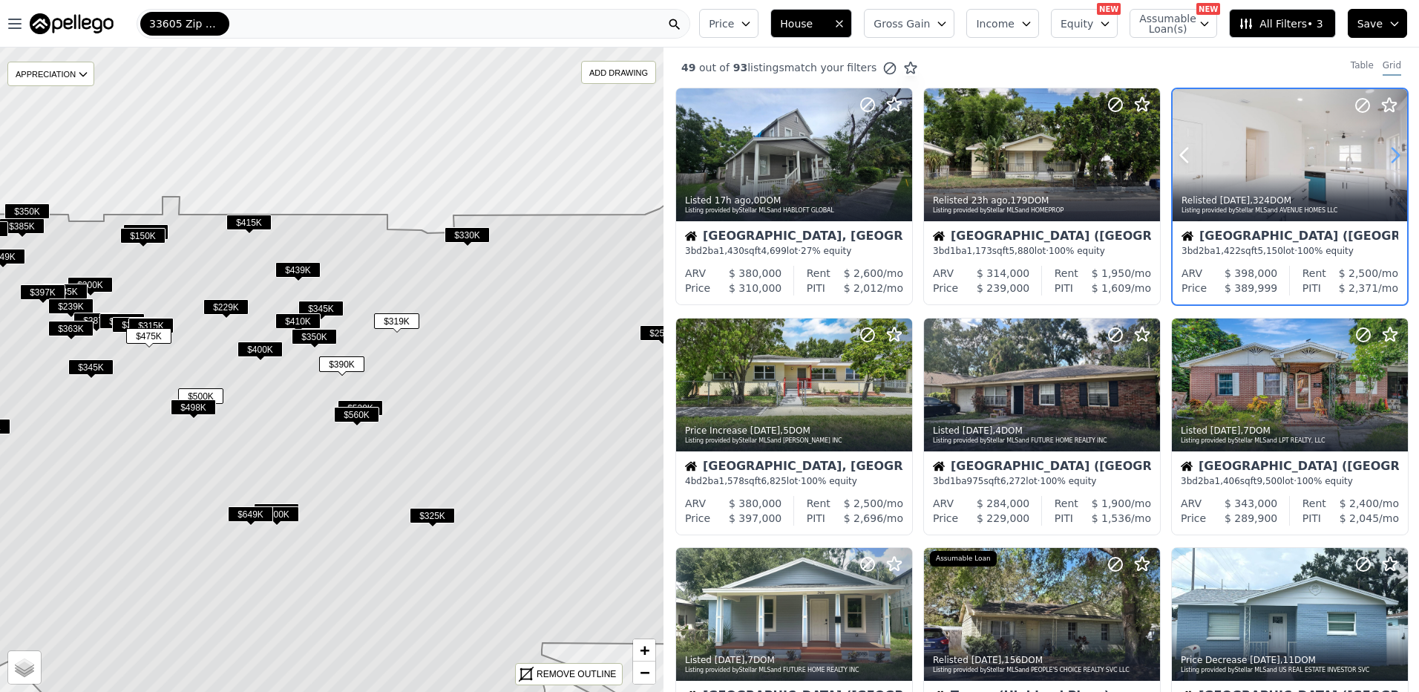
click at [1388, 154] on icon at bounding box center [1395, 155] width 24 height 24
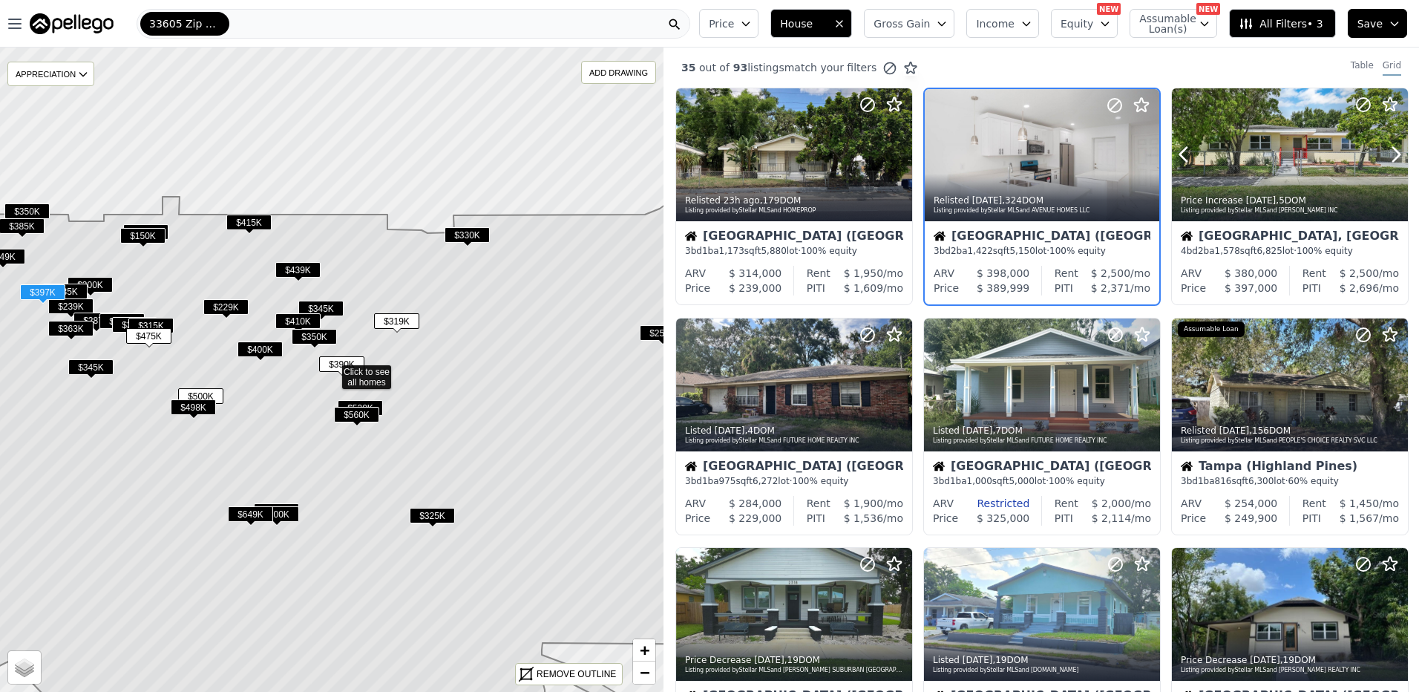
click at [1388, 154] on icon at bounding box center [1396, 154] width 24 height 24
click at [321, 329] on span "$350K" at bounding box center [314, 337] width 45 height 16
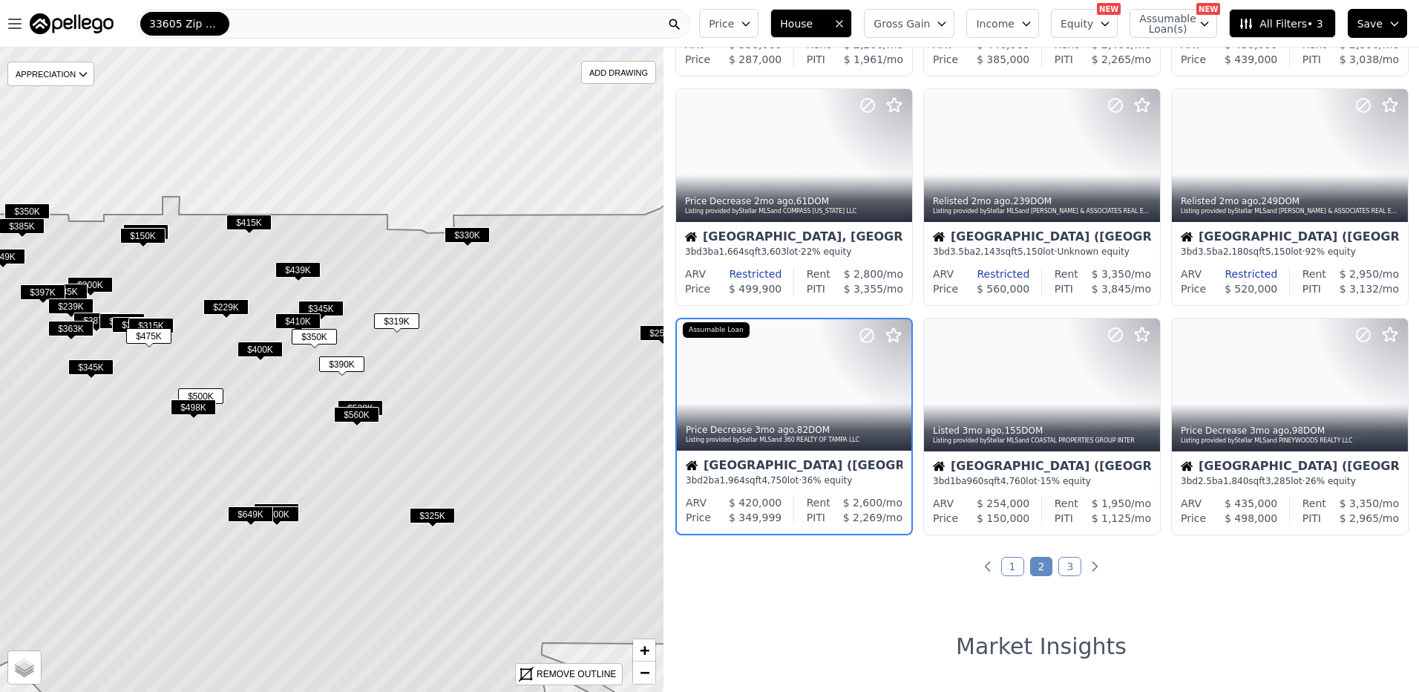
scroll to position [491, 0]
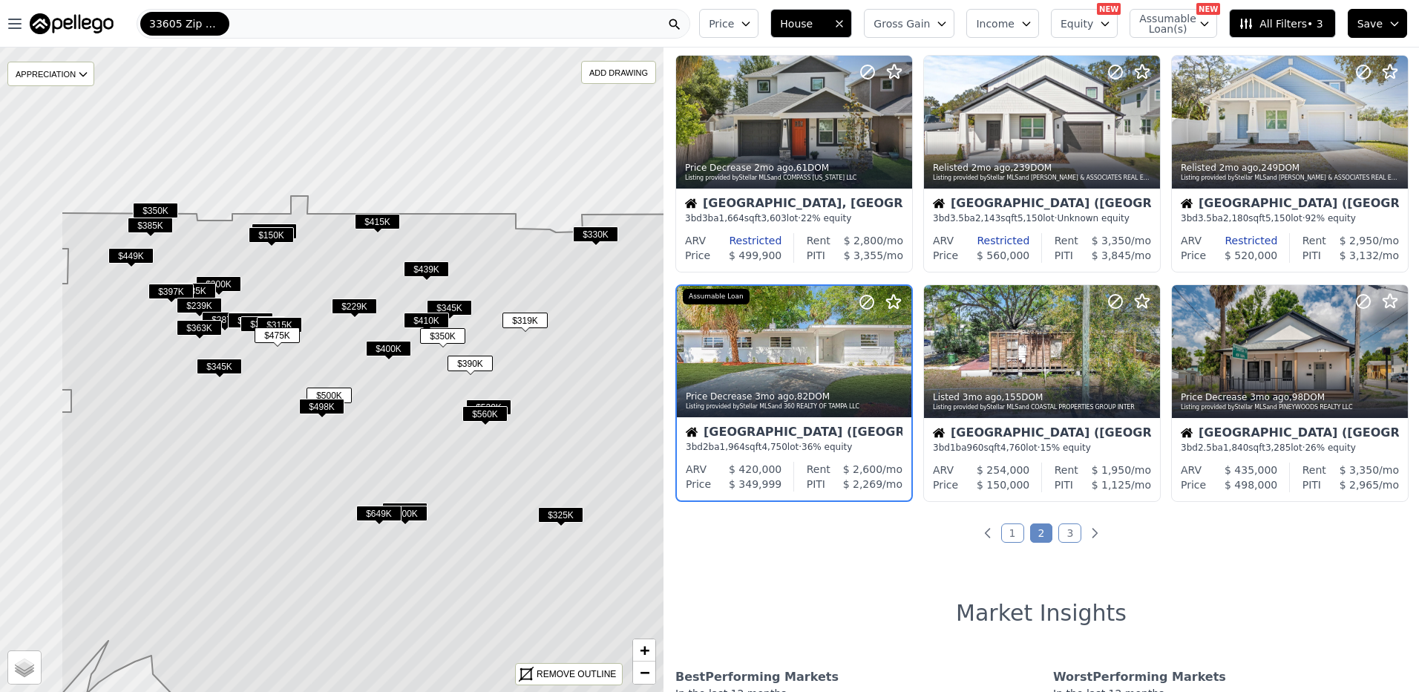
drag, startPoint x: 122, startPoint y: 397, endPoint x: 250, endPoint y: 396, distance: 128.4
click at [250, 396] on icon at bounding box center [460, 456] width 799 height 601
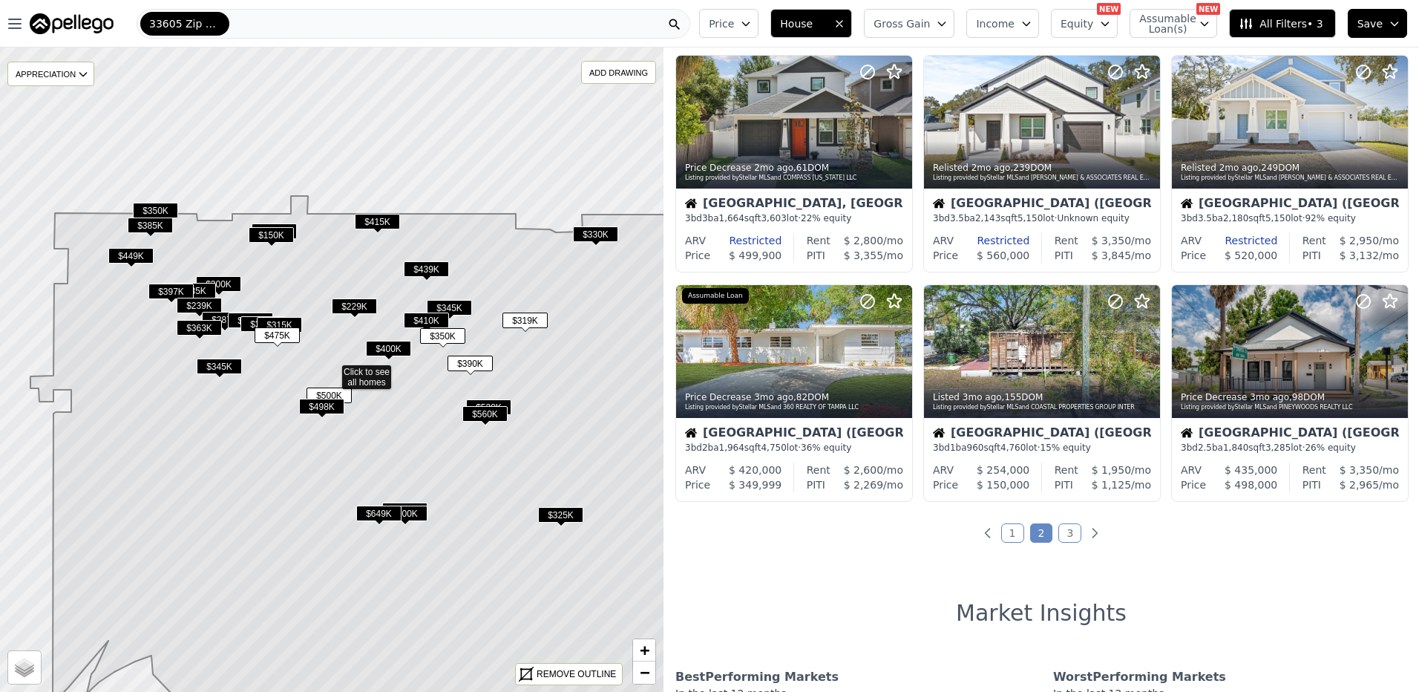
click at [254, 316] on span "$350K" at bounding box center [262, 324] width 45 height 16
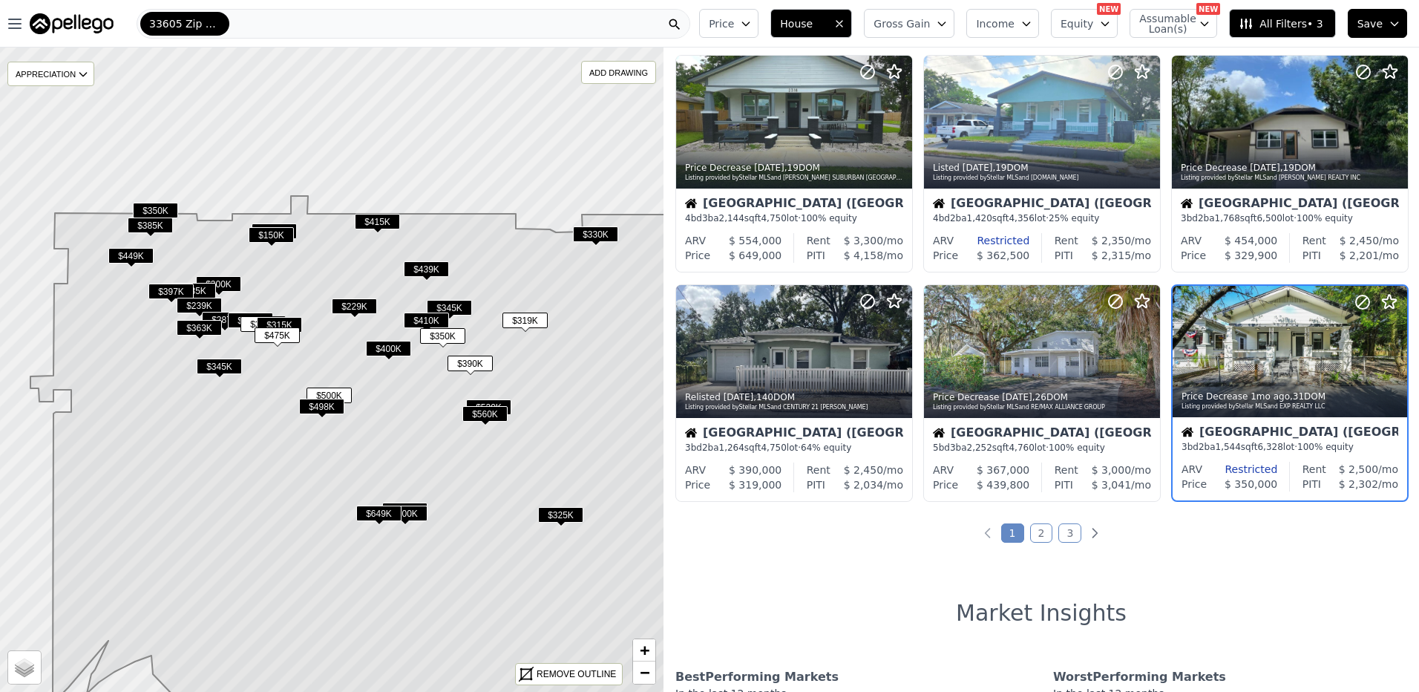
click at [283, 320] on span "$315K" at bounding box center [279, 325] width 45 height 16
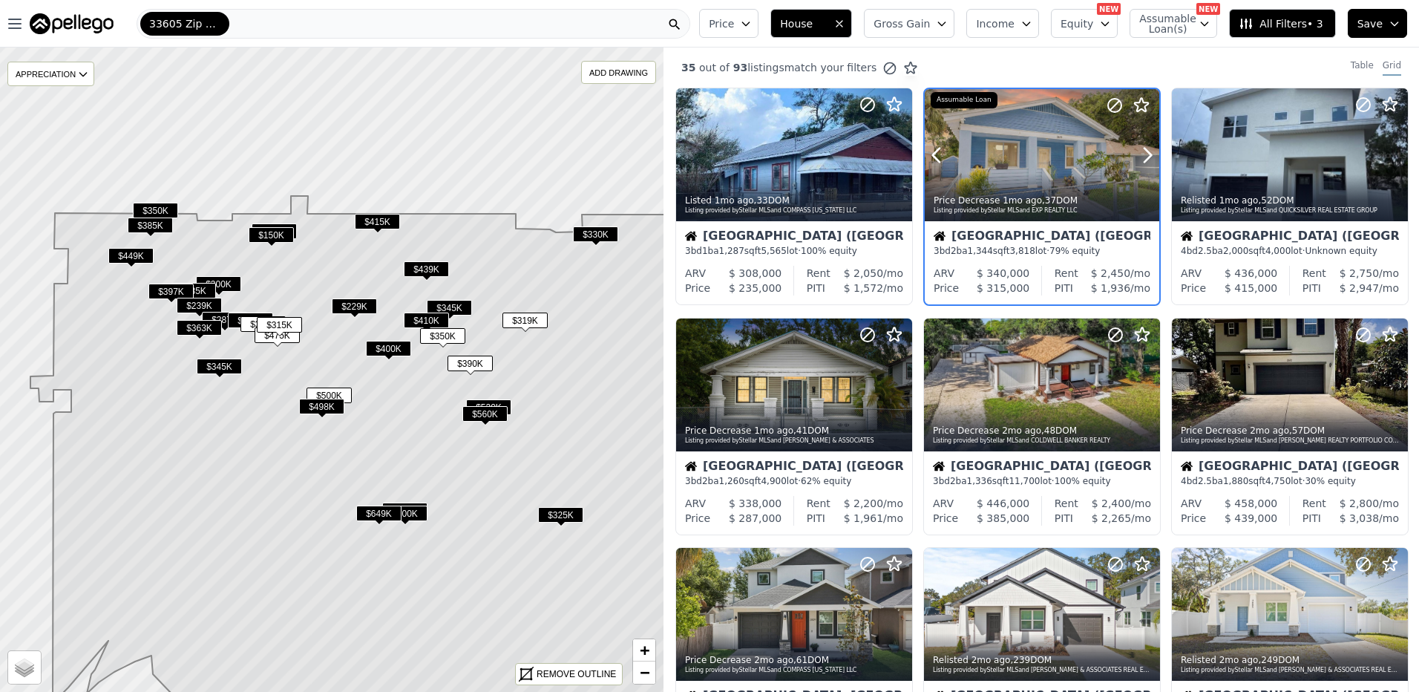
click at [1054, 191] on div "Price Decrease 1mo ago , 37 DOM Listing provided by Stellar MLS and EXP REALTY …" at bounding box center [1042, 204] width 235 height 36
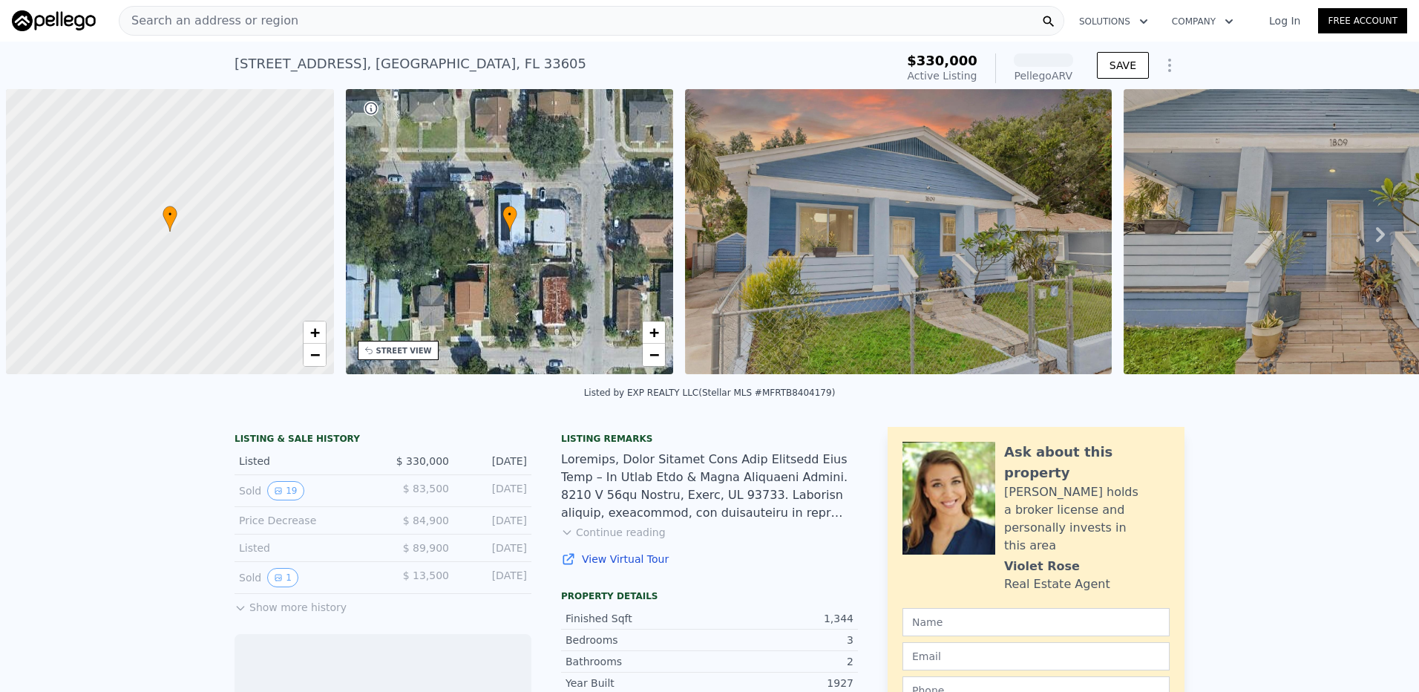
scroll to position [0, 6]
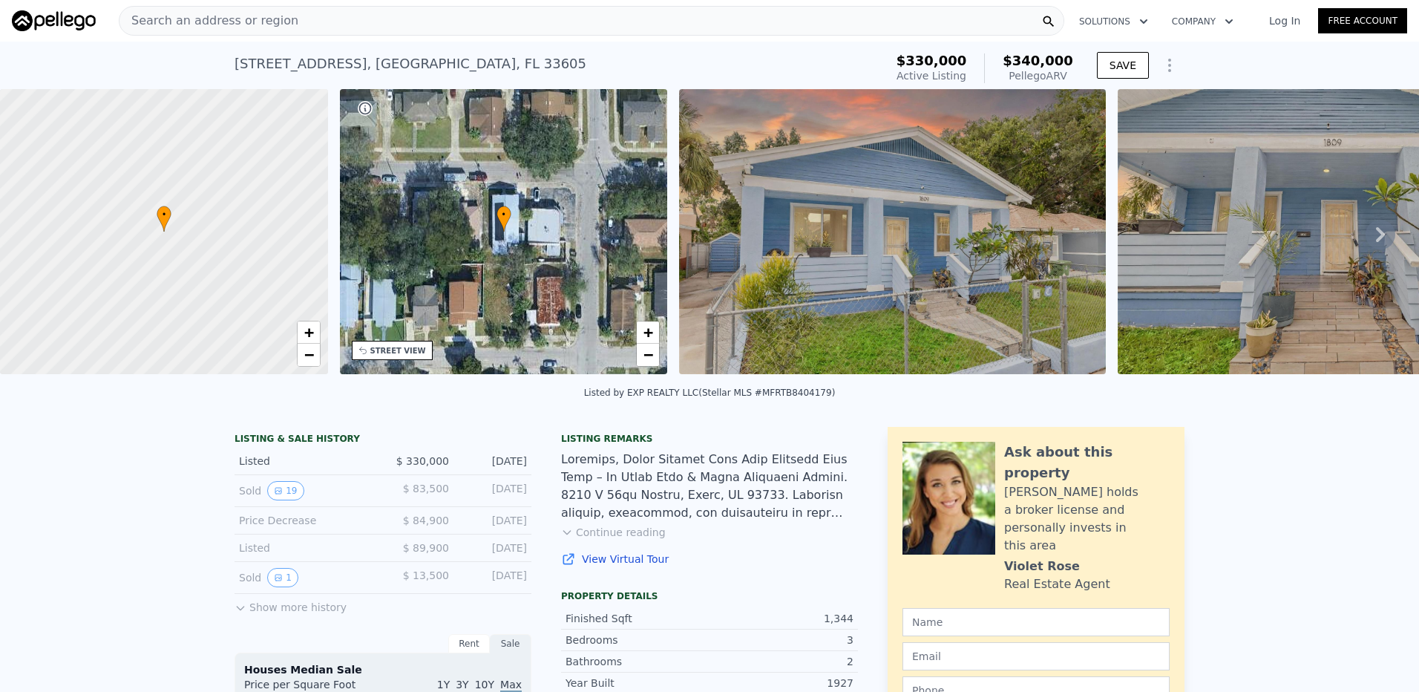
click at [1380, 234] on icon at bounding box center [1381, 235] width 30 height 30
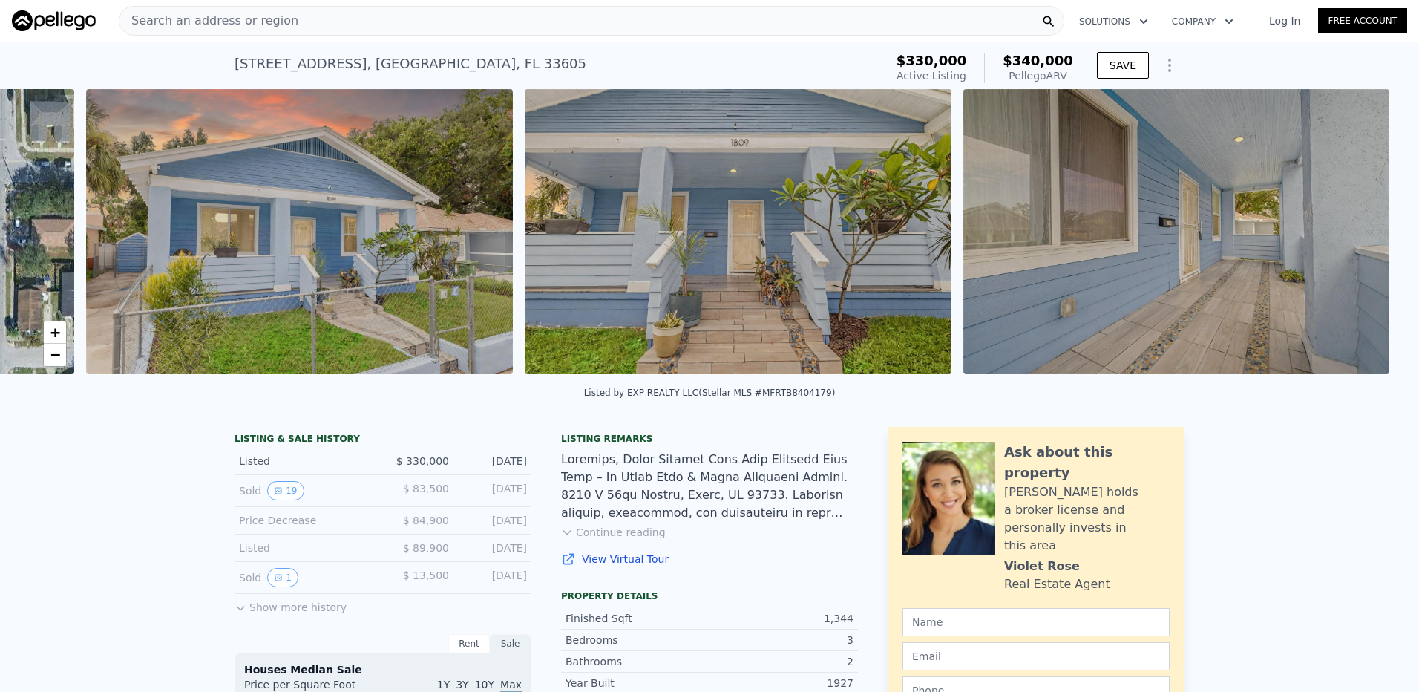
scroll to position [0, 679]
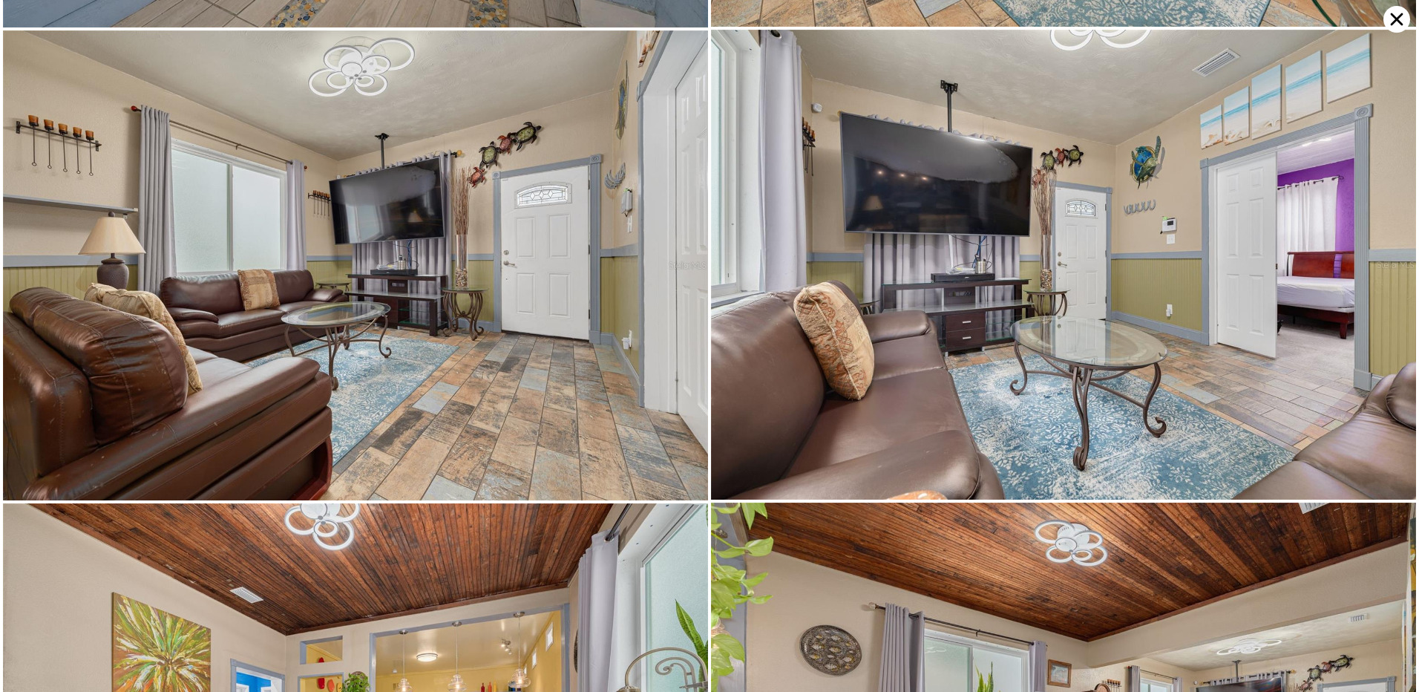
scroll to position [940, 0]
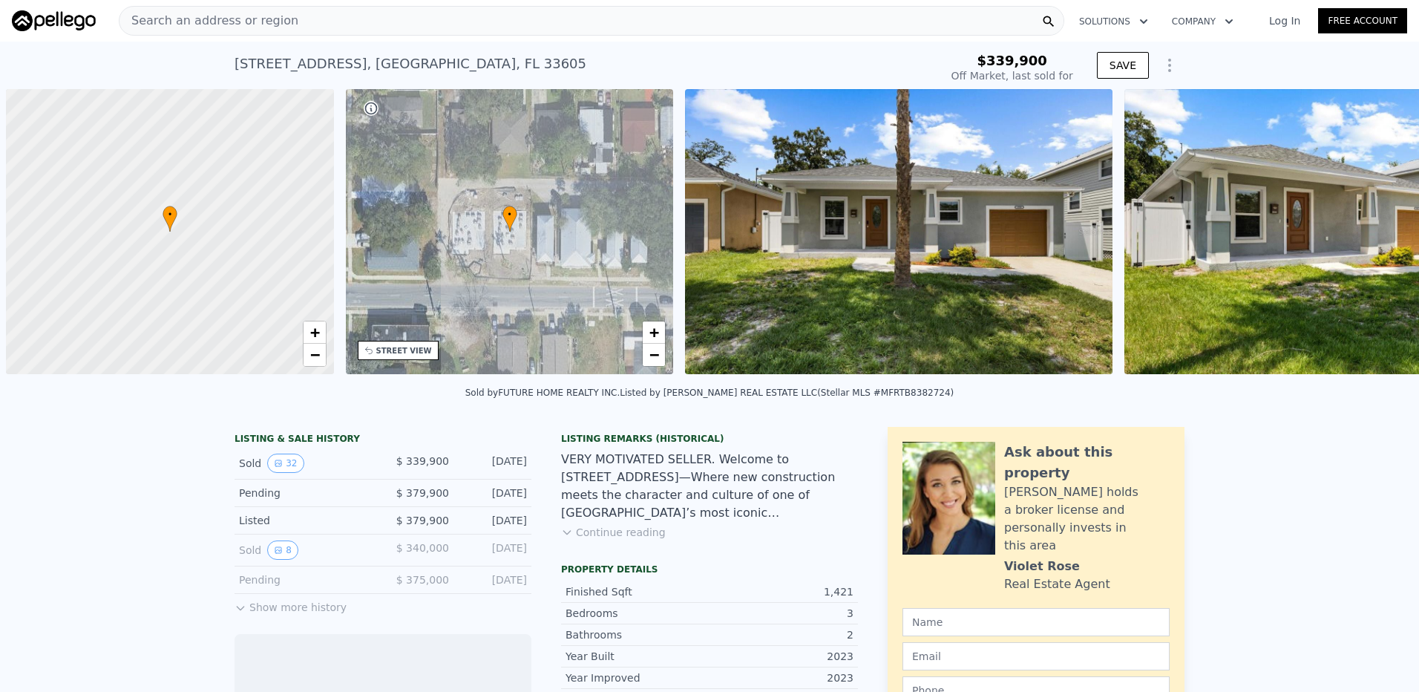
scroll to position [0, 6]
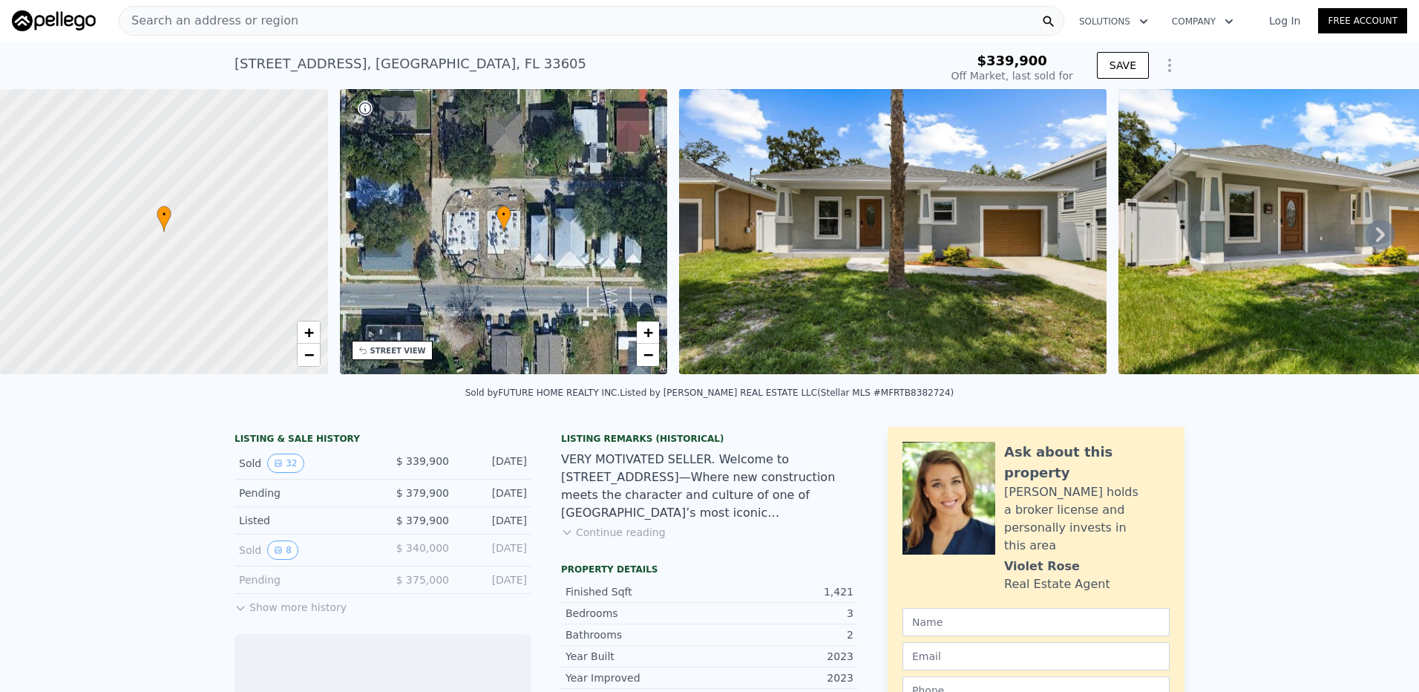
click at [1366, 239] on icon at bounding box center [1381, 235] width 30 height 30
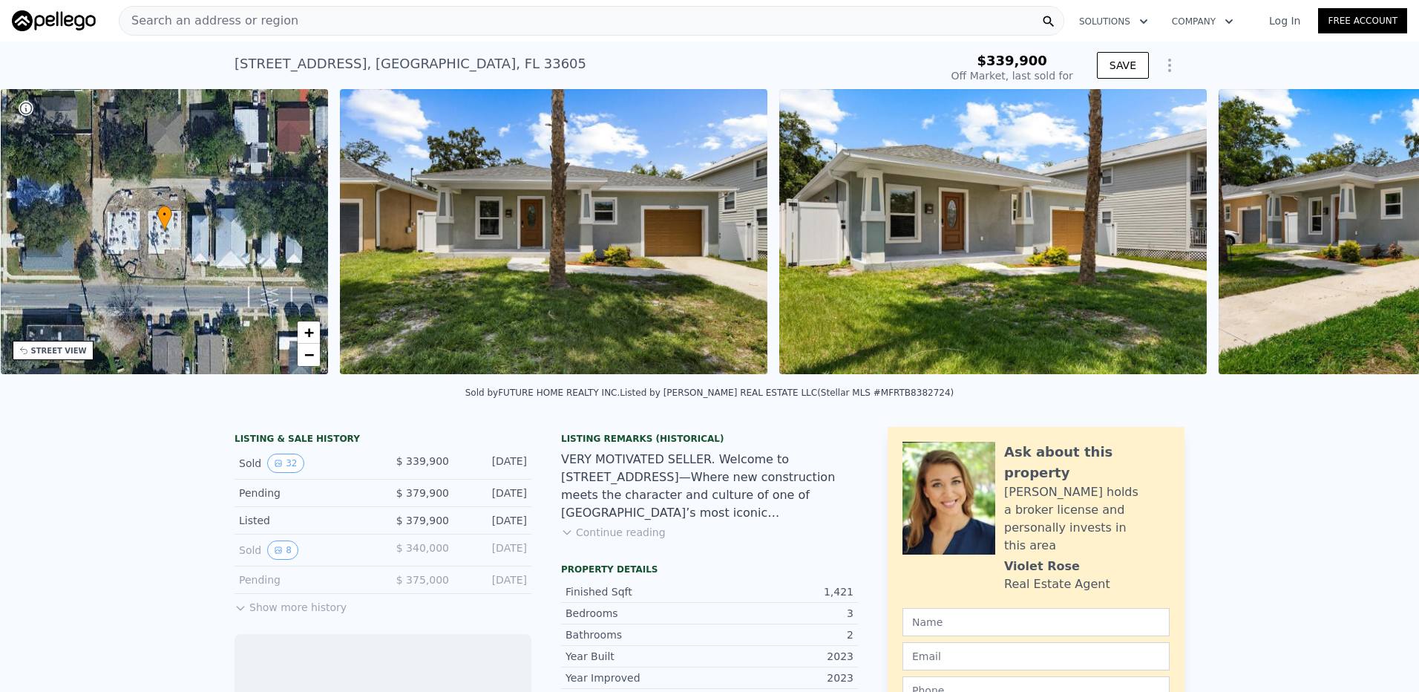
scroll to position [0, 346]
click at [1367, 239] on div "• + − • + − STREET VIEW Loading... SATELLITE VIEW" at bounding box center [709, 234] width 1419 height 290
click at [1367, 239] on icon at bounding box center [1381, 235] width 30 height 30
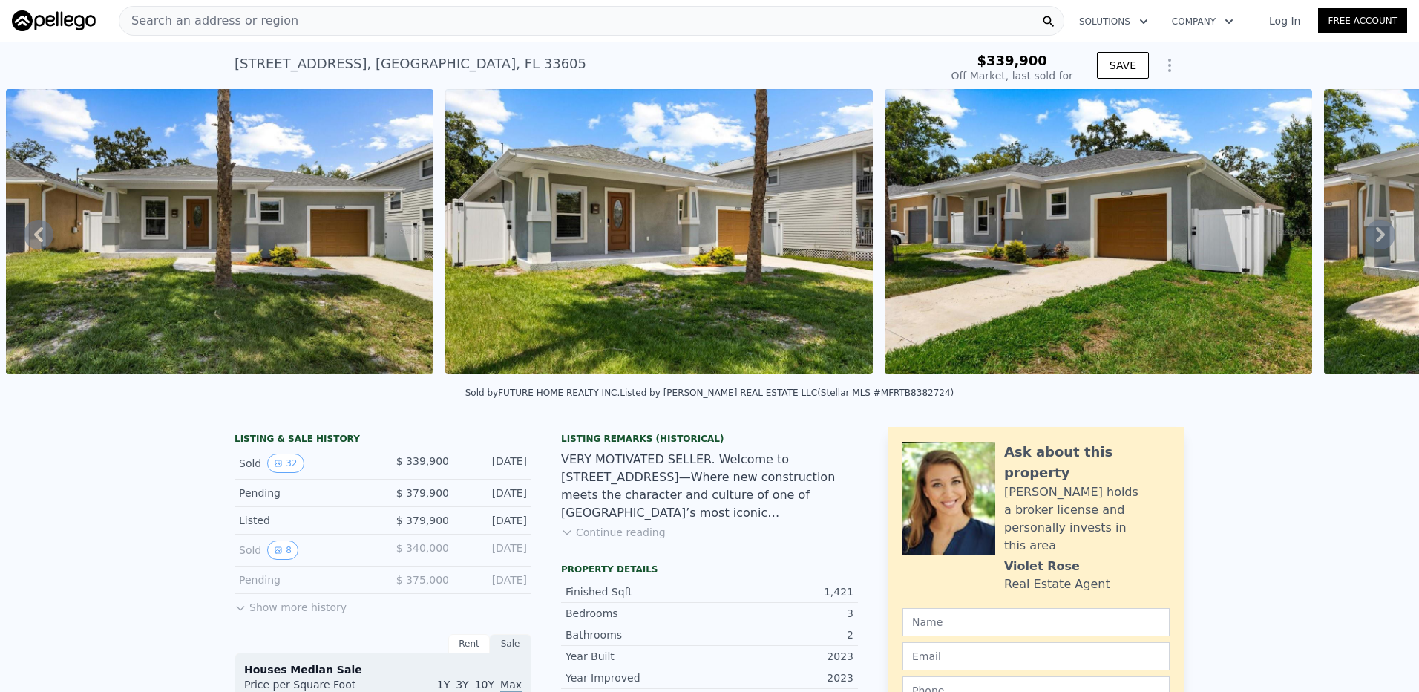
click at [1376, 239] on icon at bounding box center [1380, 234] width 9 height 15
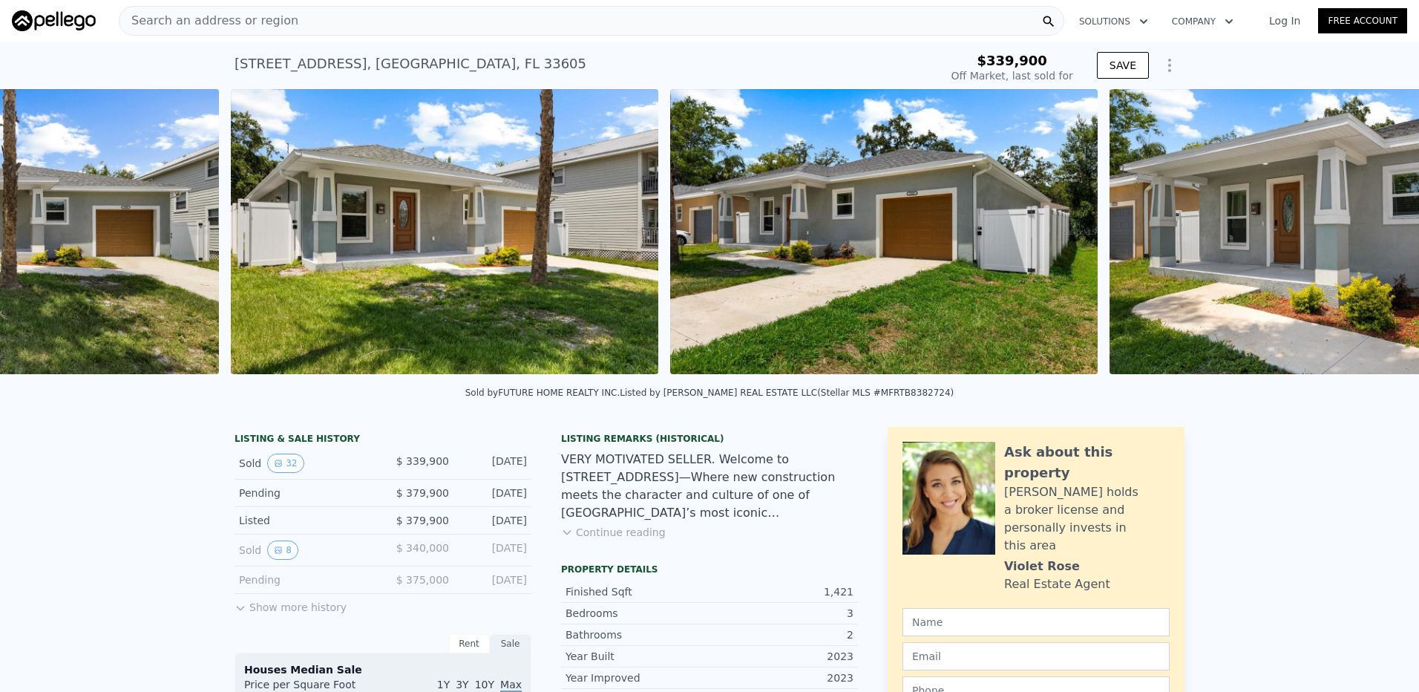
scroll to position [0, 1118]
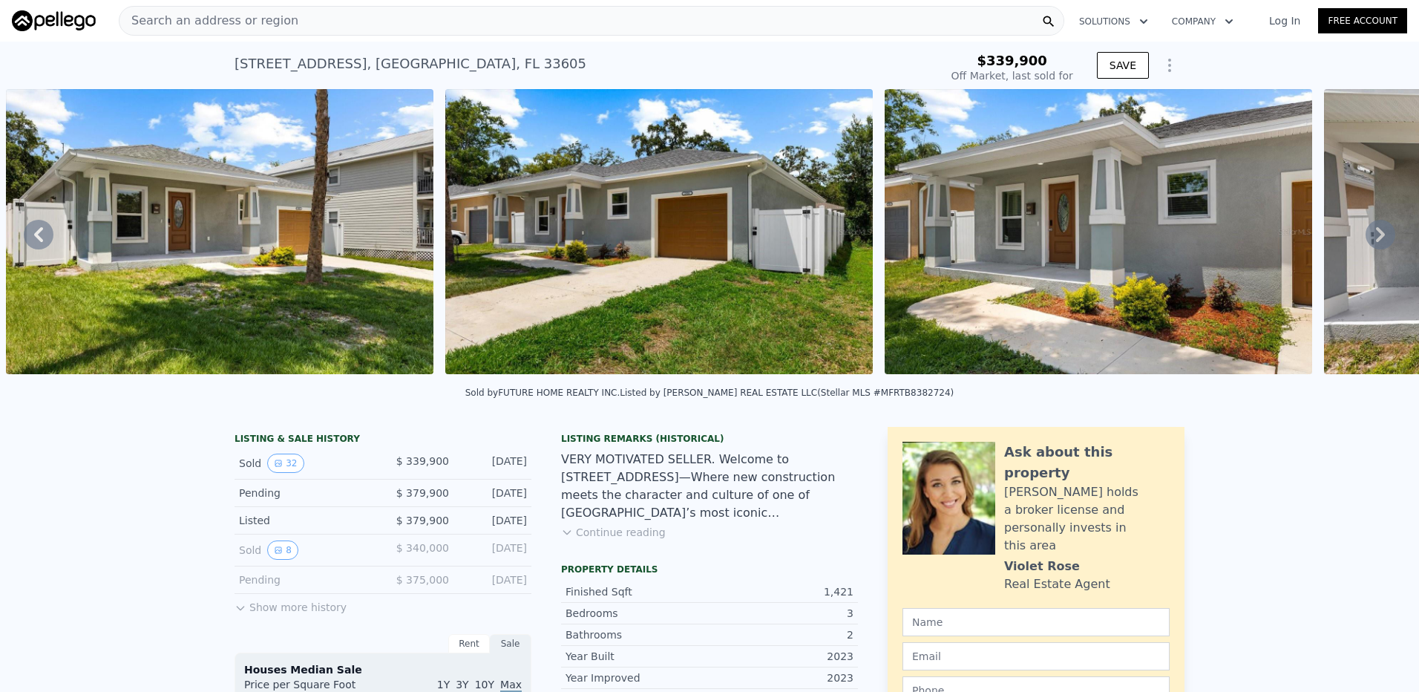
click at [1372, 239] on div "• + − • + − STREET VIEW Loading... SATELLITE VIEW" at bounding box center [709, 234] width 1419 height 290
click at [1376, 239] on icon at bounding box center [1380, 234] width 9 height 15
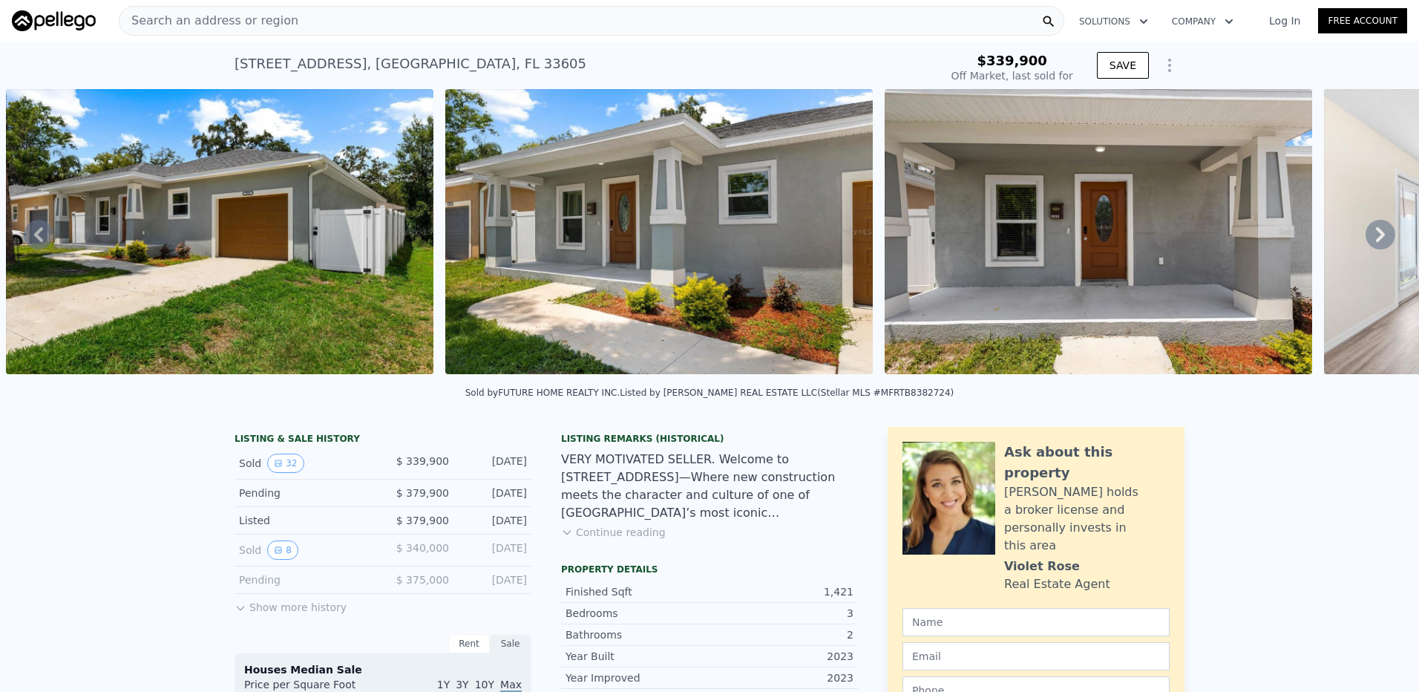
click at [1376, 239] on icon at bounding box center [1380, 234] width 9 height 15
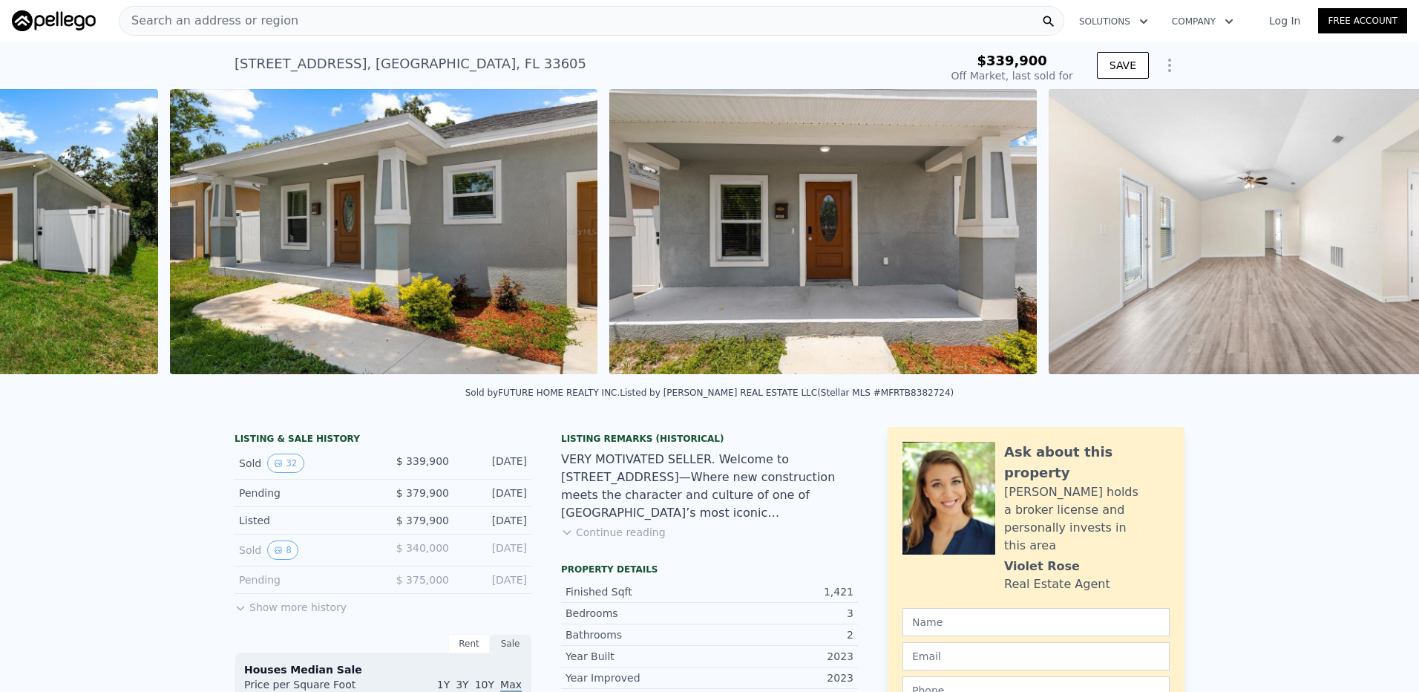
scroll to position [0, 1997]
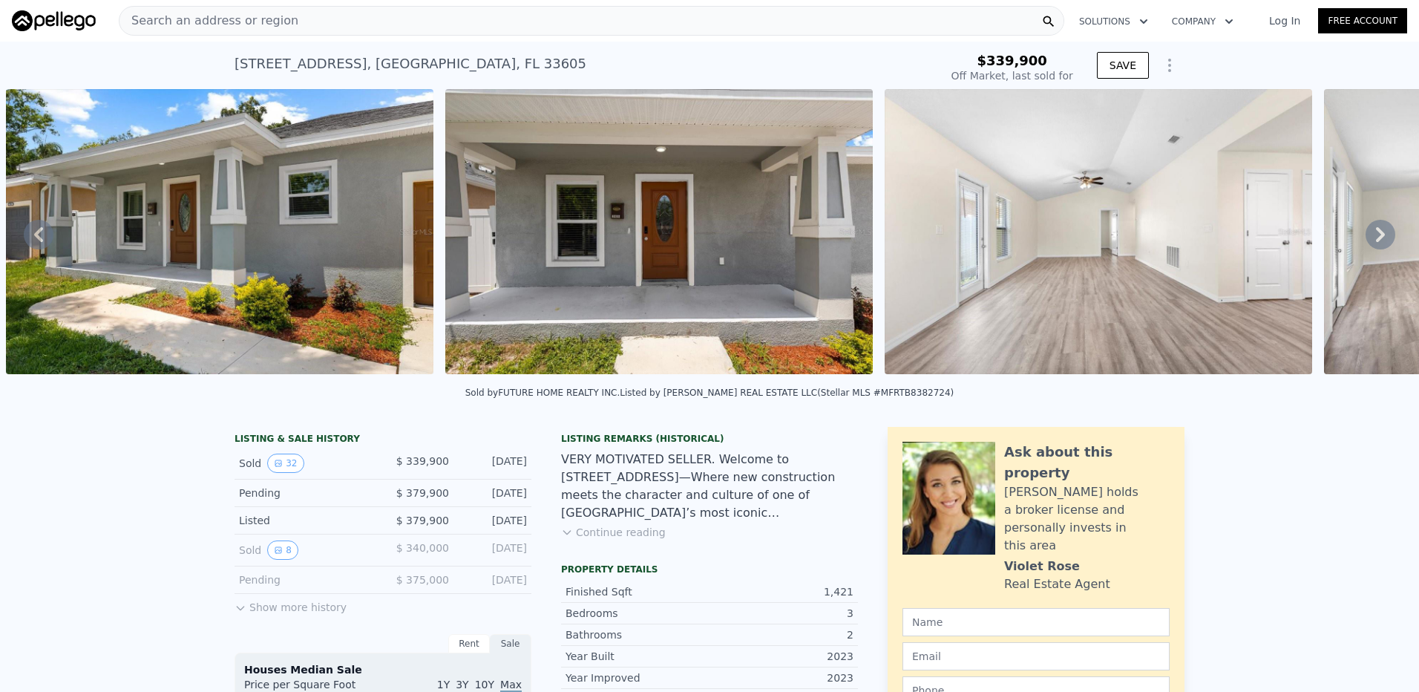
click at [1372, 239] on div "• + − • + − STREET VIEW Loading... SATELLITE VIEW" at bounding box center [709, 234] width 1419 height 290
click at [1376, 239] on icon at bounding box center [1380, 234] width 9 height 15
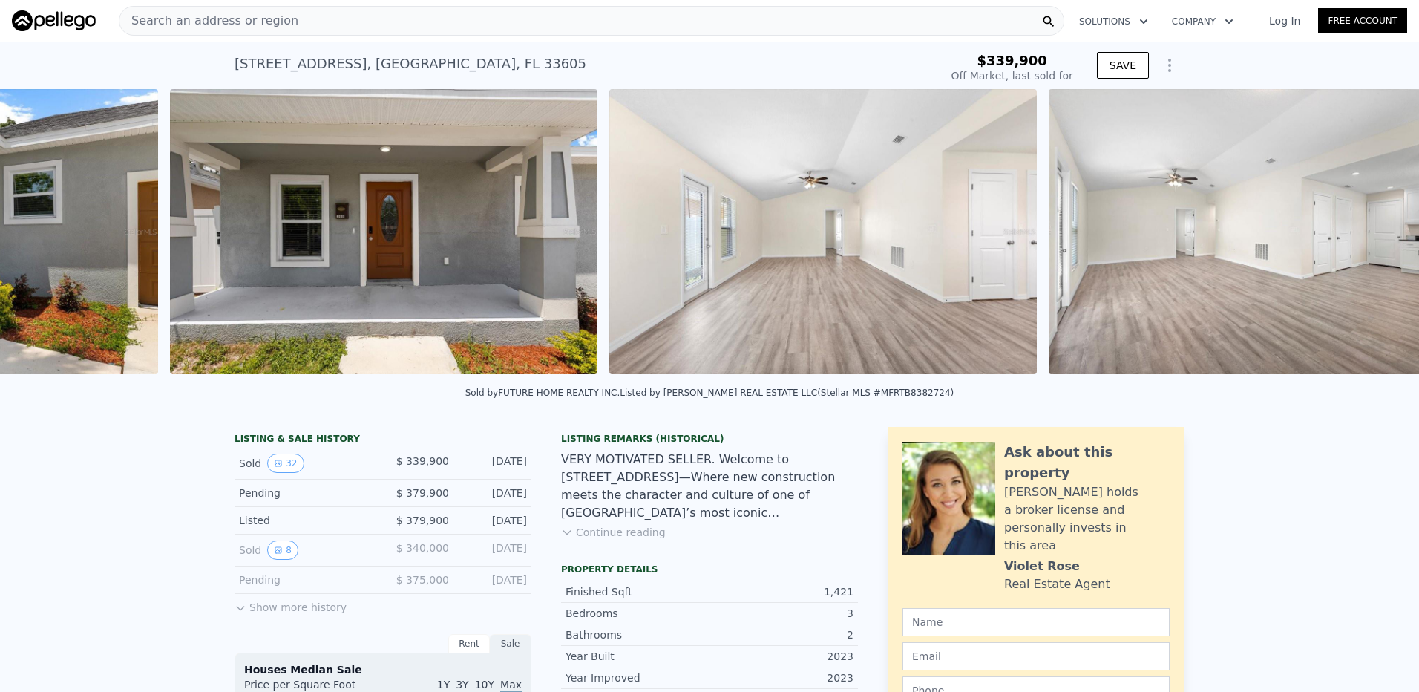
scroll to position [0, 2437]
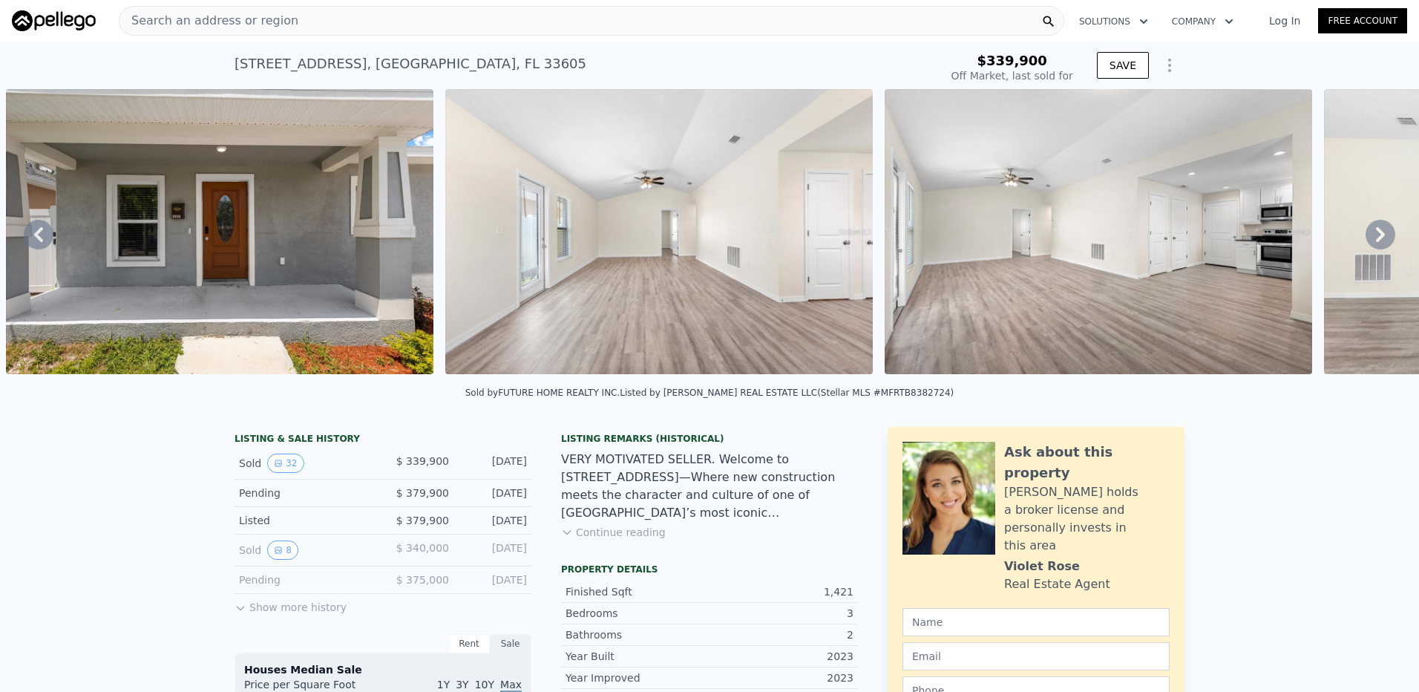
click at [1372, 239] on div "• + − • + − STREET VIEW Loading... SATELLITE VIEW" at bounding box center [709, 234] width 1419 height 290
click at [1376, 239] on icon at bounding box center [1380, 234] width 9 height 15
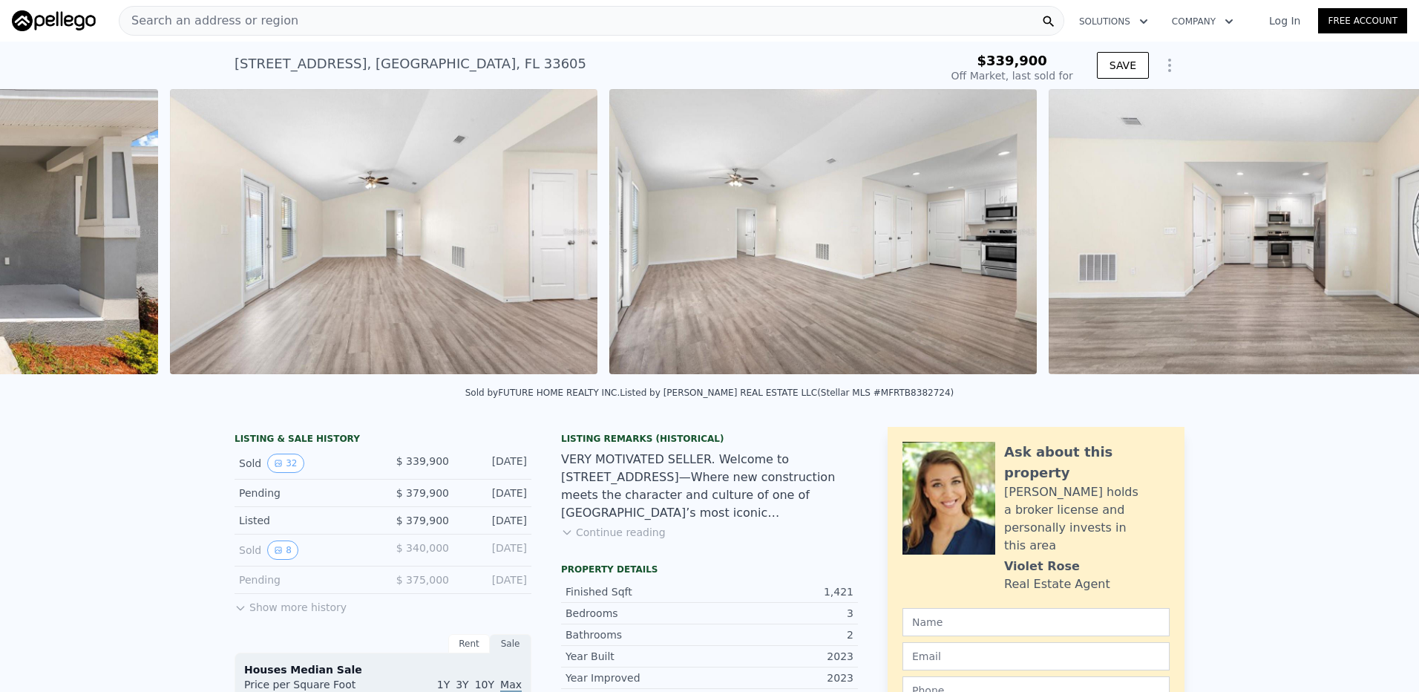
scroll to position [0, 2876]
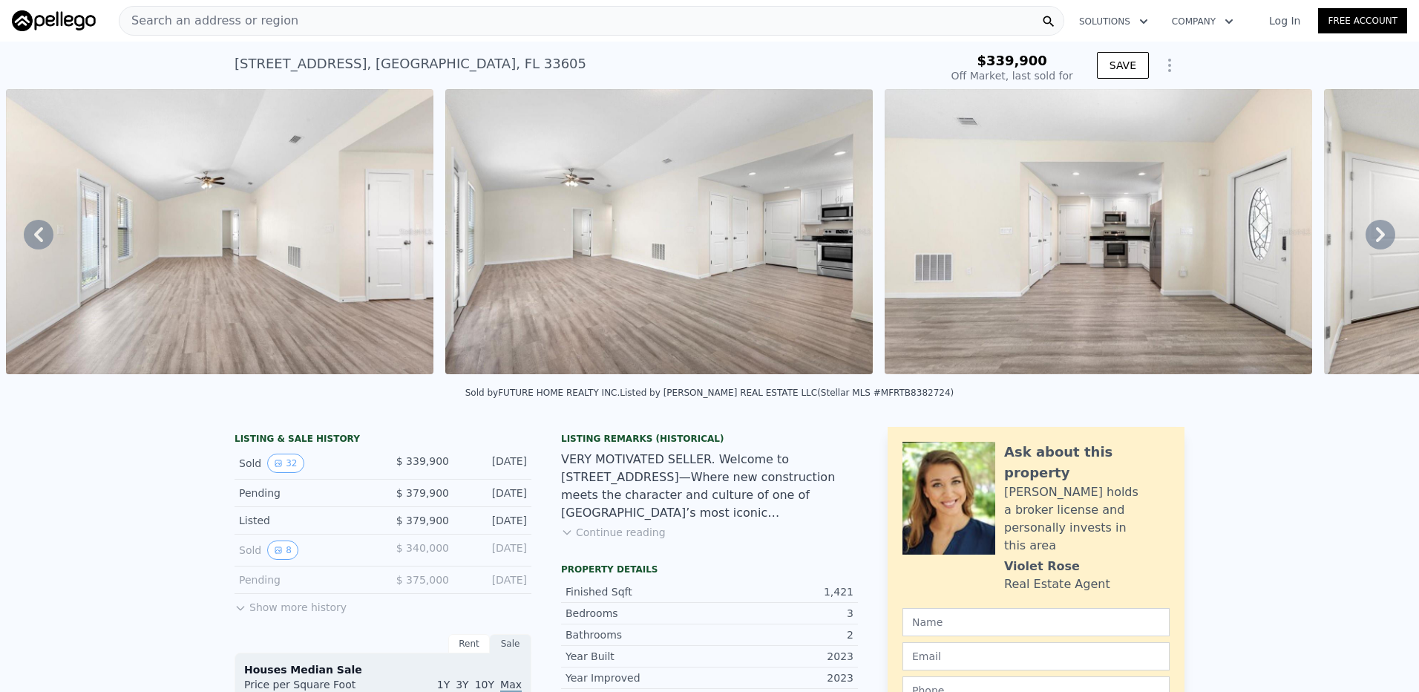
click at [1372, 239] on div "• + − • + − STREET VIEW Loading... SATELLITE VIEW" at bounding box center [709, 234] width 1419 height 290
click at [1376, 239] on icon at bounding box center [1380, 234] width 9 height 15
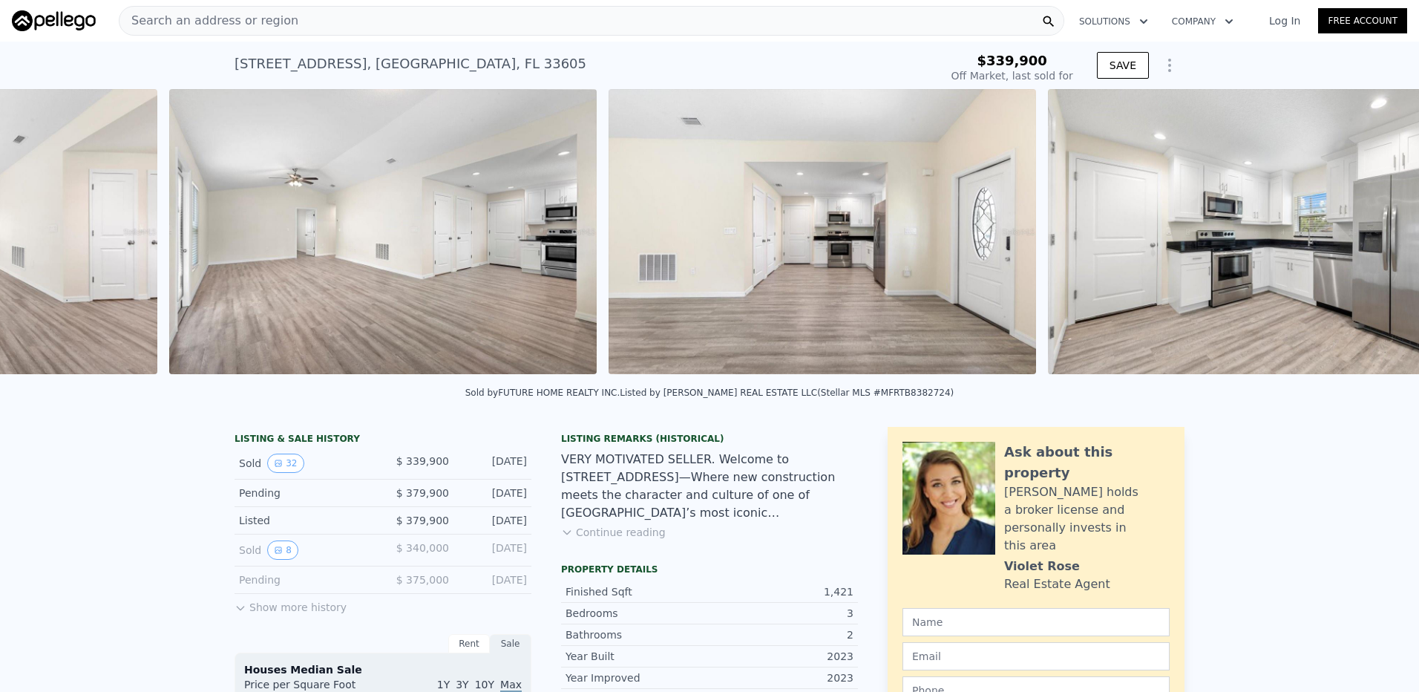
scroll to position [0, 3315]
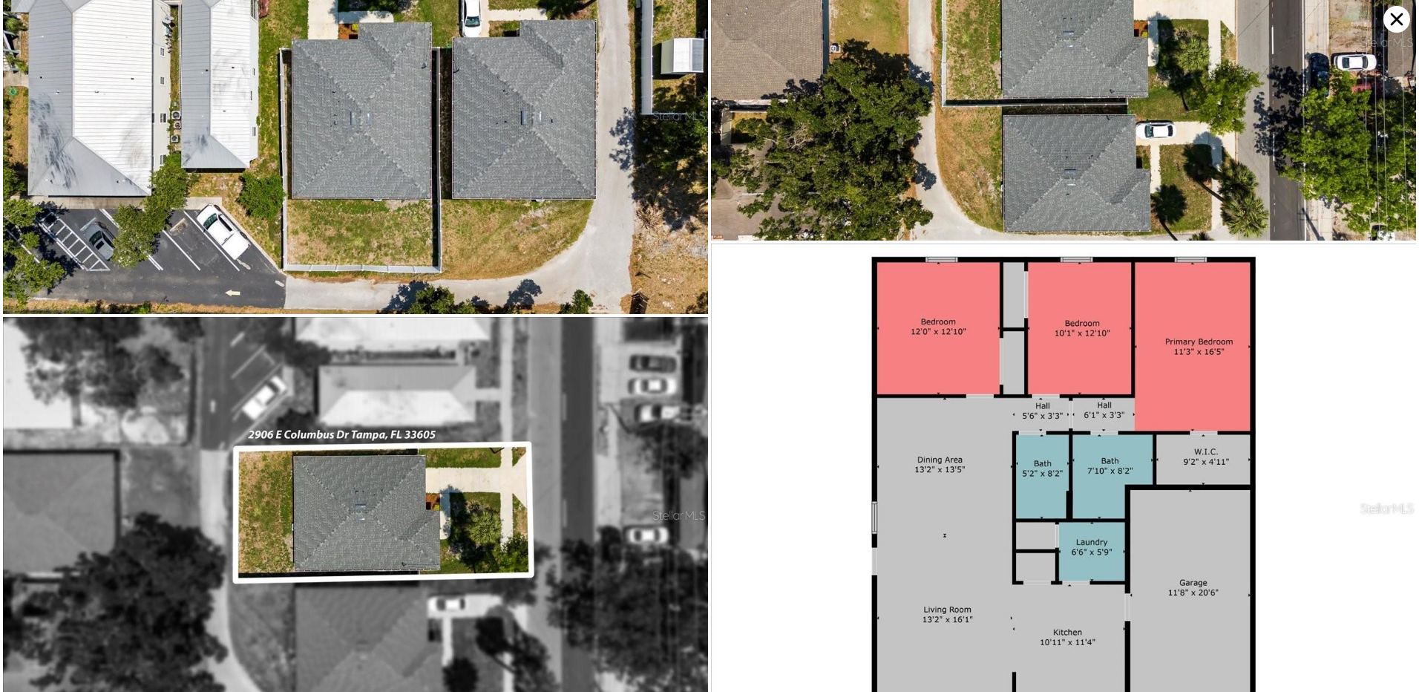
scroll to position [6726, 0]
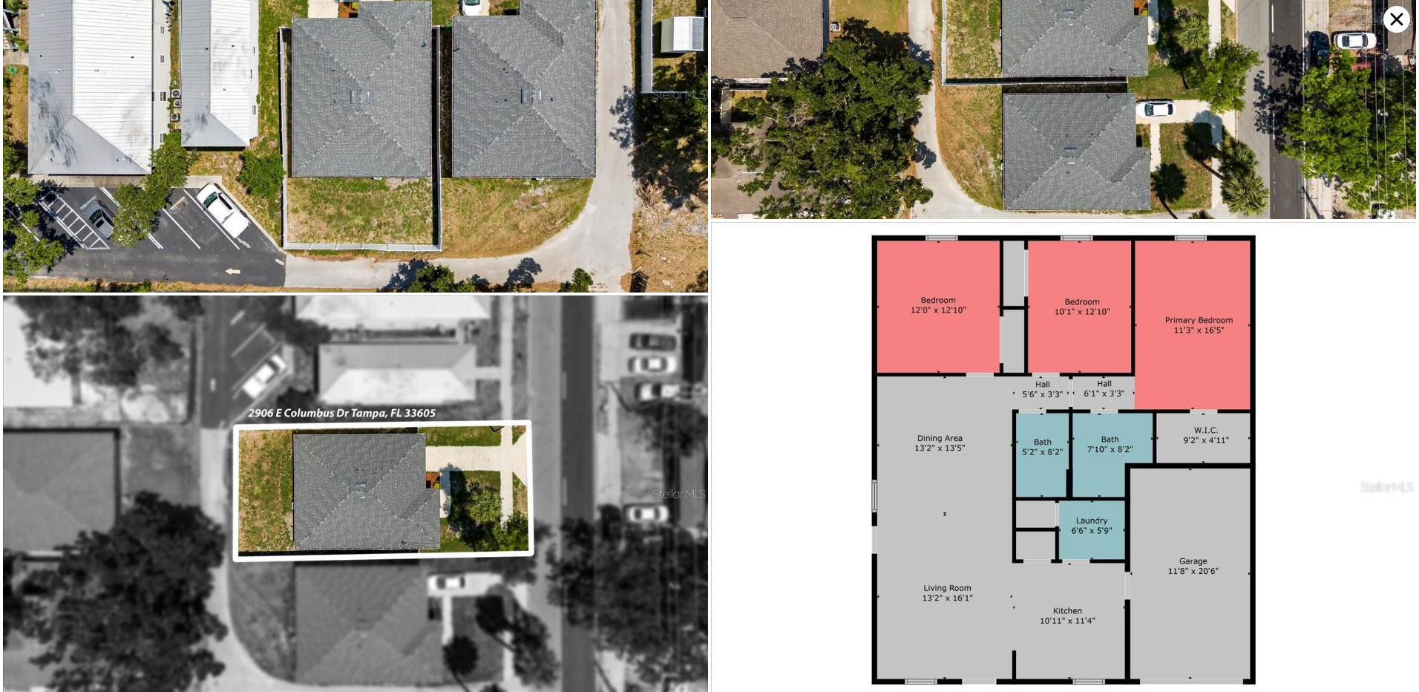
click at [1393, 22] on icon at bounding box center [1397, 19] width 13 height 13
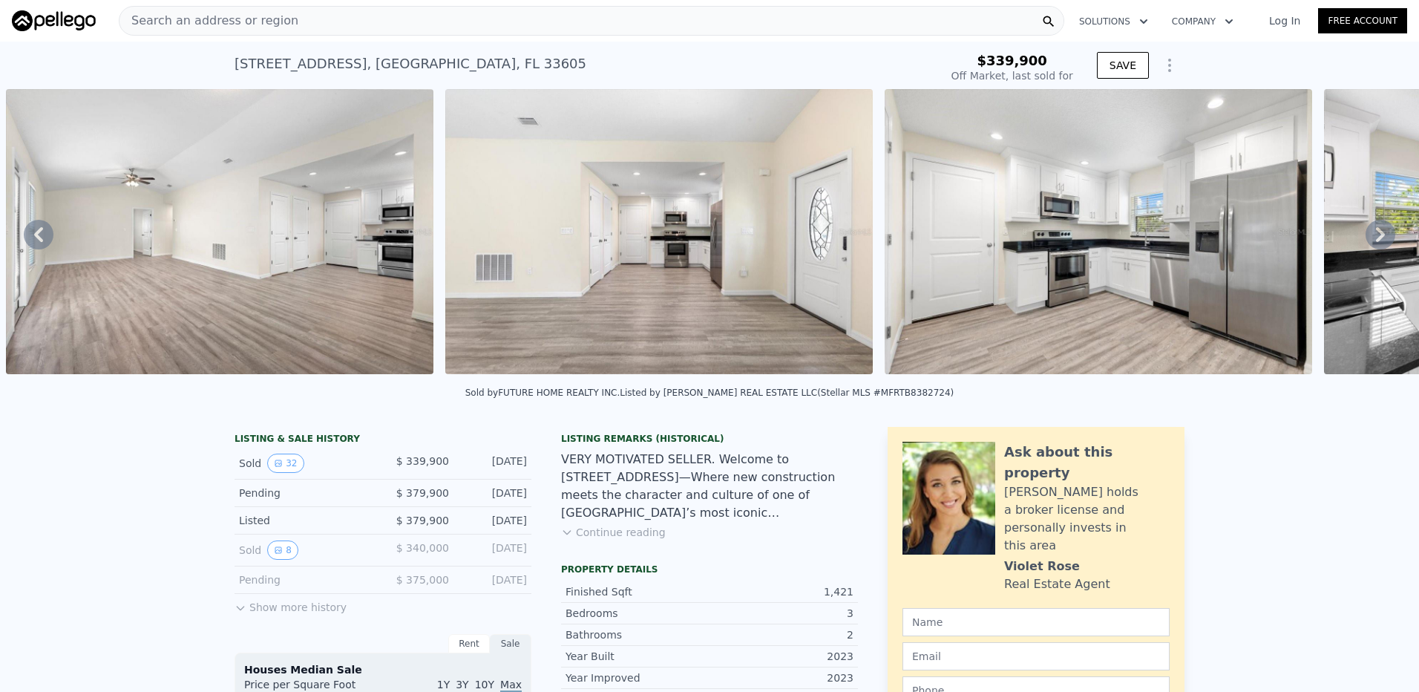
click at [692, 491] on div "VERY MOTIVATED SELLER. Welcome to 2906 E Columbus Drive—Where new construction …" at bounding box center [709, 486] width 297 height 71
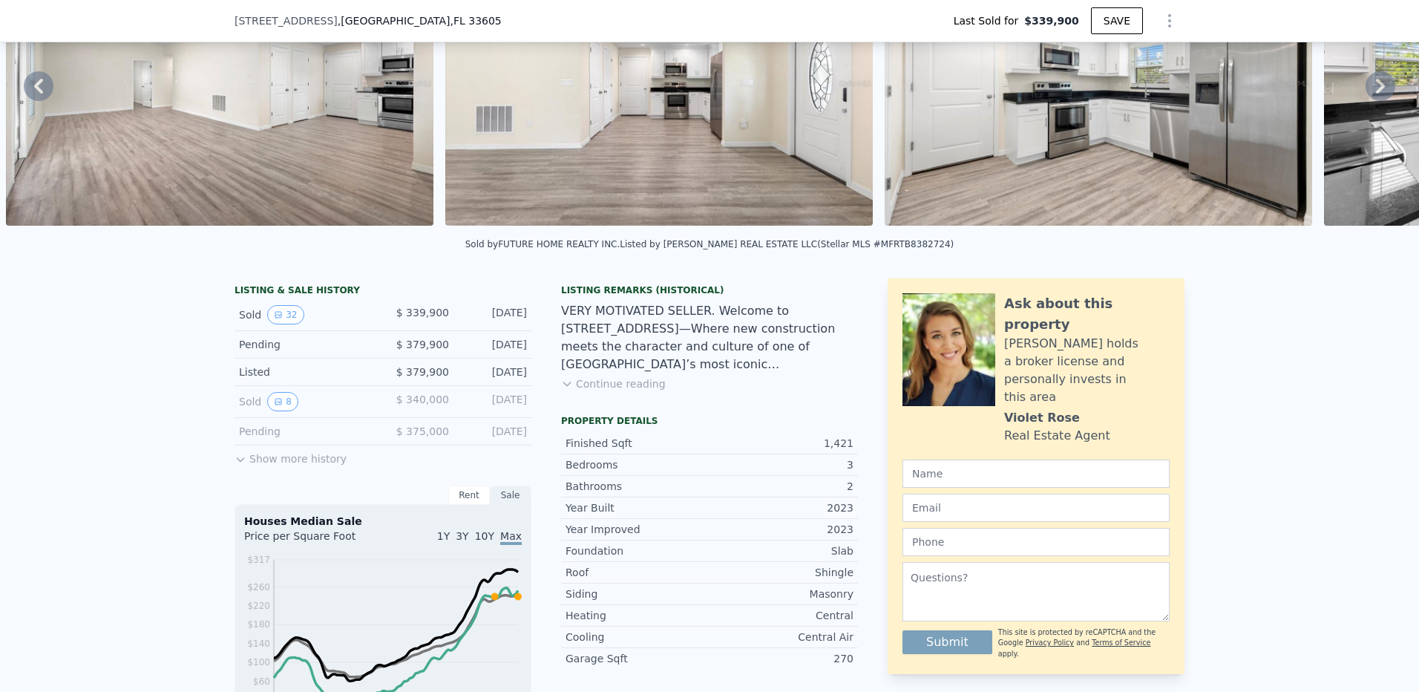
scroll to position [217, 0]
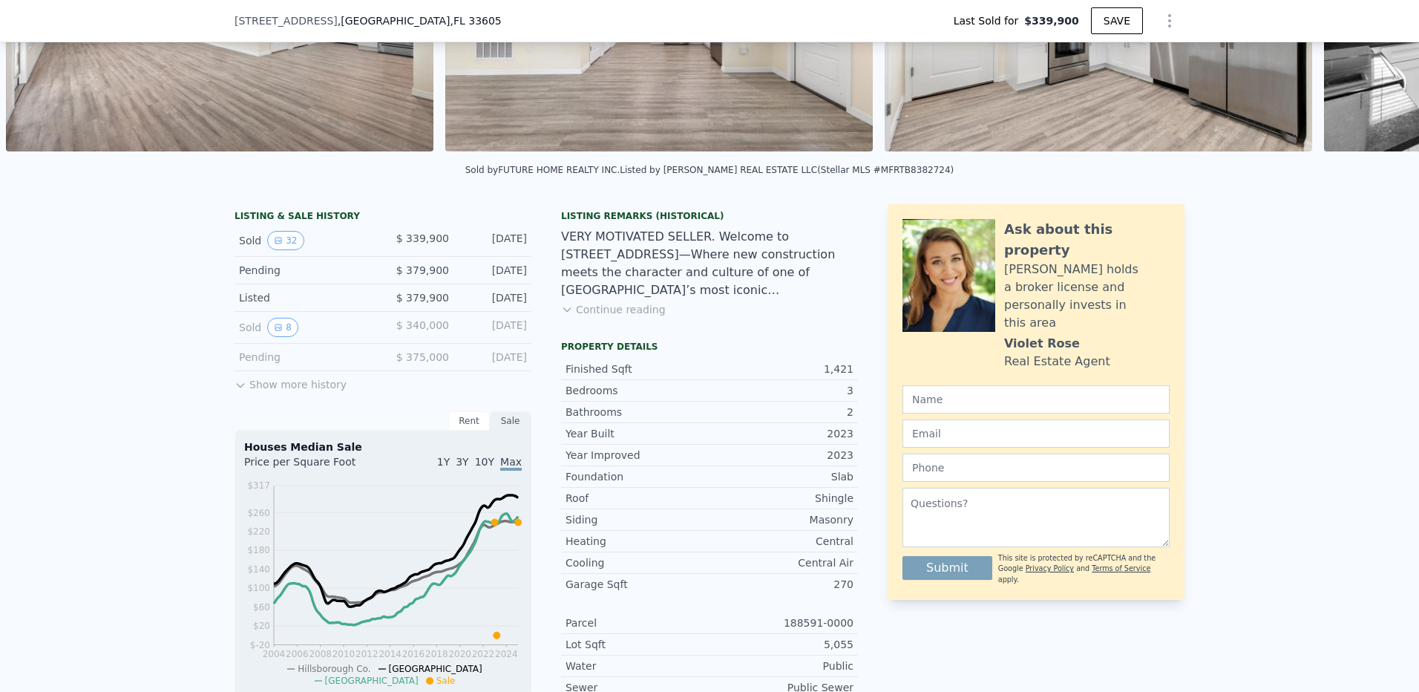
type input "$ 426,000"
type input "$ 38,835"
drag, startPoint x: 631, startPoint y: 459, endPoint x: 624, endPoint y: 427, distance: 32.6
click at [624, 427] on div "Finished Sqft 1,421 Bedrooms 3 Bathrooms 2 Year Built 2023 Year Improved 2023 F…" at bounding box center [709, 568] width 297 height 431
drag, startPoint x: 624, startPoint y: 427, endPoint x: 632, endPoint y: 481, distance: 54.7
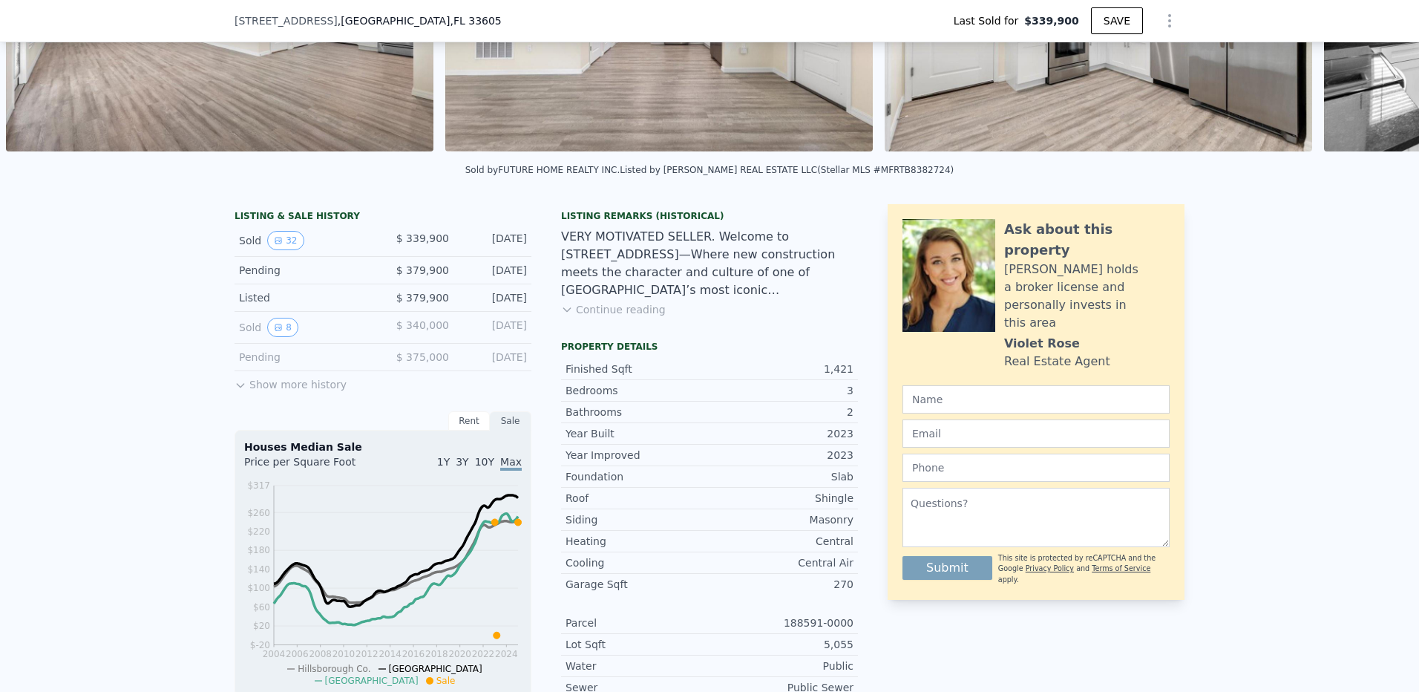
click at [632, 481] on div "Foundation Slab" at bounding box center [709, 477] width 297 height 22
click at [628, 462] on div "Year Improved" at bounding box center [638, 455] width 144 height 15
click at [245, 392] on button "Show more history" at bounding box center [291, 381] width 112 height 21
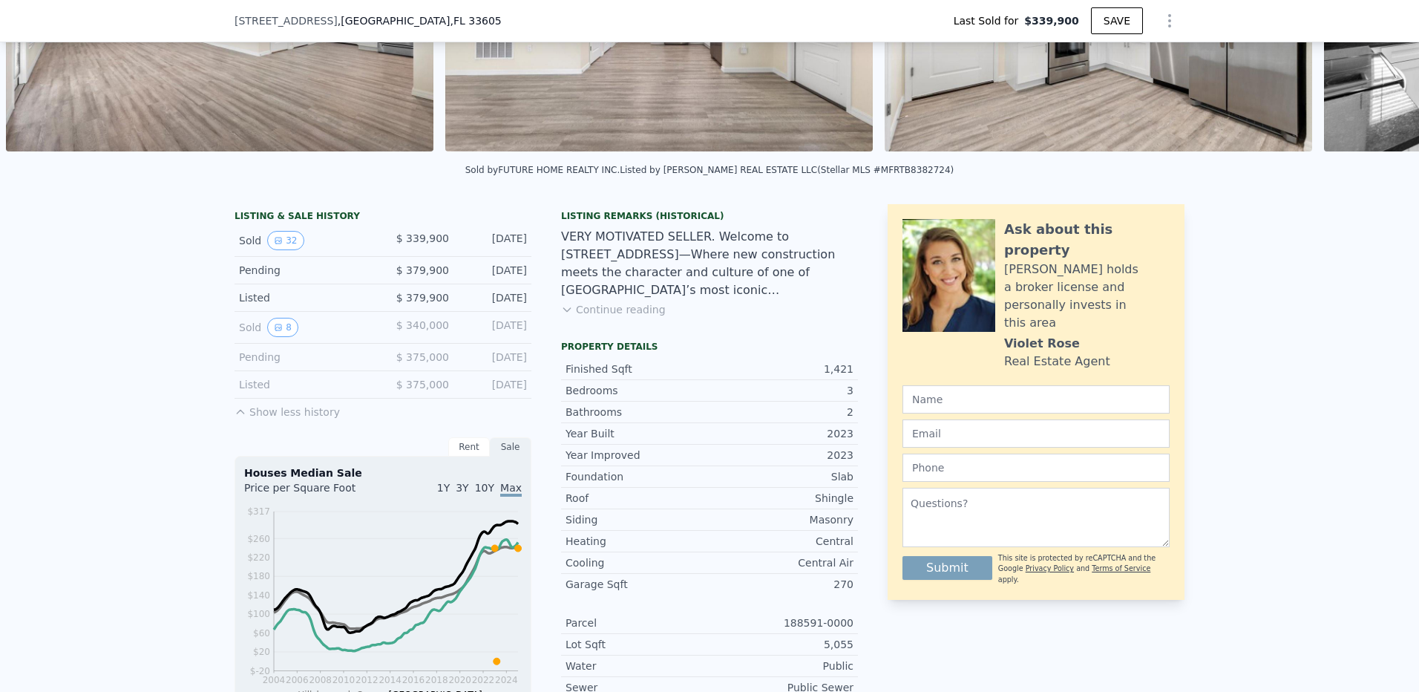
click at [140, 433] on div "LISTING & SALE HISTORY Sold 32 $ 339,900 Jul 24, 2025 Pending $ 379,900 Jun 10,…" at bounding box center [709, 630] width 1419 height 877
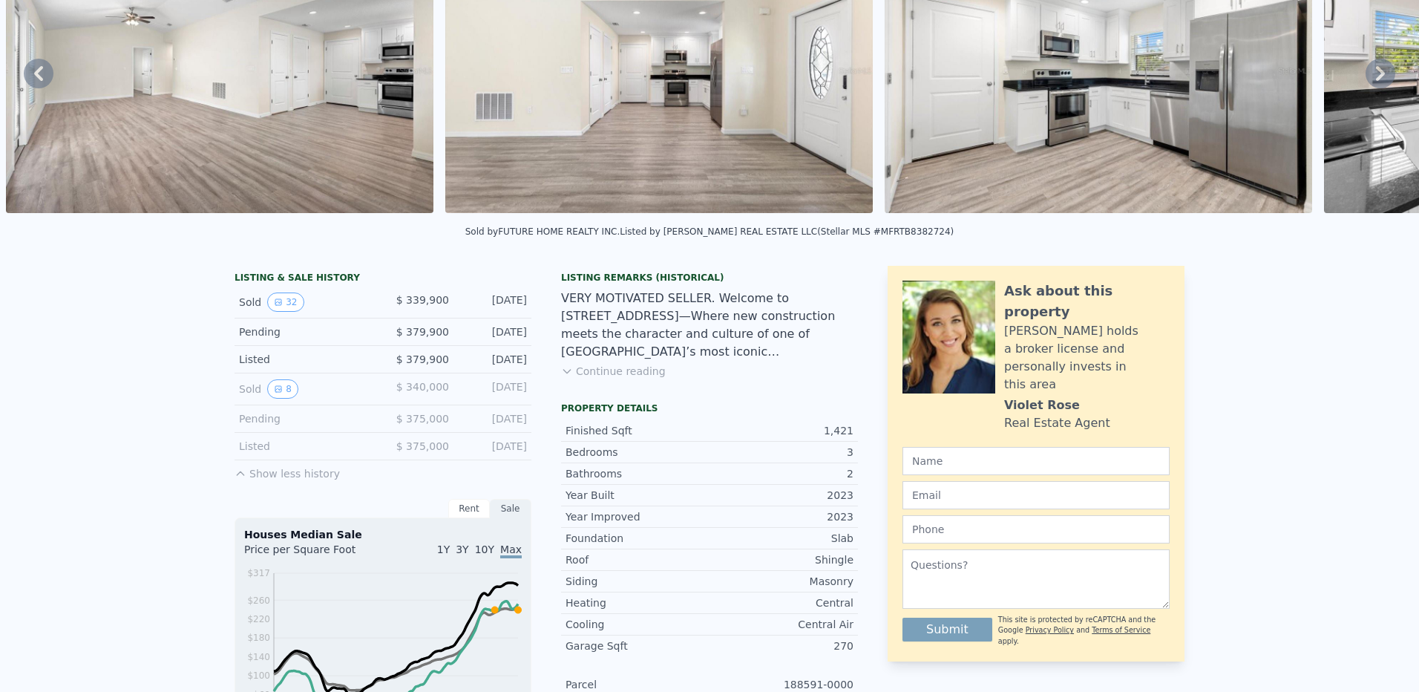
scroll to position [0, 0]
